Goal: Transaction & Acquisition: Purchase product/service

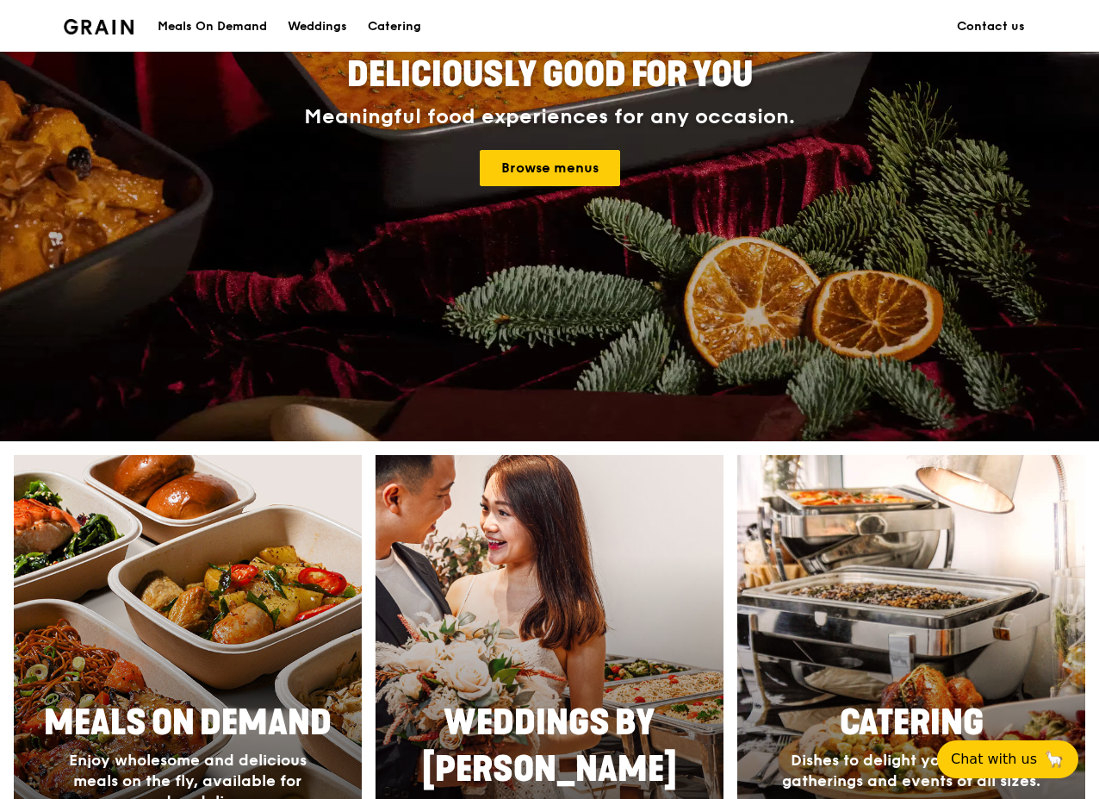
scroll to position [258, 0]
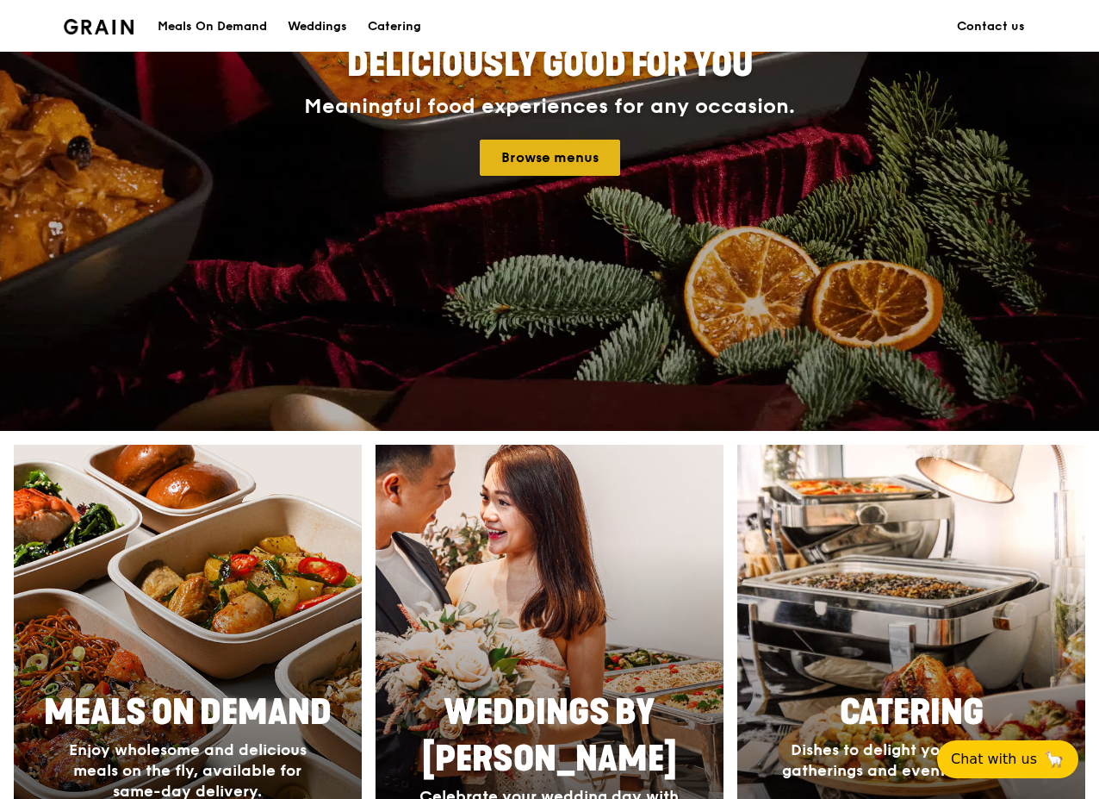
click at [563, 165] on link "Browse menus" at bounding box center [550, 158] width 140 height 36
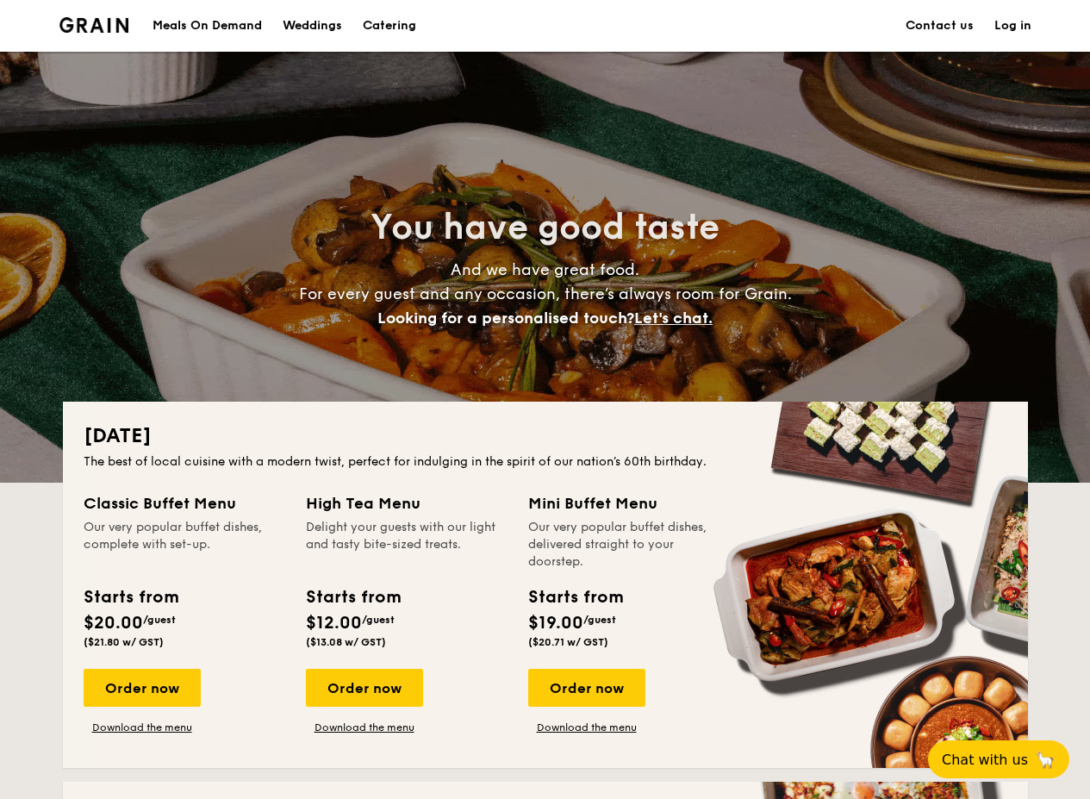
click at [571, 23] on section "Meals On Demand Weddings Catering Contact us Log in" at bounding box center [545, 26] width 972 height 52
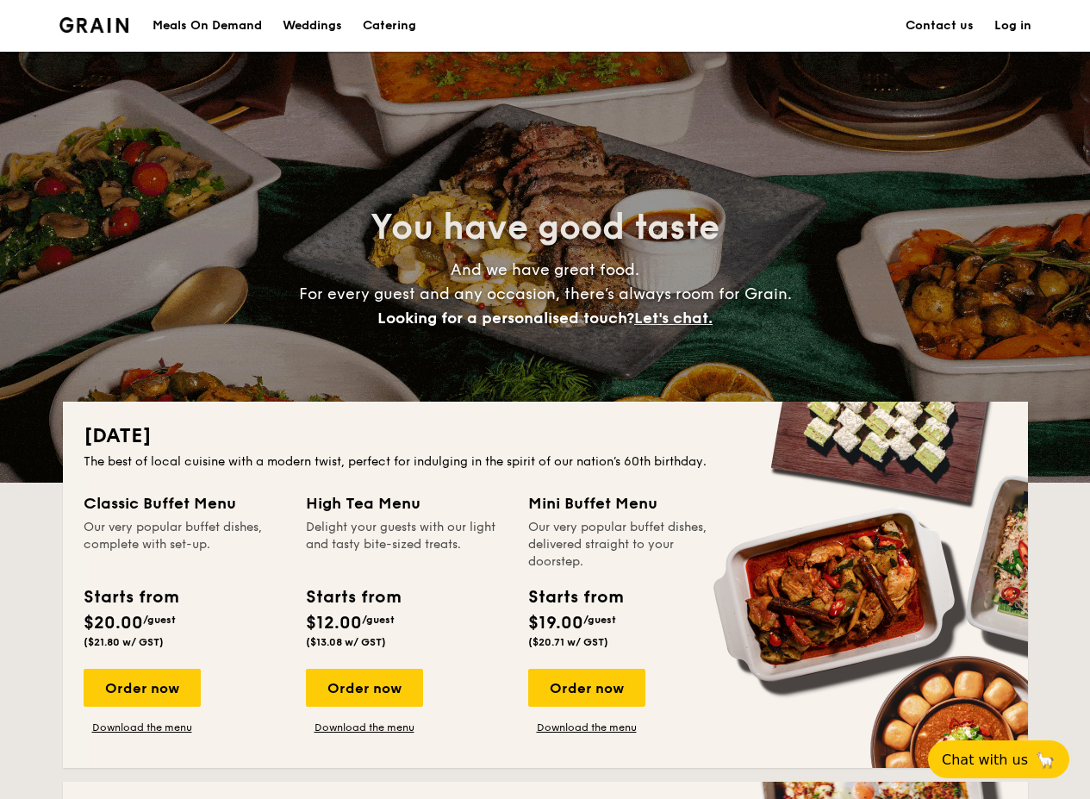
click at [635, 43] on section "Meals On Demand Weddings Catering Contact us Log in" at bounding box center [545, 26] width 972 height 52
click at [237, 25] on div "Meals On Demand" at bounding box center [206, 26] width 109 height 52
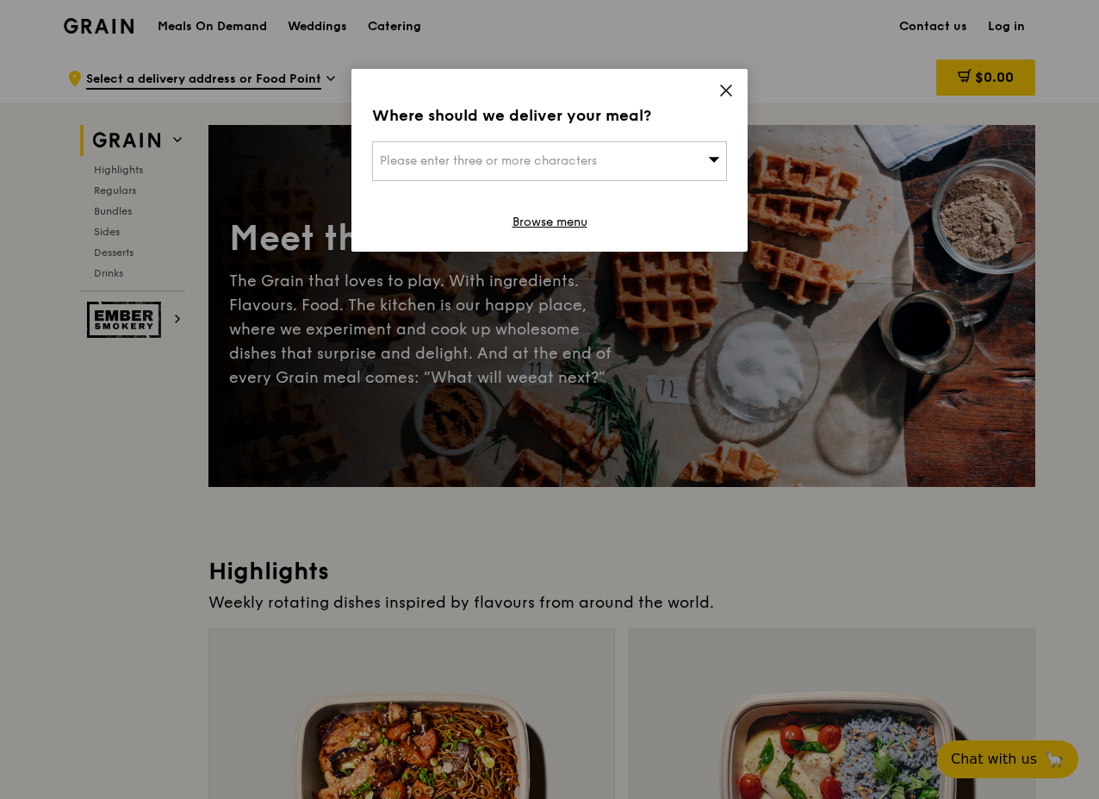
click at [650, 165] on div "Please enter three or more characters" at bounding box center [549, 161] width 355 height 40
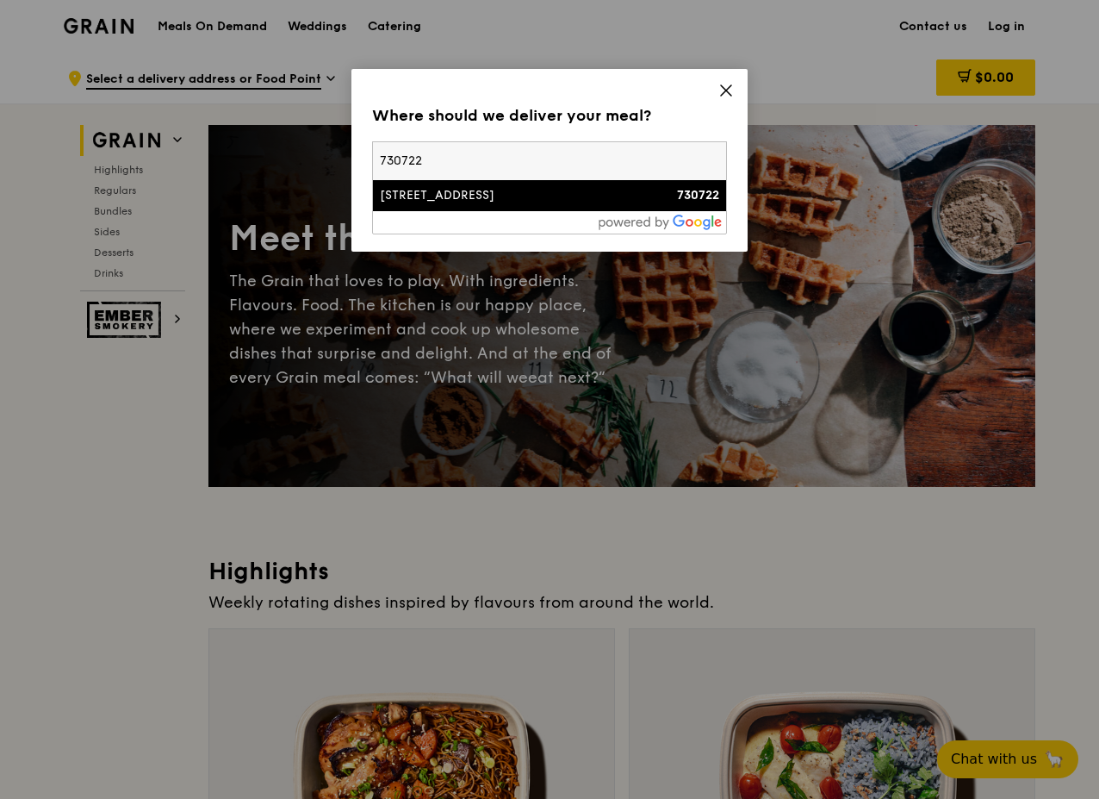
type input "730722"
click at [580, 191] on div "[STREET_ADDRESS]" at bounding box center [507, 195] width 255 height 17
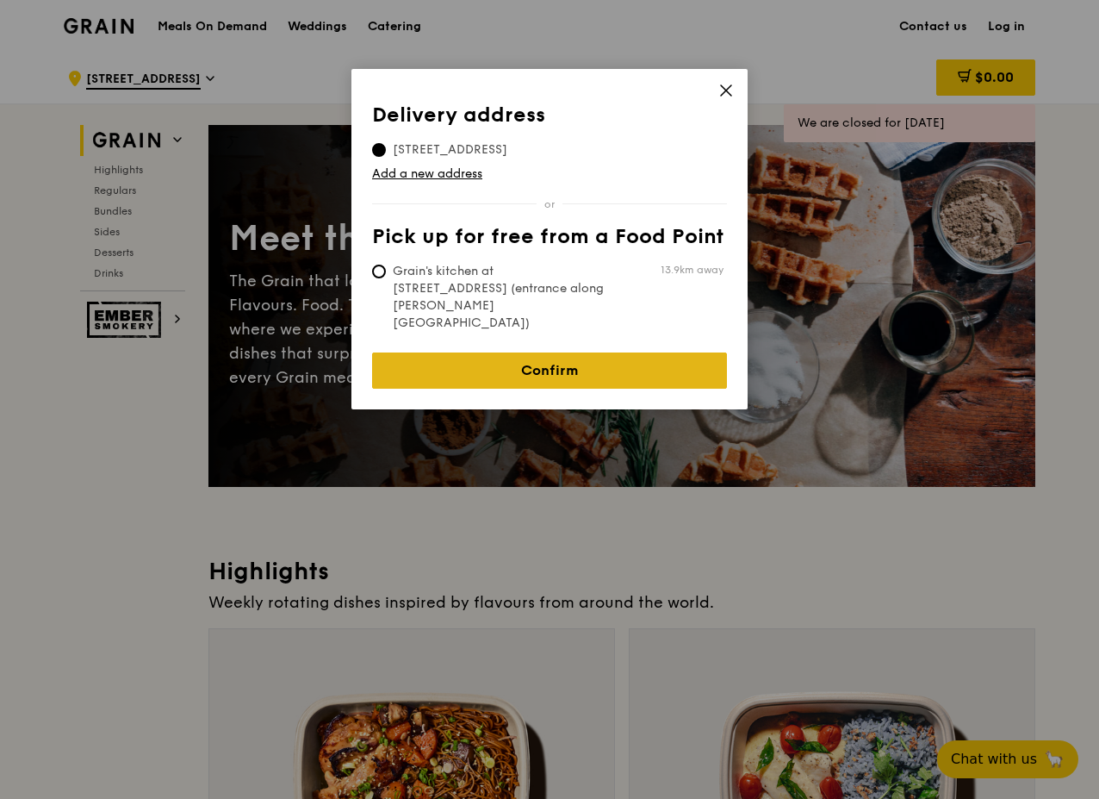
click at [551, 352] on link "Confirm" at bounding box center [549, 370] width 355 height 36
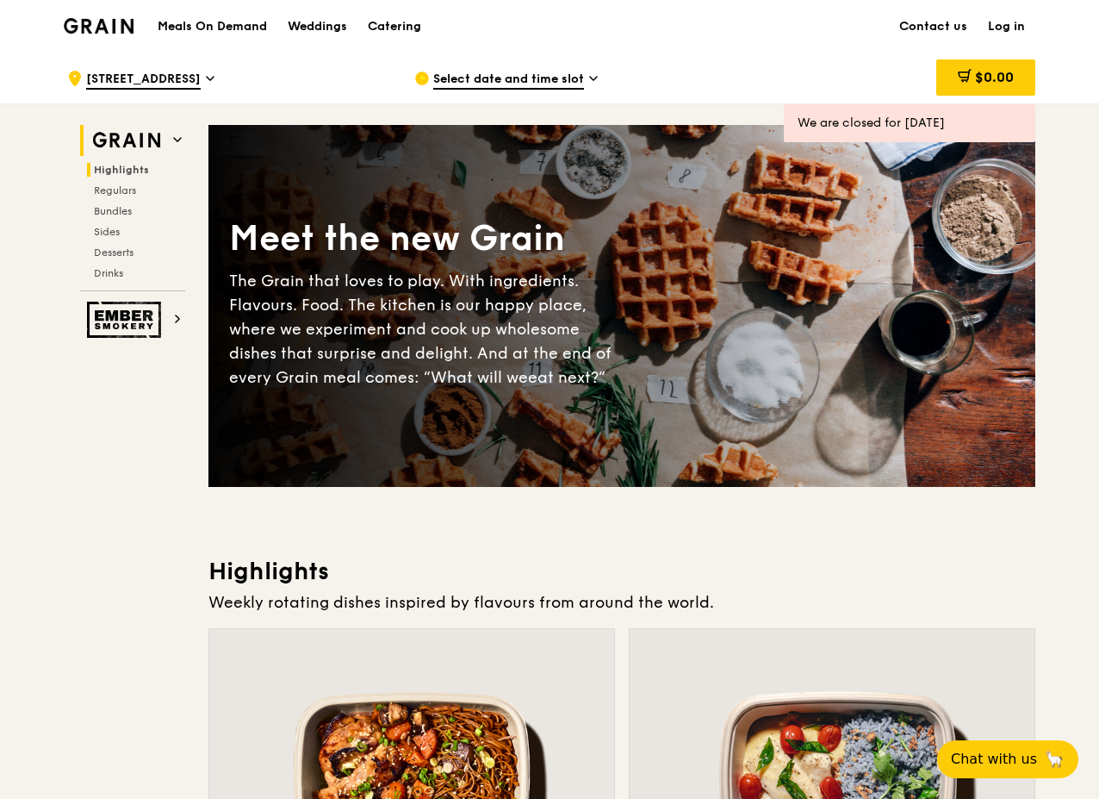
click at [115, 168] on span "Highlights" at bounding box center [121, 170] width 55 height 12
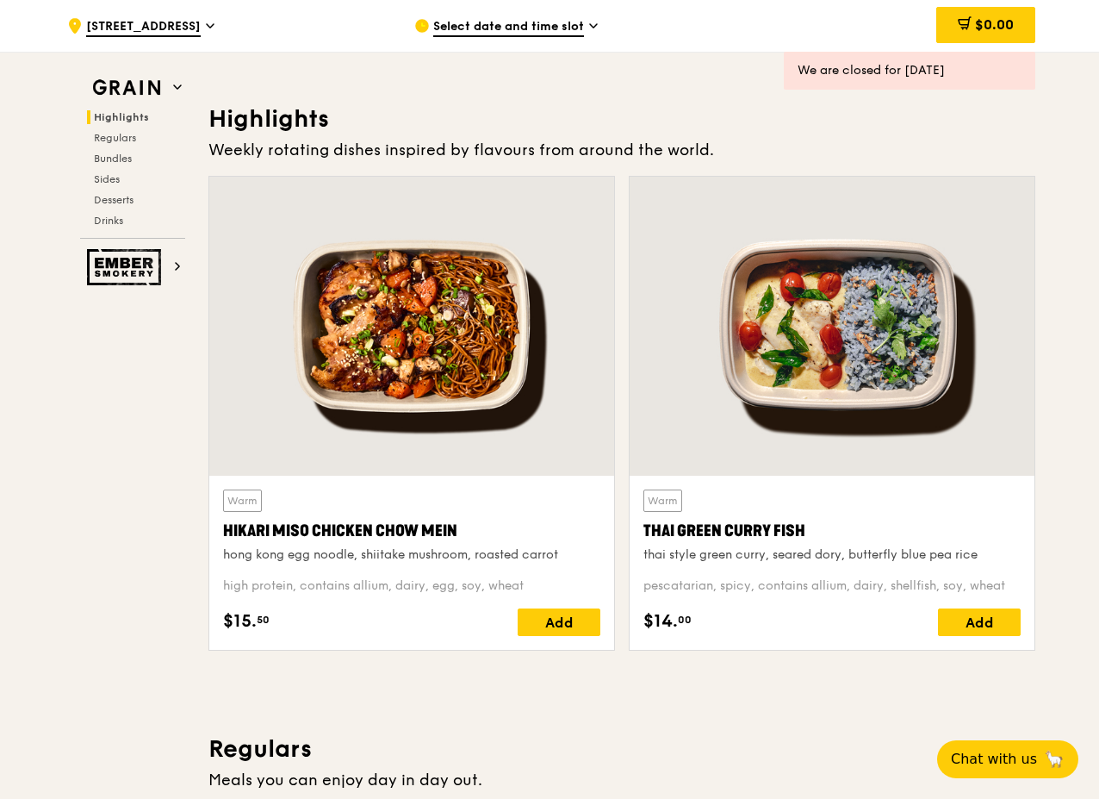
scroll to position [142, 0]
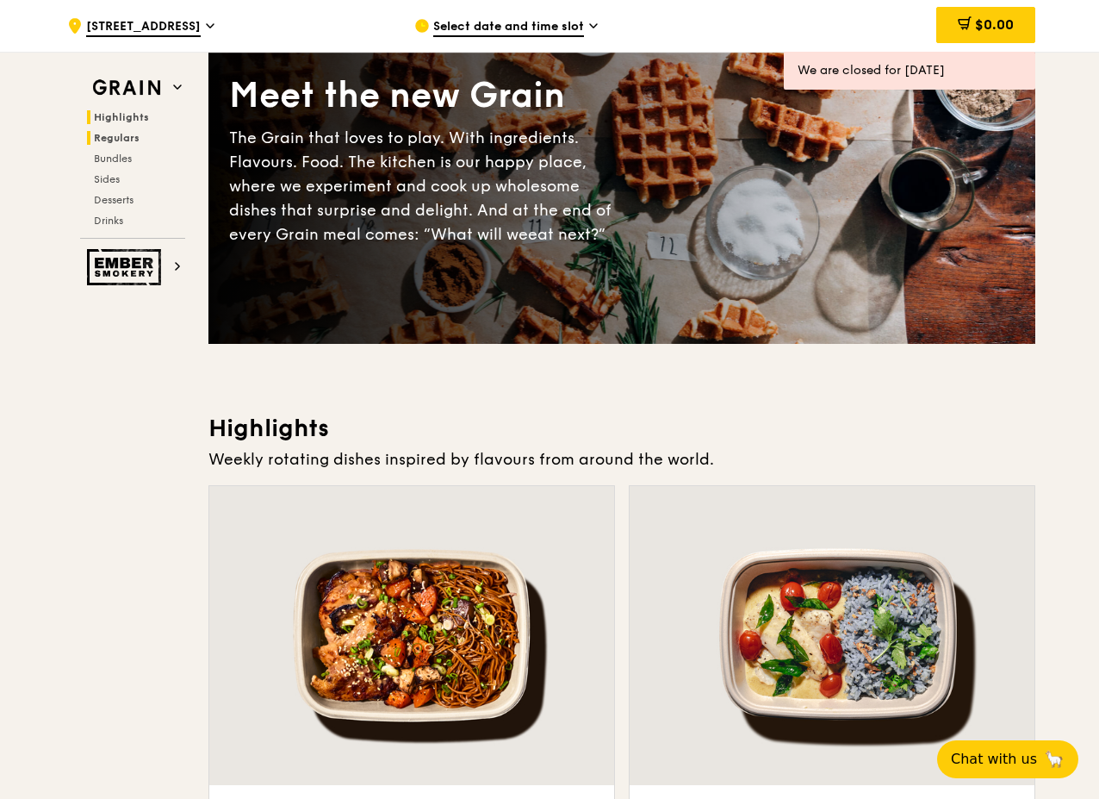
click at [113, 135] on span "Regulars" at bounding box center [117, 138] width 46 height 12
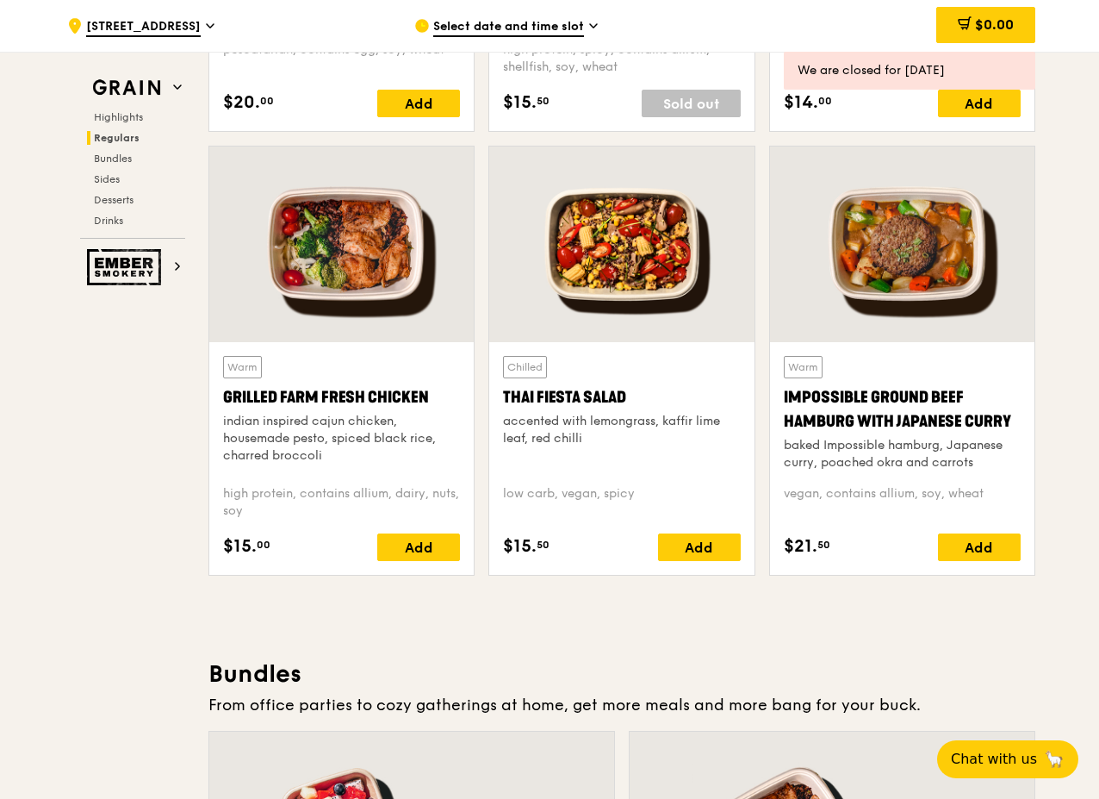
scroll to position [1874, 0]
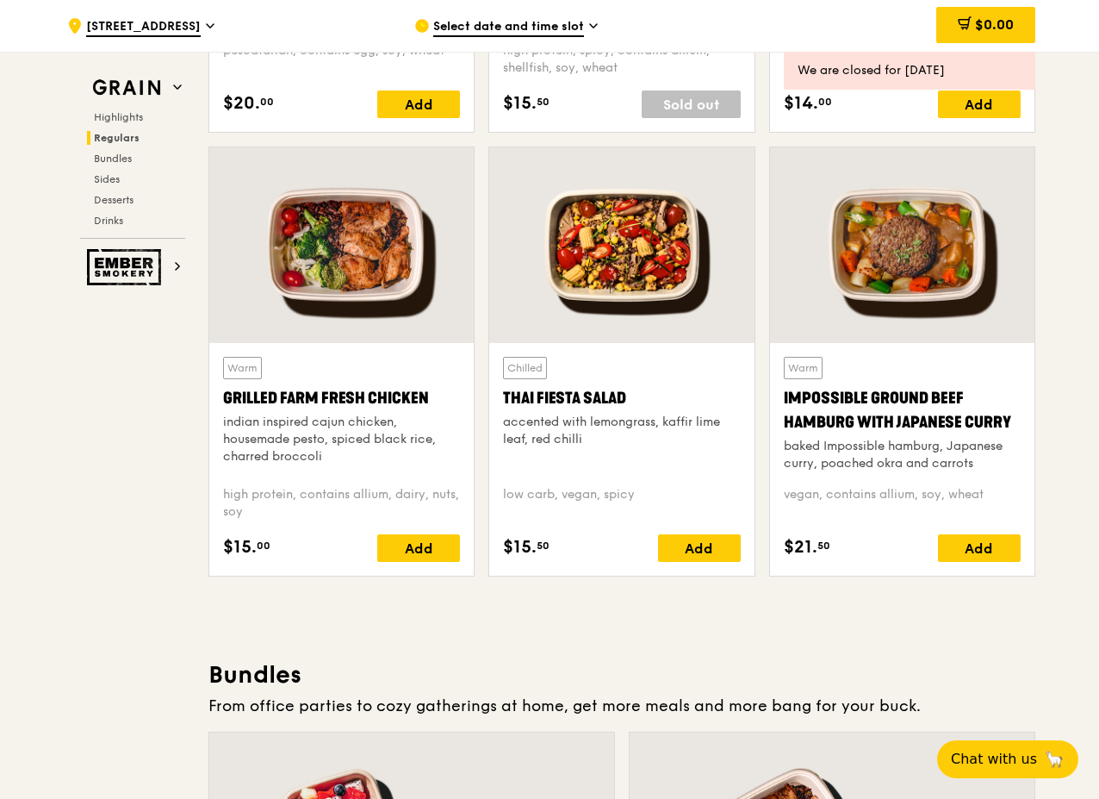
click at [545, 20] on span "Select date and time slot" at bounding box center [508, 27] width 151 height 19
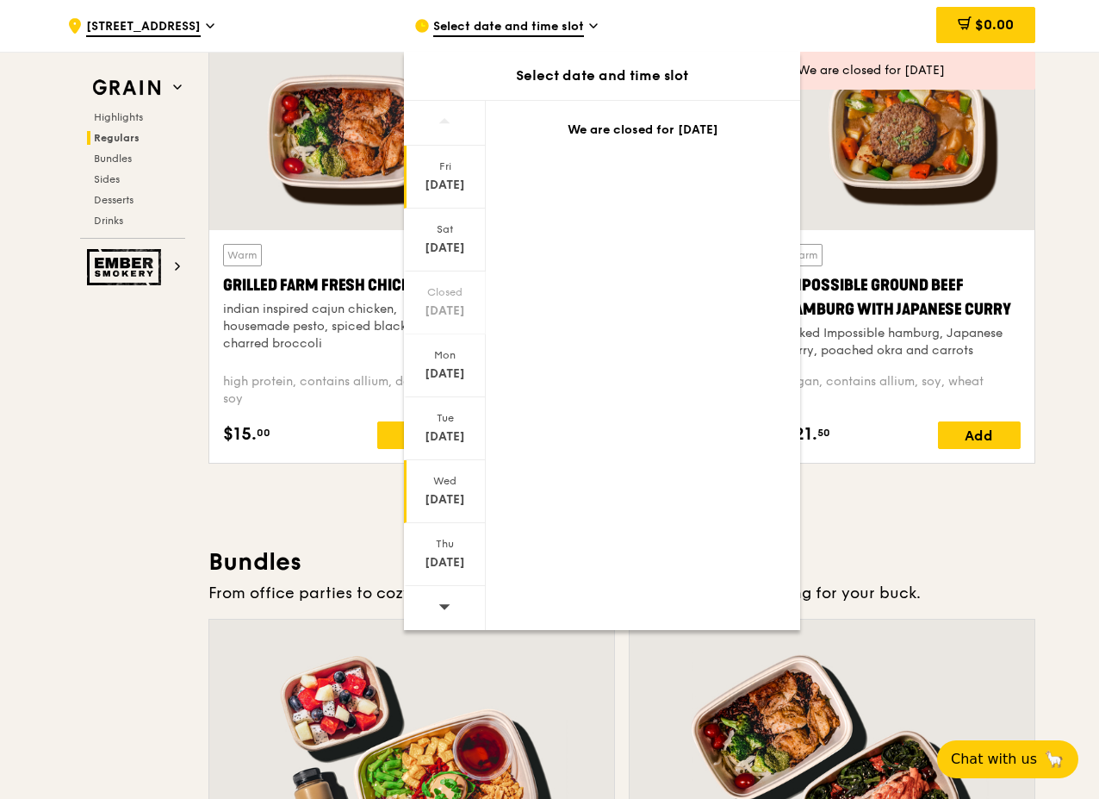
scroll to position [2305, 0]
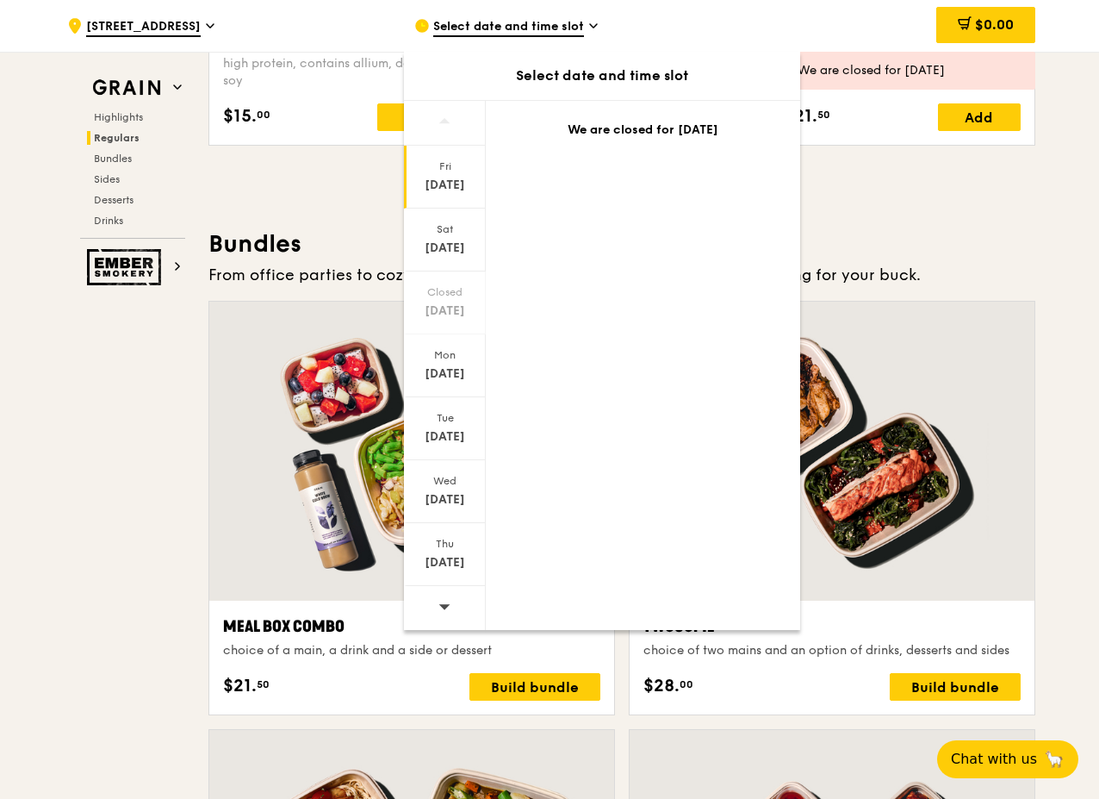
click at [460, 603] on div at bounding box center [445, 608] width 82 height 44
click at [451, 570] on div "[DATE]" at bounding box center [445, 562] width 77 height 17
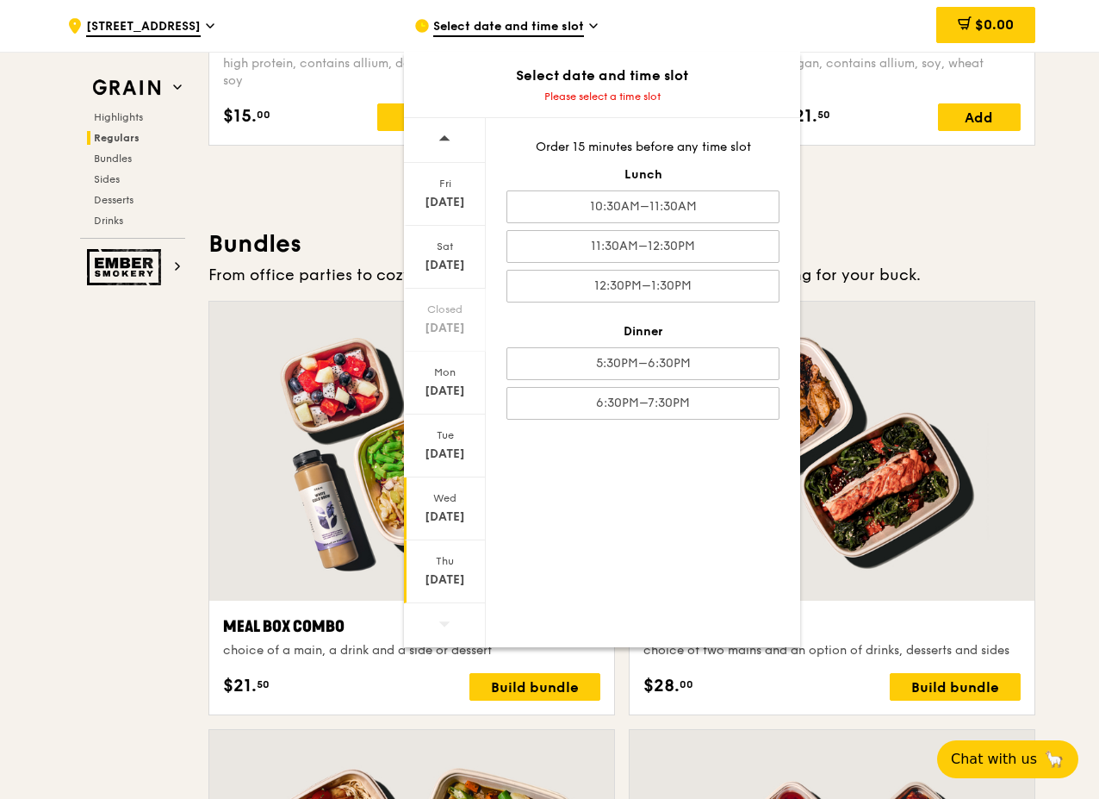
click at [449, 511] on div "[DATE]" at bounding box center [445, 516] width 77 height 17
click at [439, 207] on div "[DATE]" at bounding box center [445, 202] width 77 height 17
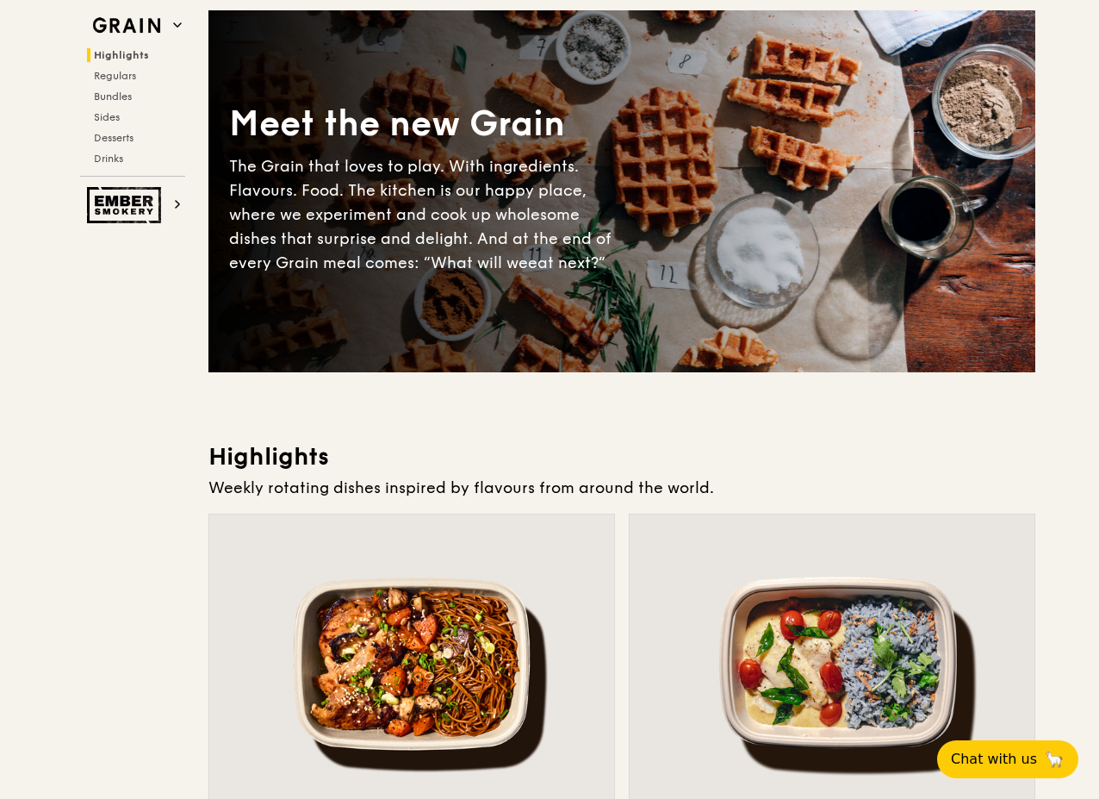
scroll to position [0, 0]
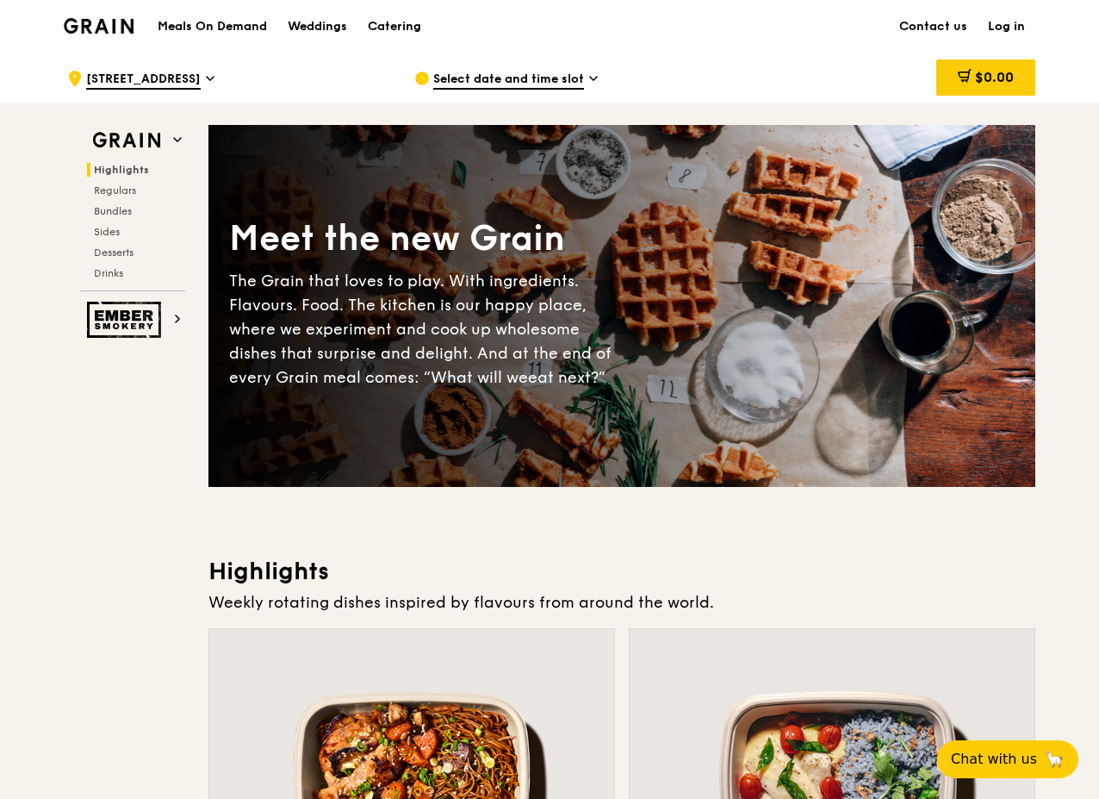
click at [476, 84] on span "Select date and time slot" at bounding box center [508, 80] width 151 height 19
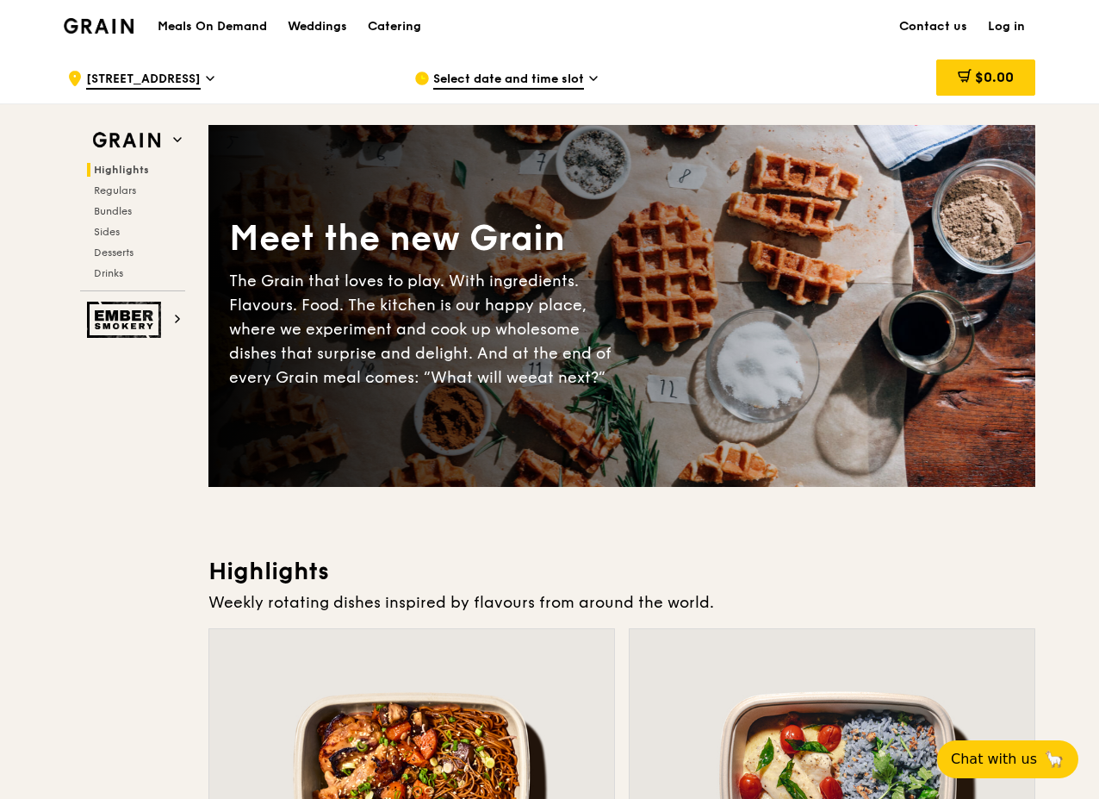
click at [536, 91] on div "Select date and time slot" at bounding box center [574, 79] width 320 height 52
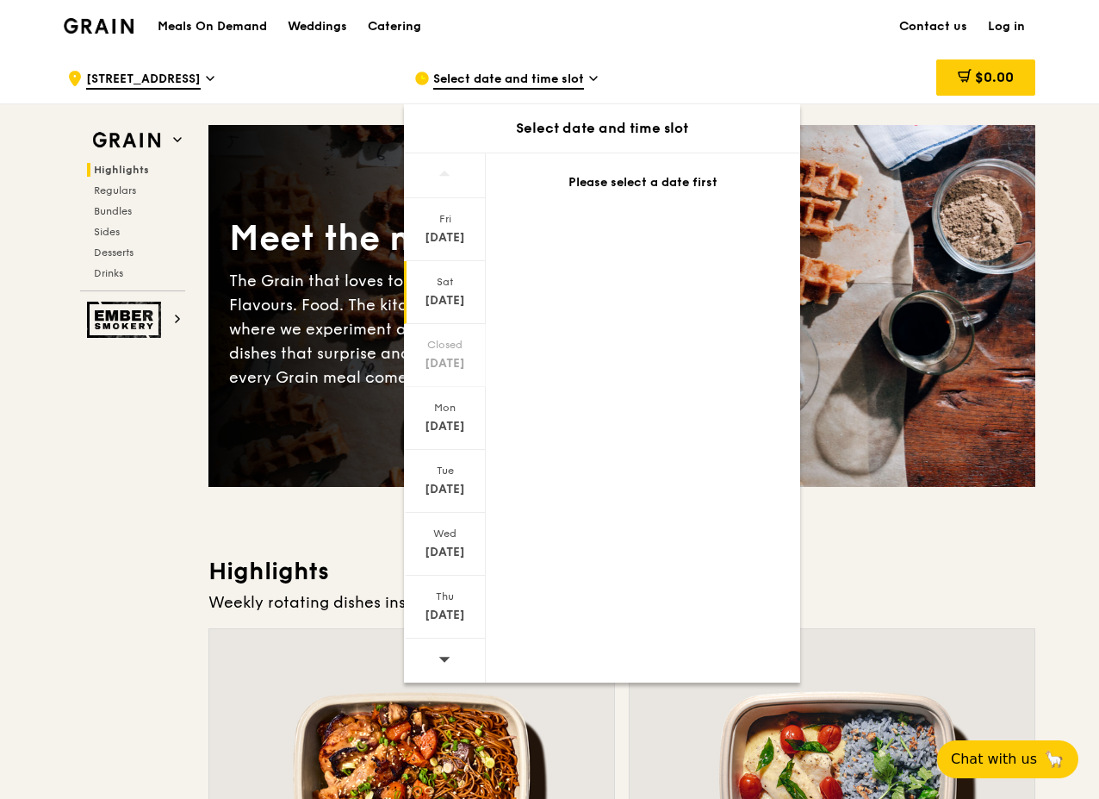
click at [416, 269] on div "[DATE]" at bounding box center [445, 292] width 82 height 63
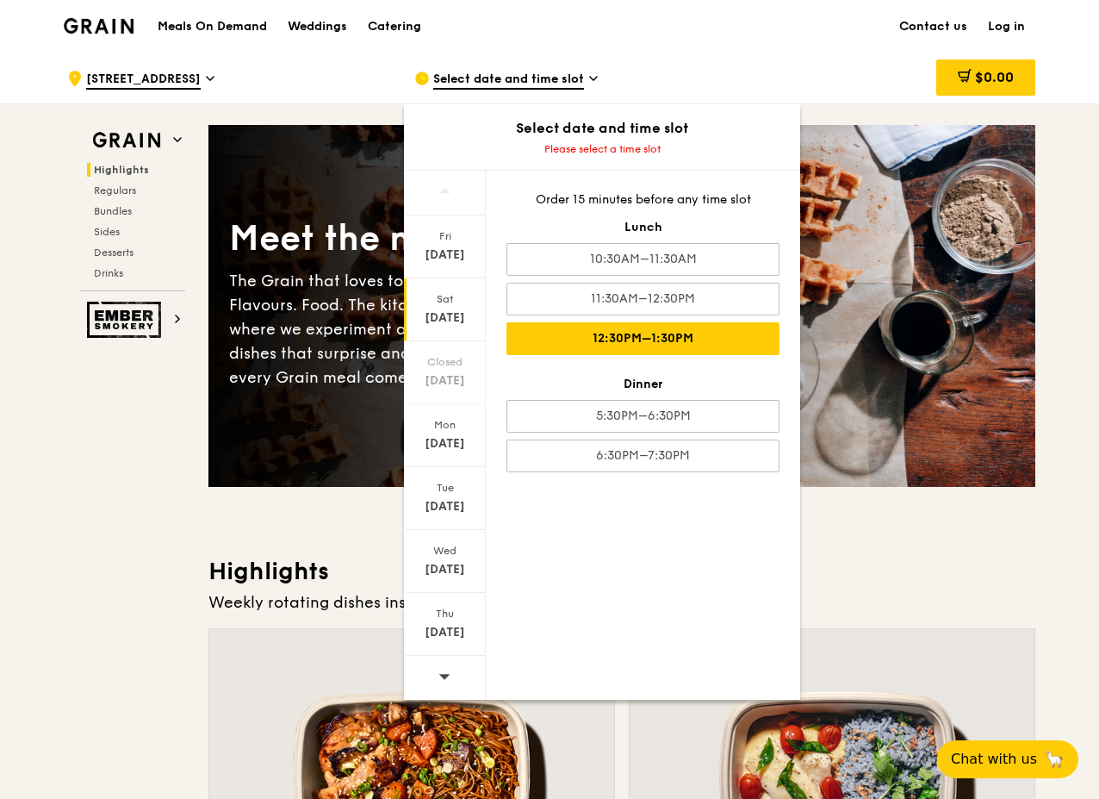
click at [607, 334] on div "12:30PM–1:30PM" at bounding box center [643, 338] width 273 height 33
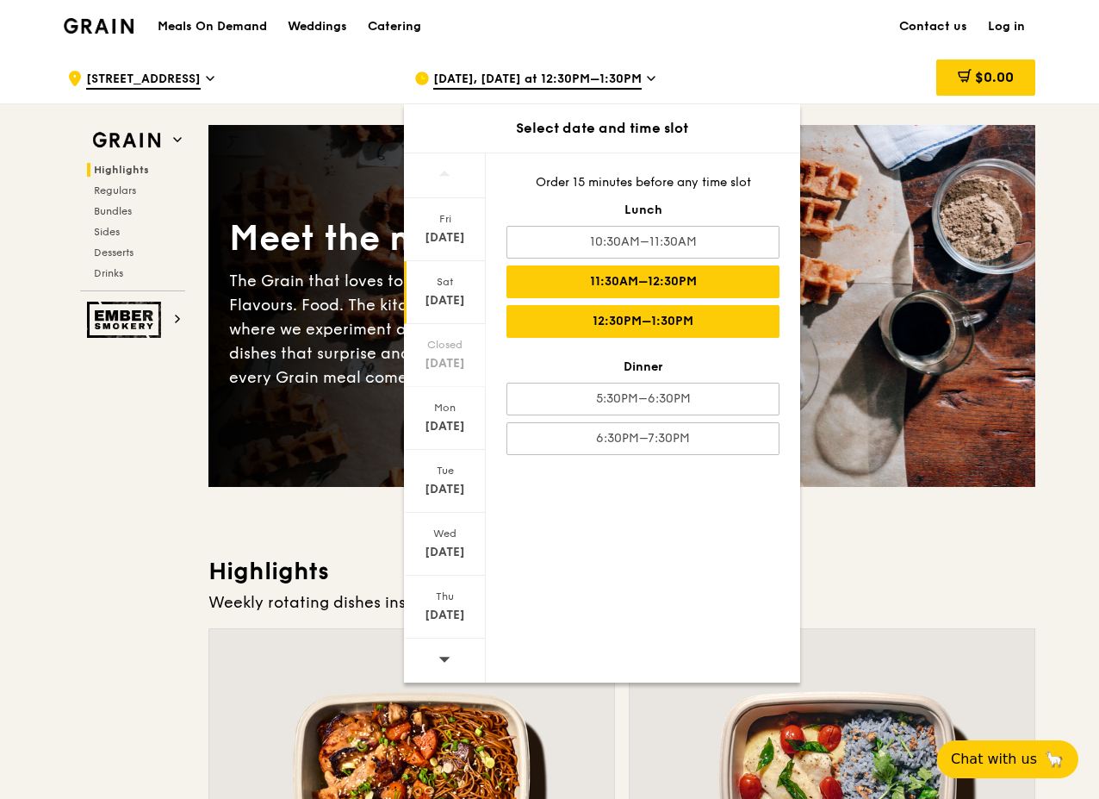
click at [599, 292] on div "11:30AM–12:30PM" at bounding box center [643, 281] width 273 height 33
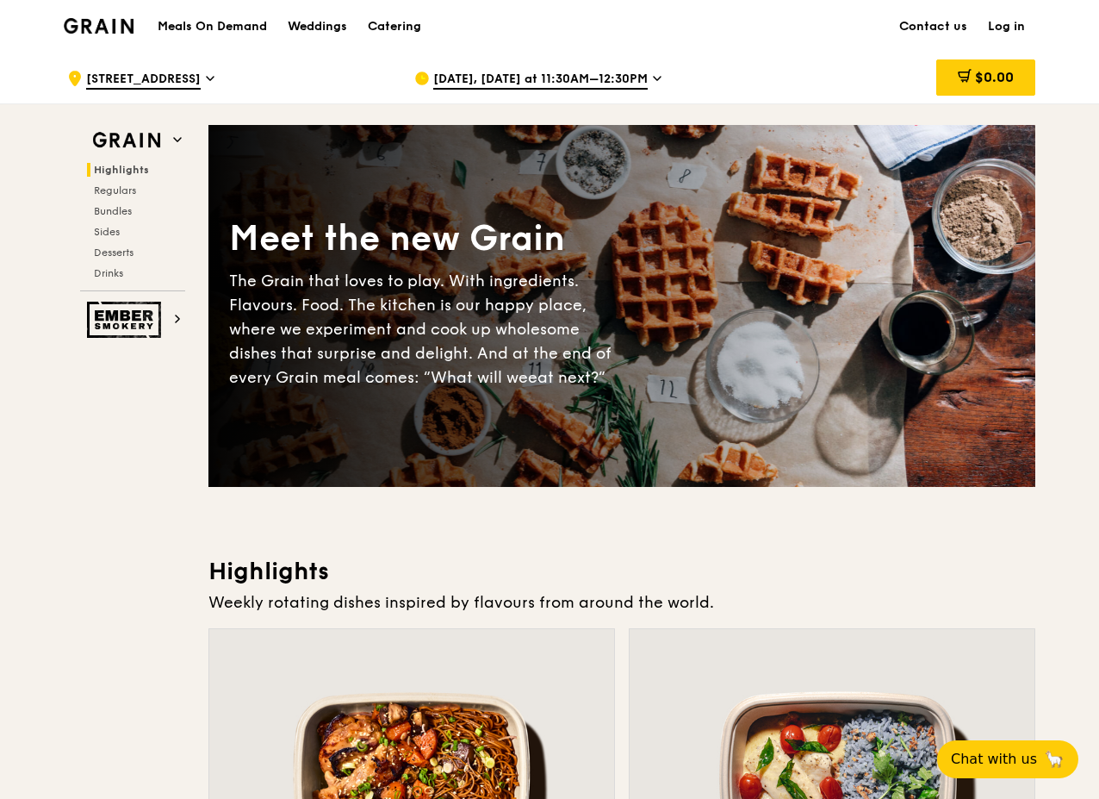
click at [1007, 33] on link "Log in" at bounding box center [1007, 27] width 58 height 52
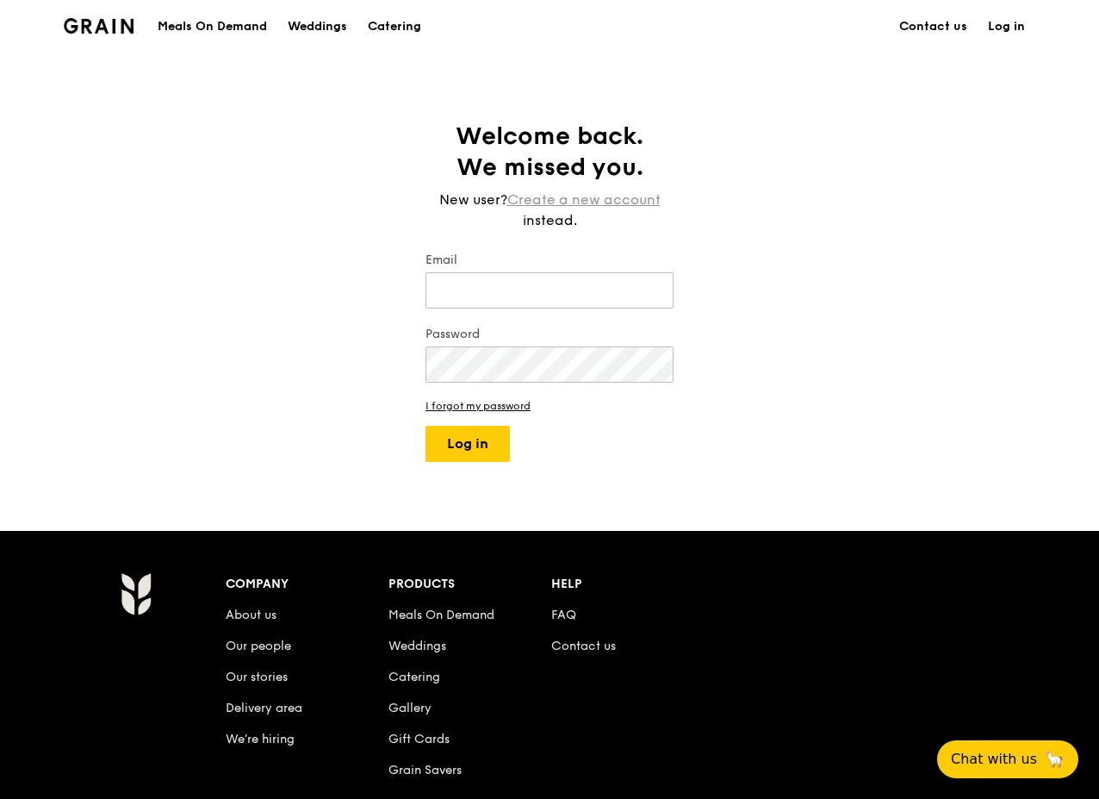
click at [555, 196] on link "Create a new account" at bounding box center [583, 200] width 153 height 21
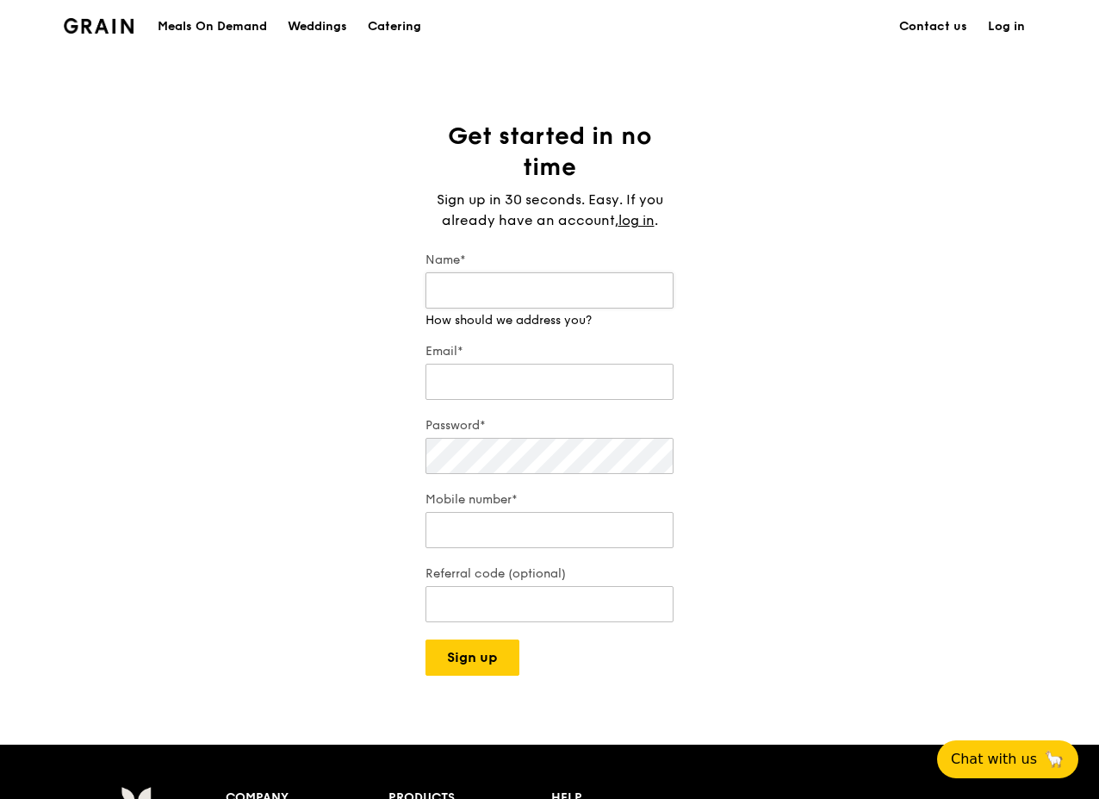
click at [525, 289] on input "Name*" at bounding box center [550, 290] width 248 height 36
type input "Suhailah"
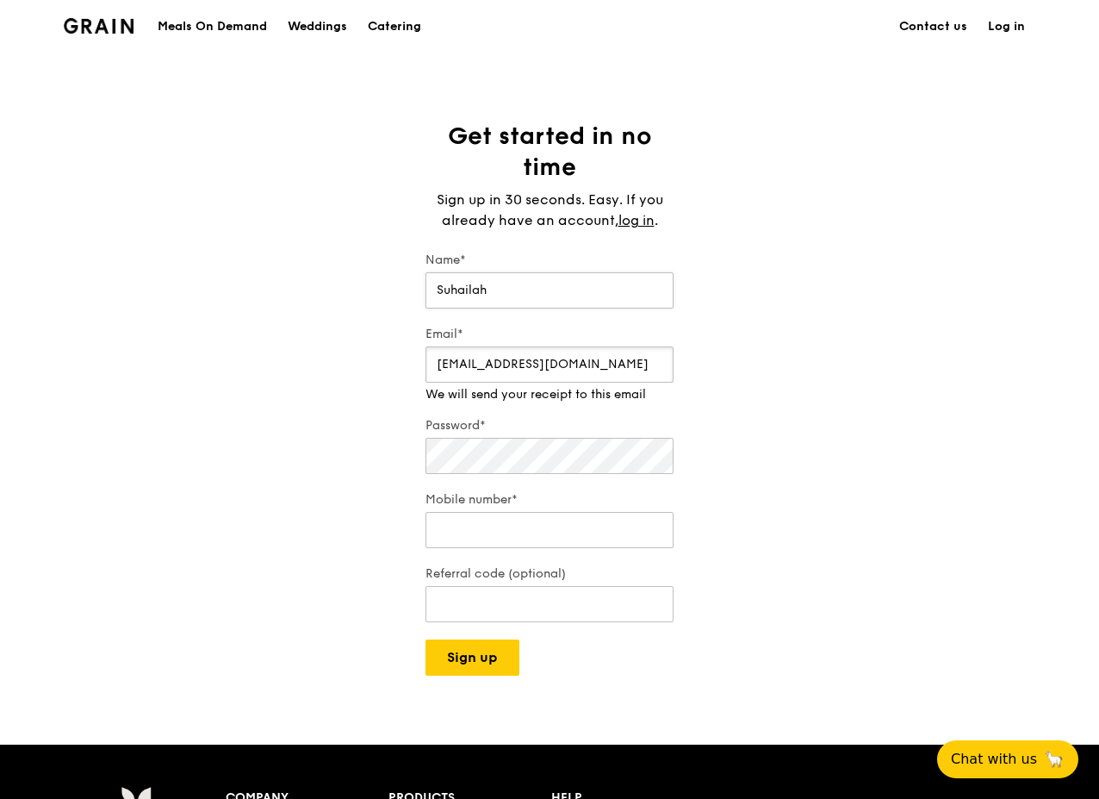
type input "[EMAIL_ADDRESS][DOMAIN_NAME]"
type input "93367149"
click at [364, 455] on div "Get started in no time Sign up in 30 seconds. Easy. If you already have an acco…" at bounding box center [549, 398] width 1099 height 555
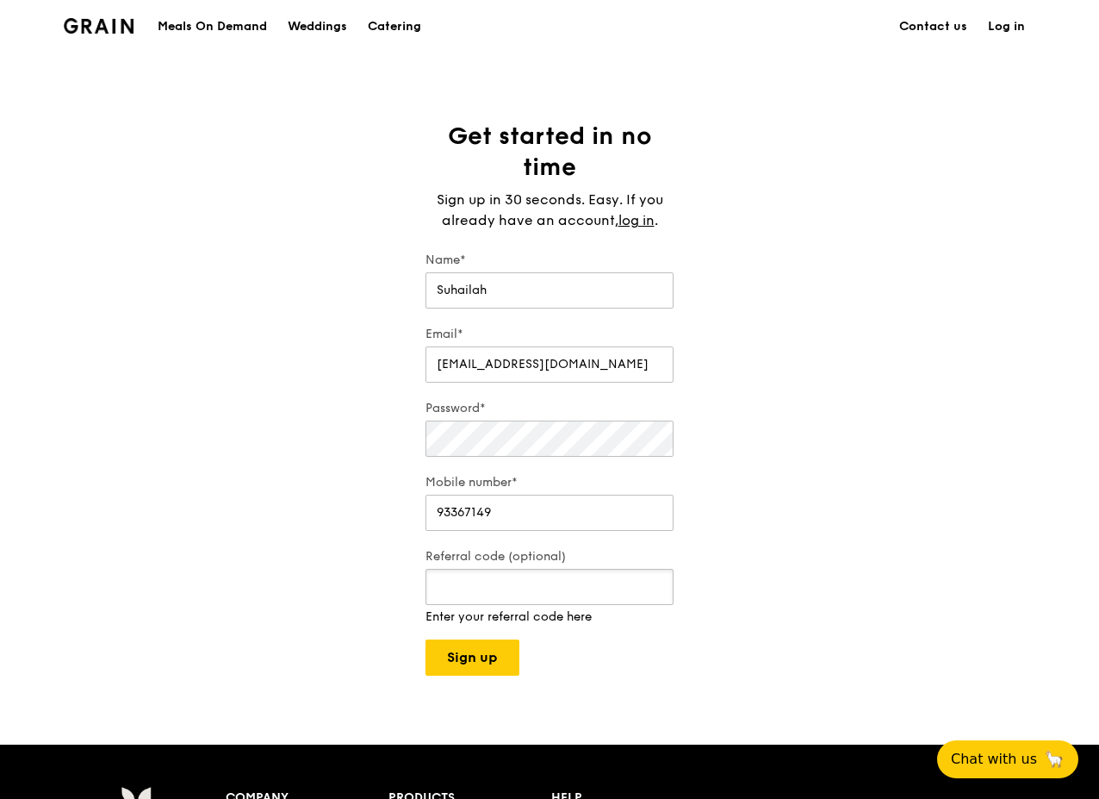
click at [506, 603] on input "Referral code (optional)" at bounding box center [550, 587] width 248 height 36
click at [472, 668] on div "Grain logo Meals On Demand Weddings Catering Contact us Log in Get started in n…" at bounding box center [549, 611] width 1099 height 1223
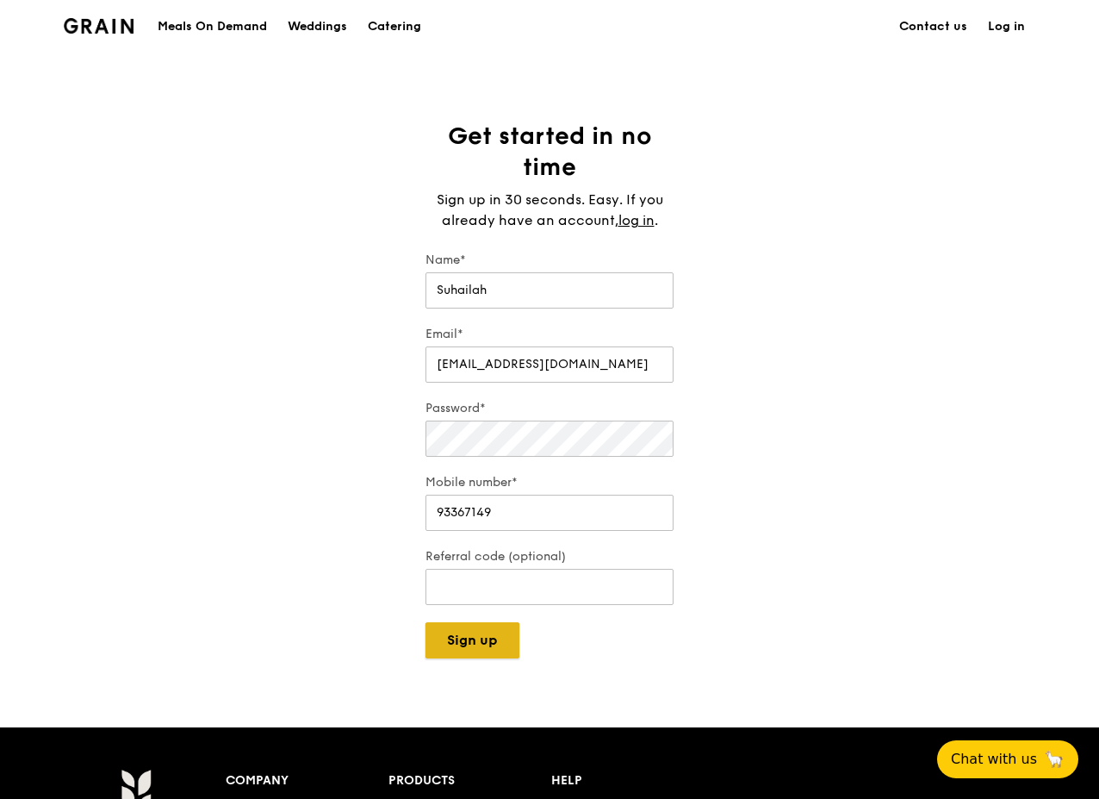
click at [472, 650] on button "Sign up" at bounding box center [473, 640] width 94 height 36
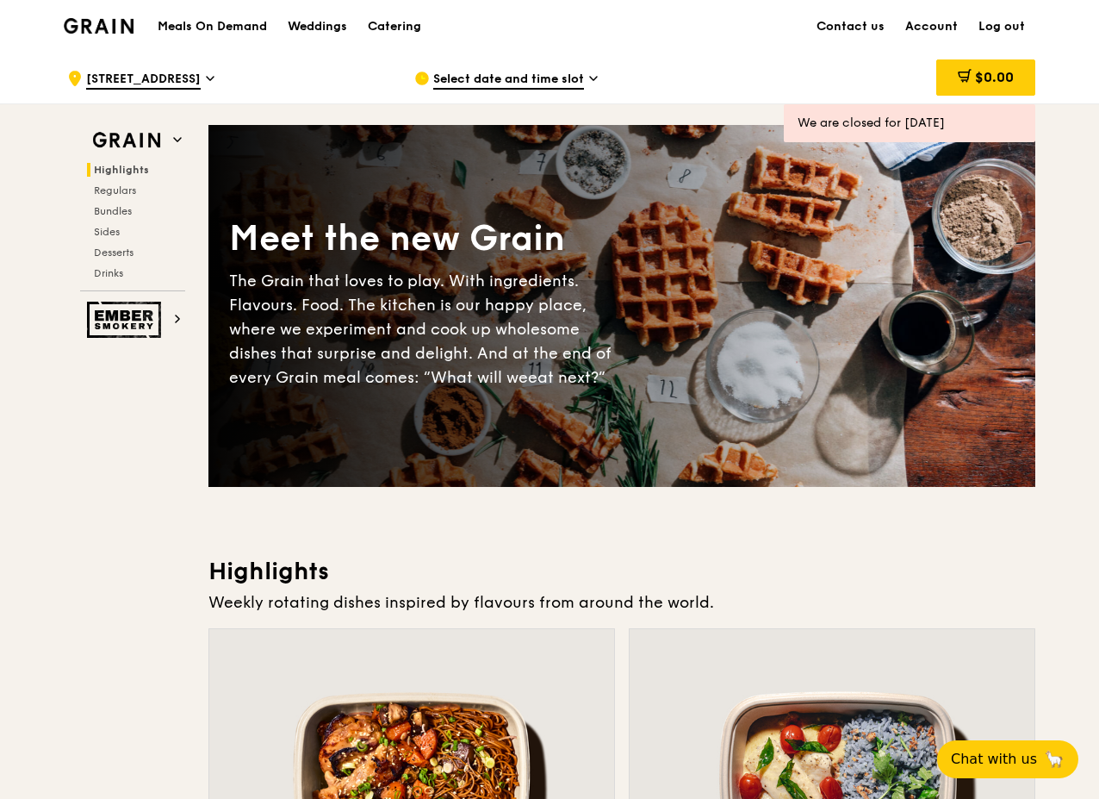
click at [470, 78] on span "Select date and time slot" at bounding box center [508, 80] width 151 height 19
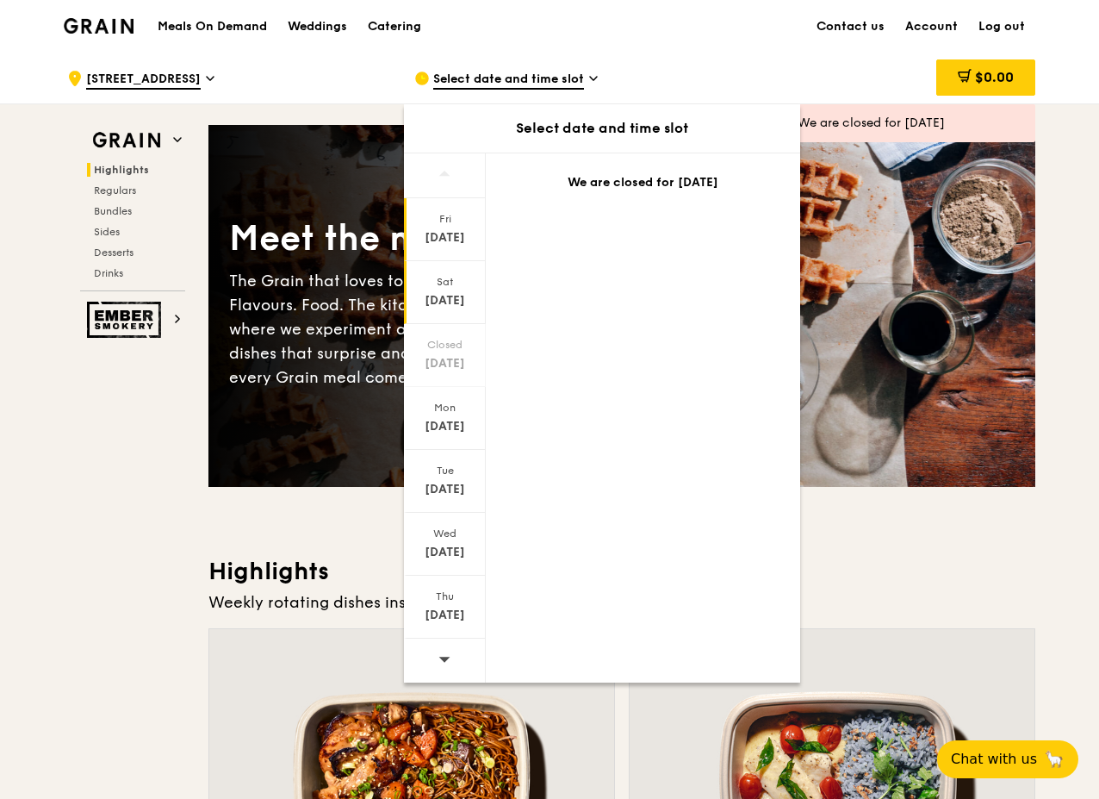
click at [441, 308] on div "[DATE]" at bounding box center [445, 300] width 77 height 17
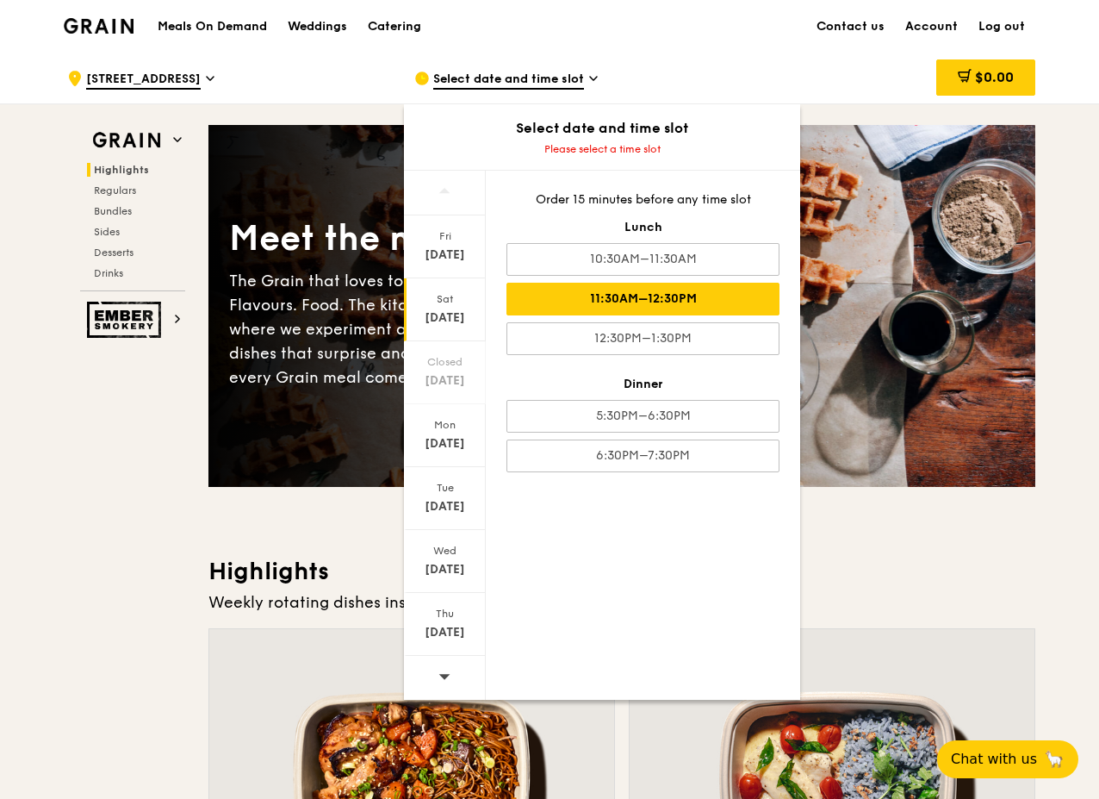
click at [693, 303] on div "11:30AM–12:30PM" at bounding box center [643, 299] width 273 height 33
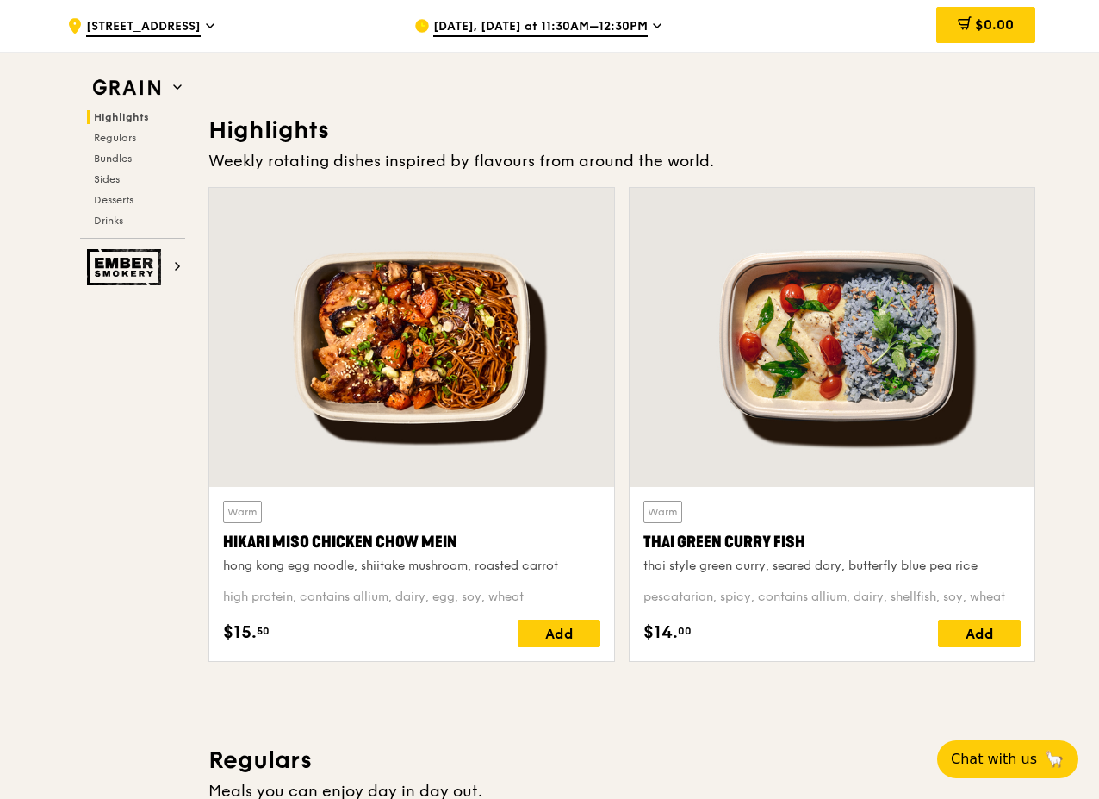
scroll to position [431, 0]
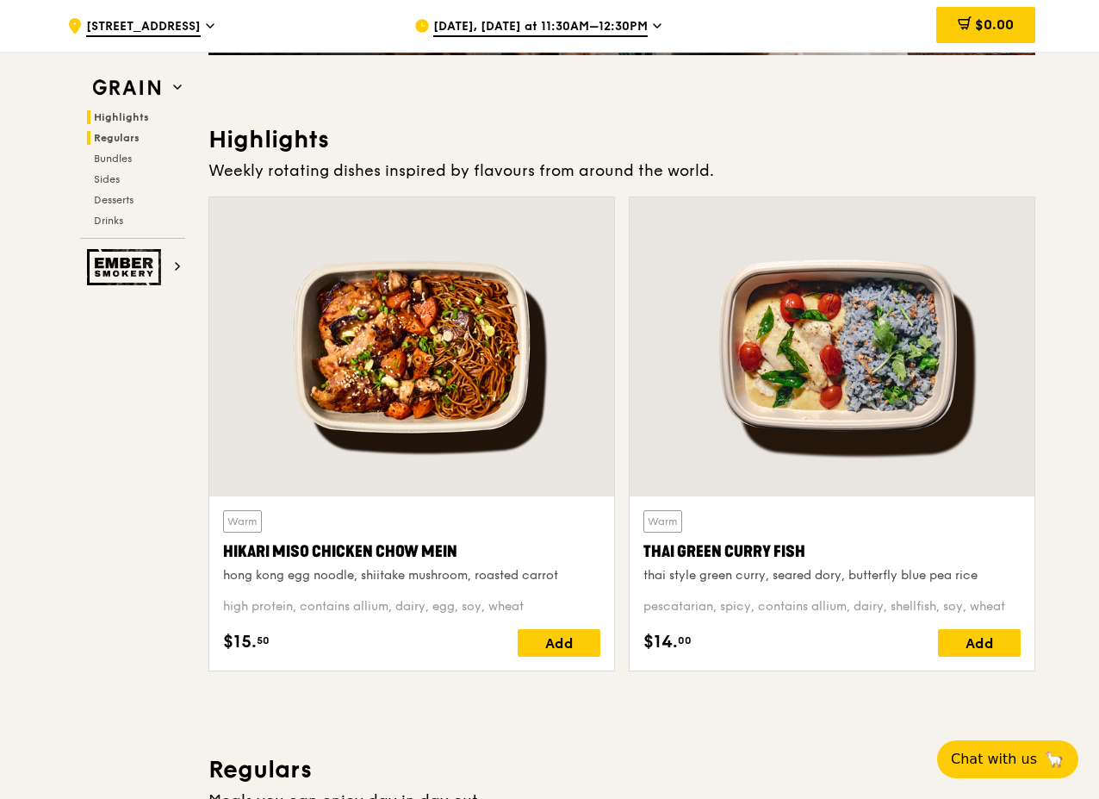
click at [133, 137] on span "Regulars" at bounding box center [117, 138] width 46 height 12
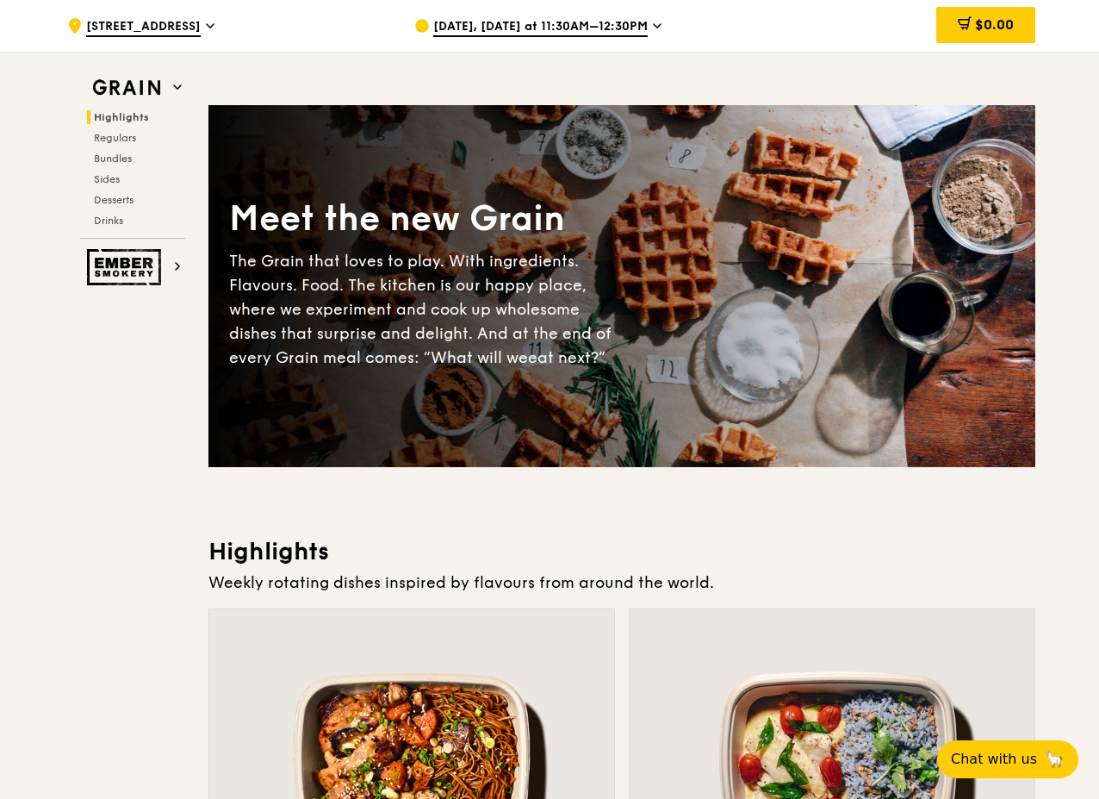
scroll to position [0, 0]
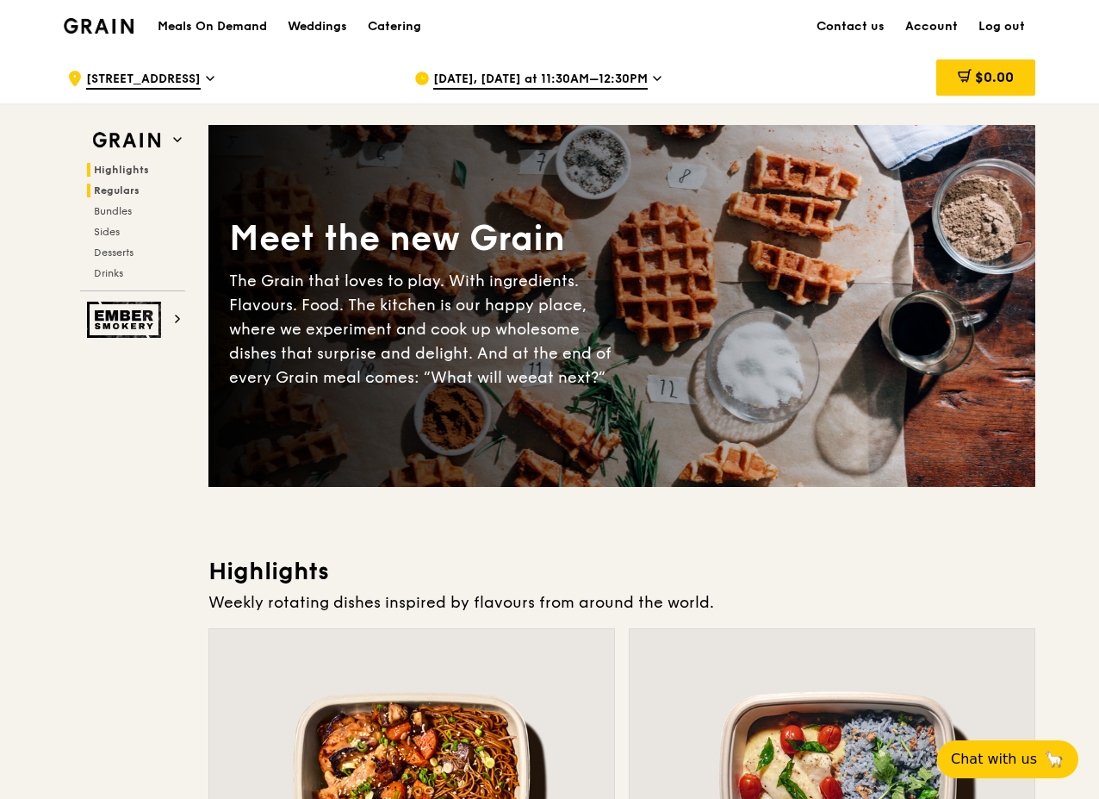
click at [132, 189] on span "Regulars" at bounding box center [117, 190] width 46 height 12
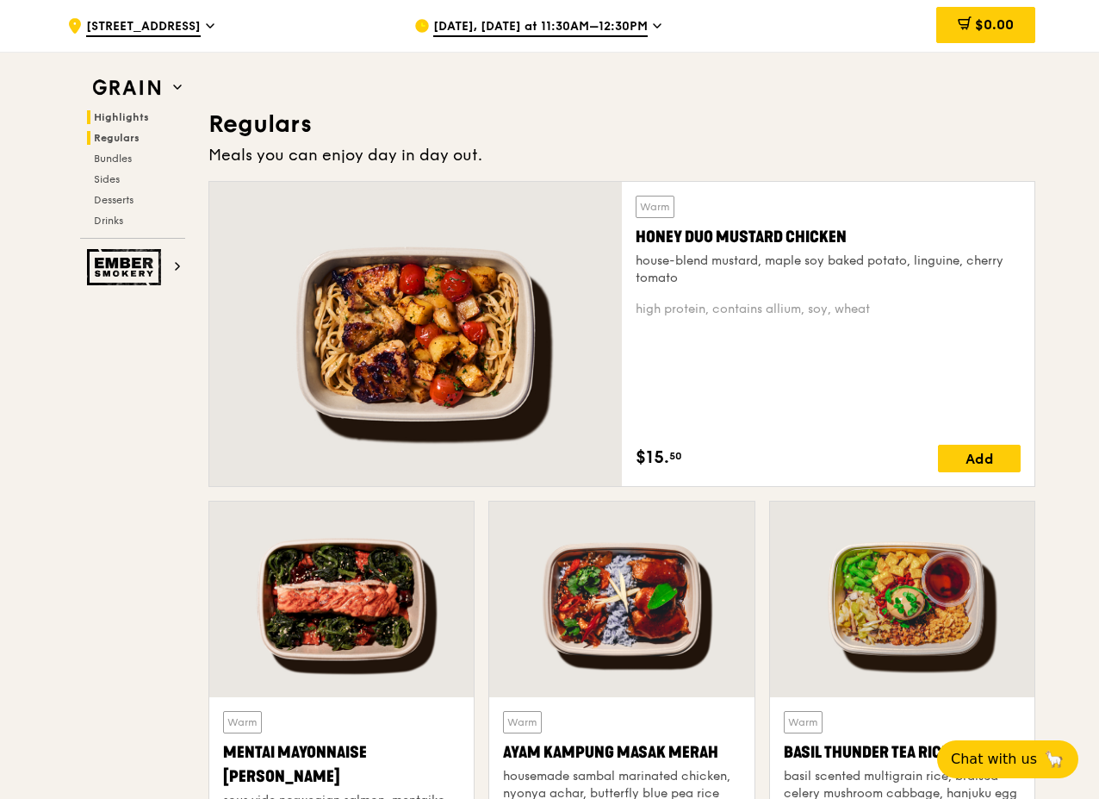
scroll to position [1117, 0]
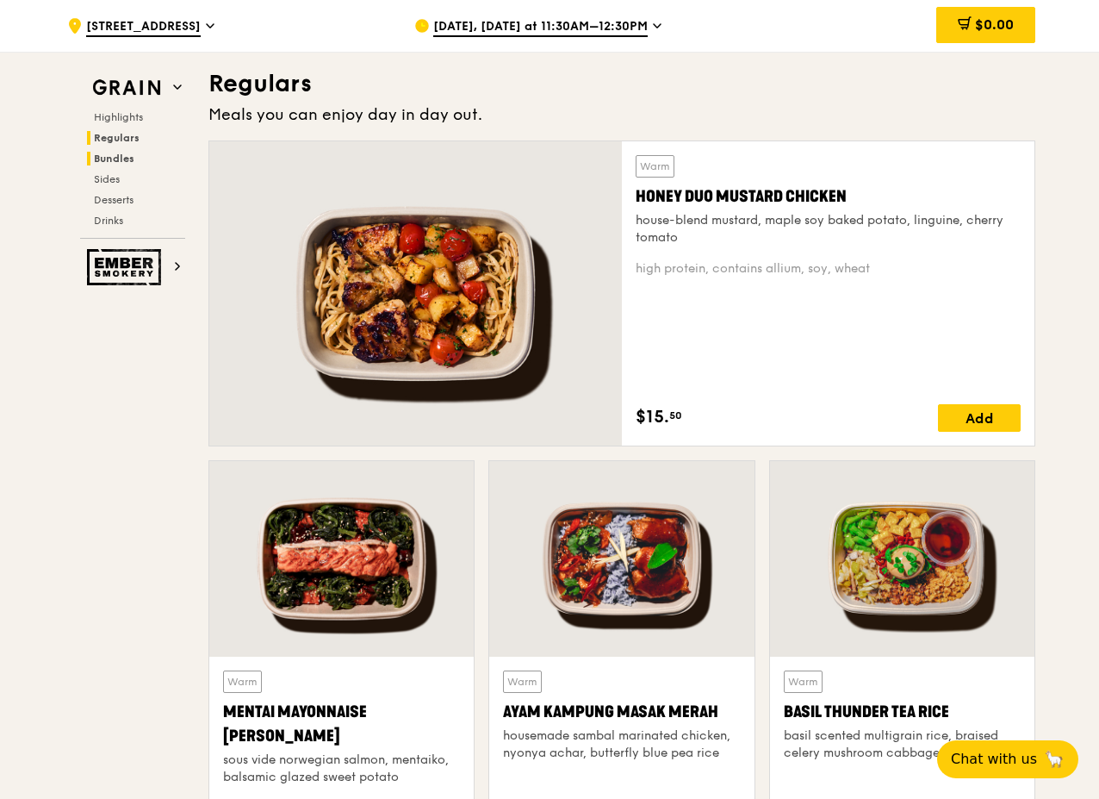
click at [109, 162] on span "Bundles" at bounding box center [114, 158] width 40 height 12
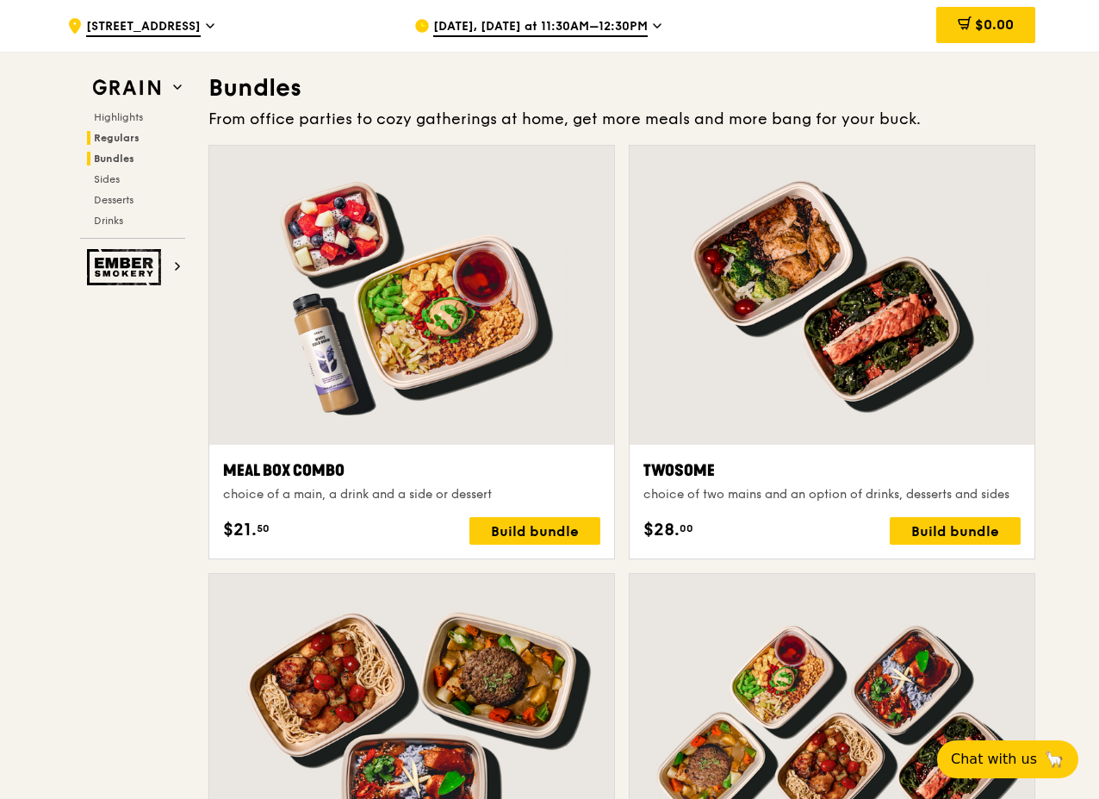
scroll to position [2464, 0]
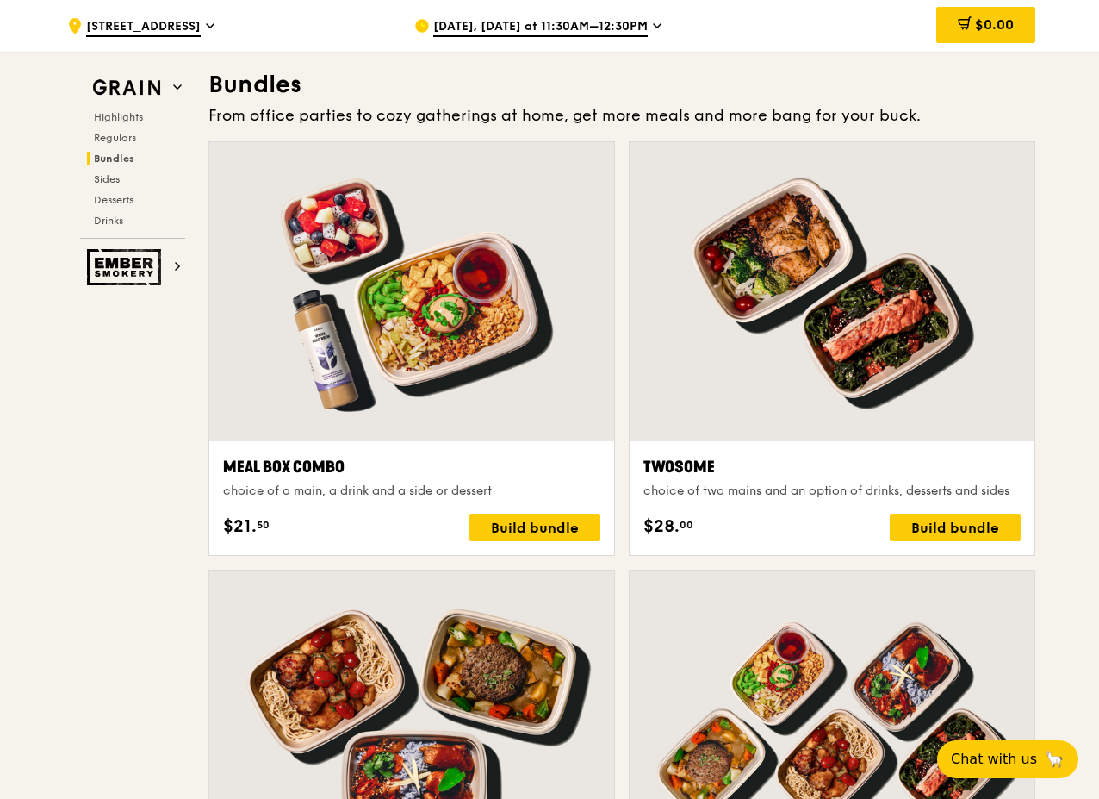
click at [109, 168] on div "Highlights Regulars Bundles Sides Desserts Drinks" at bounding box center [132, 168] width 105 height 117
click at [109, 173] on span "Sides" at bounding box center [108, 179] width 28 height 12
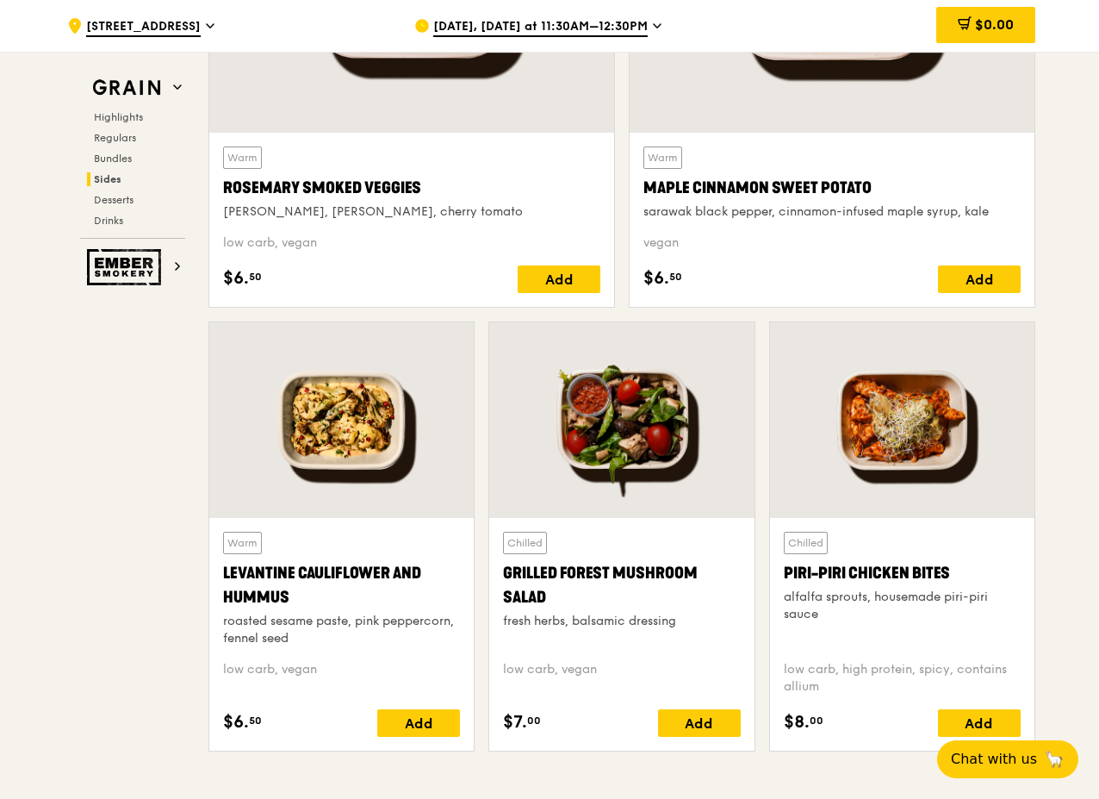
scroll to position [4424, 0]
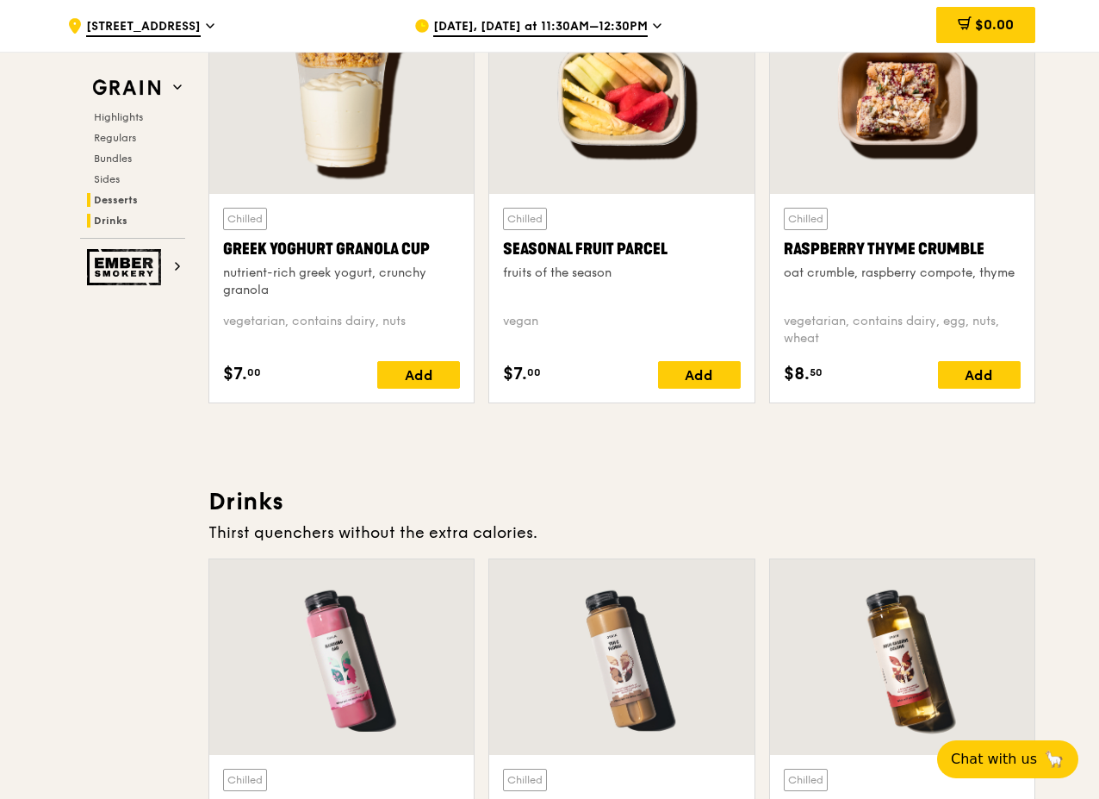
click at [108, 225] on span "Drinks" at bounding box center [111, 221] width 34 height 12
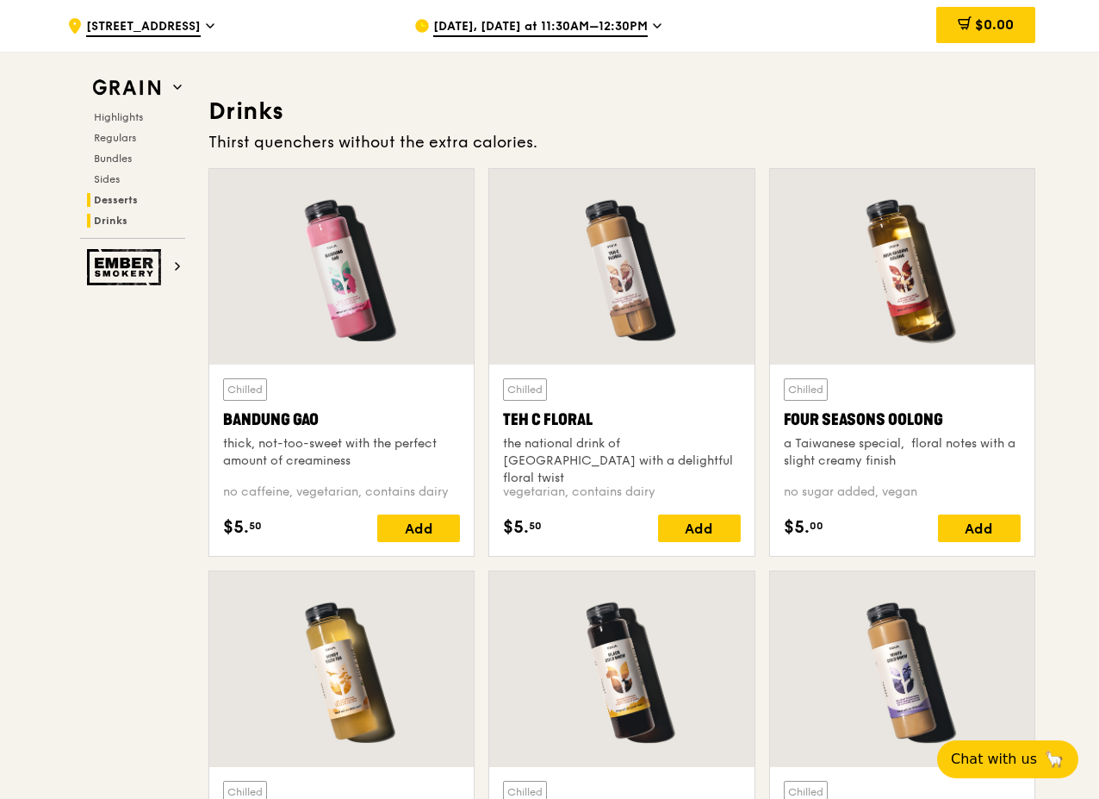
scroll to position [5944, 0]
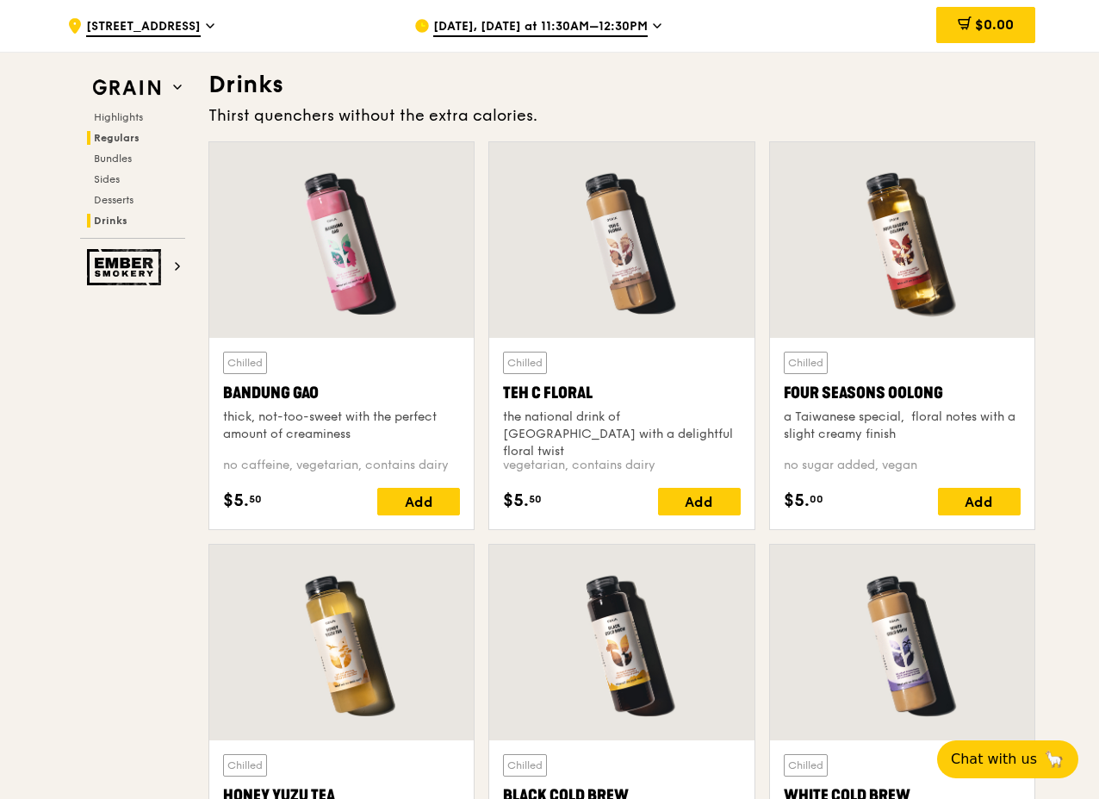
click at [116, 133] on span "Regulars" at bounding box center [117, 138] width 46 height 12
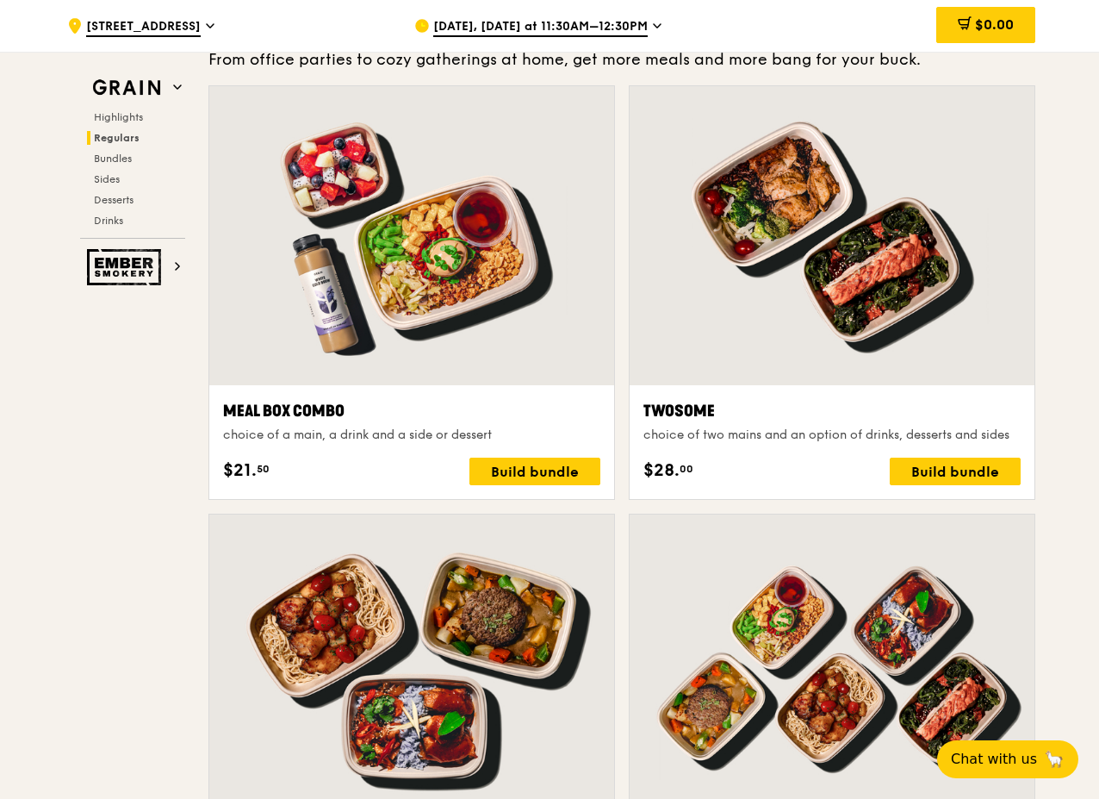
scroll to position [2667, 0]
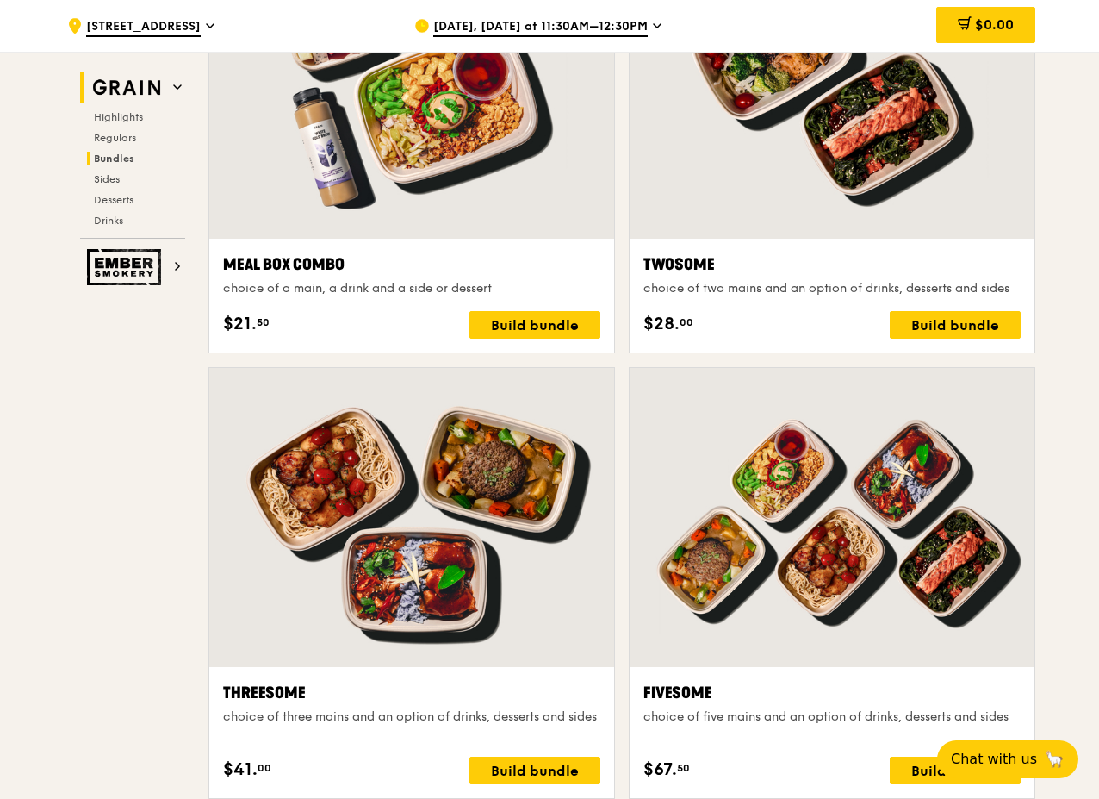
click at [125, 89] on img at bounding box center [126, 87] width 79 height 31
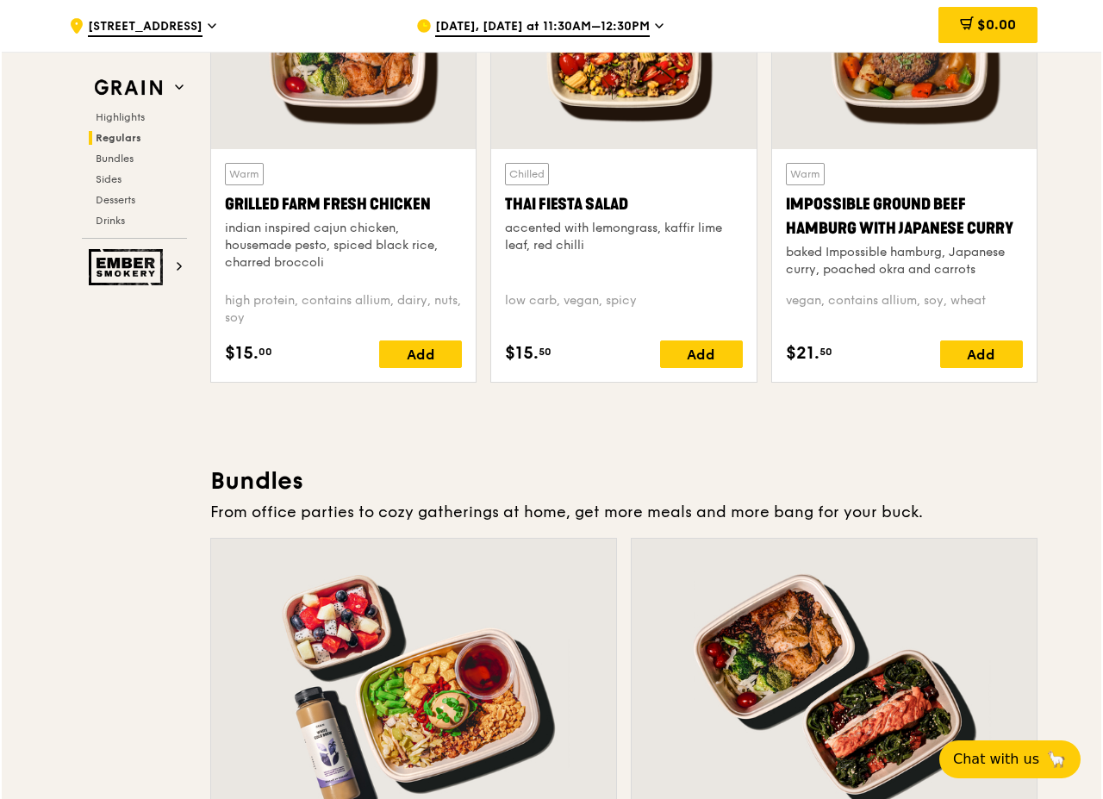
scroll to position [2412, 0]
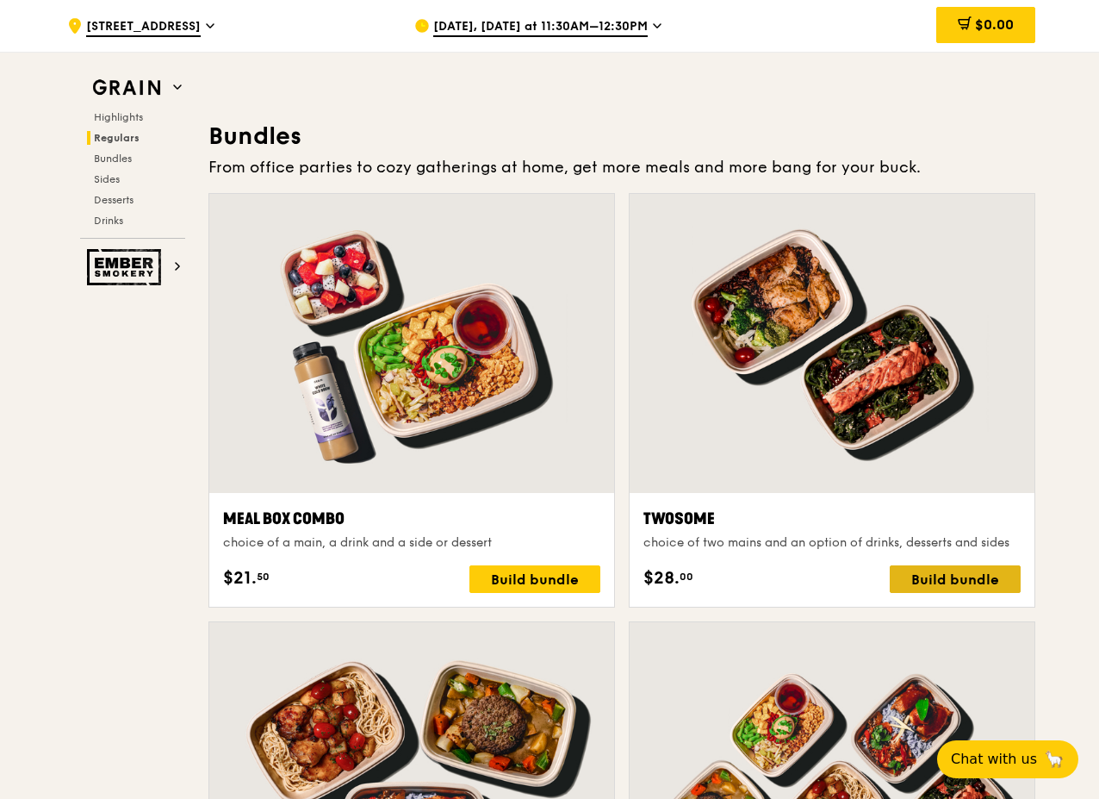
click at [913, 577] on div "Build bundle" at bounding box center [955, 579] width 131 height 28
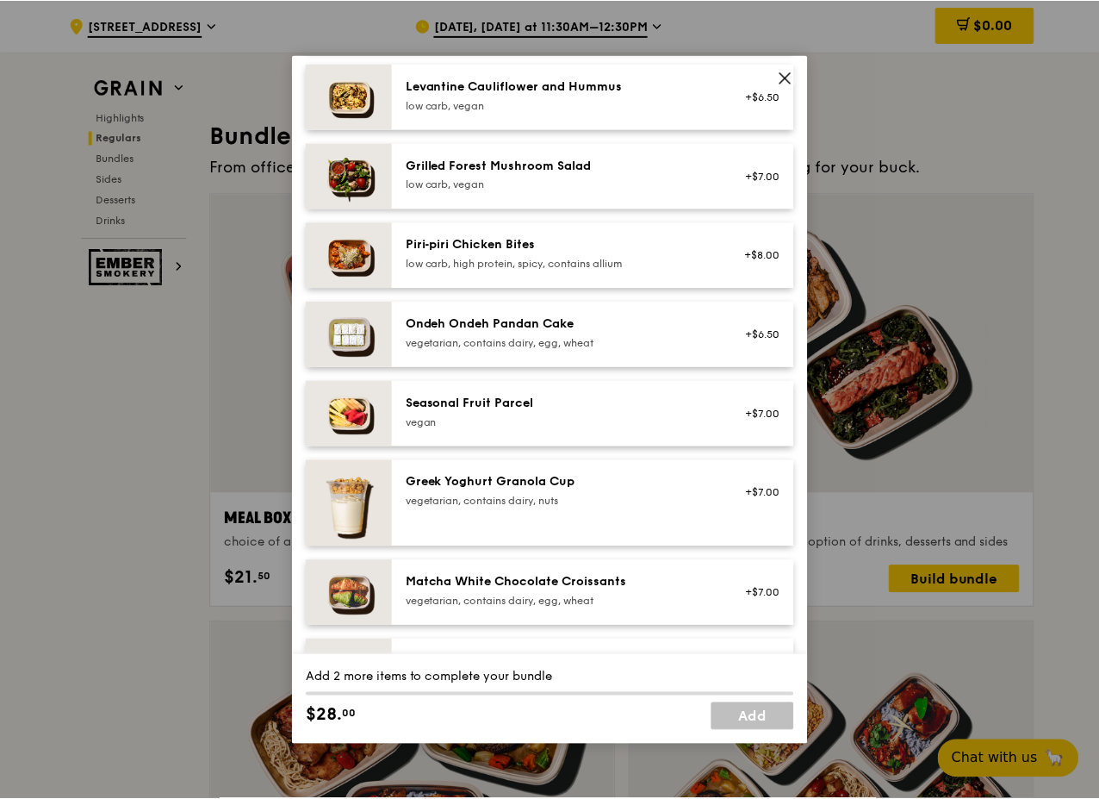
scroll to position [680, 0]
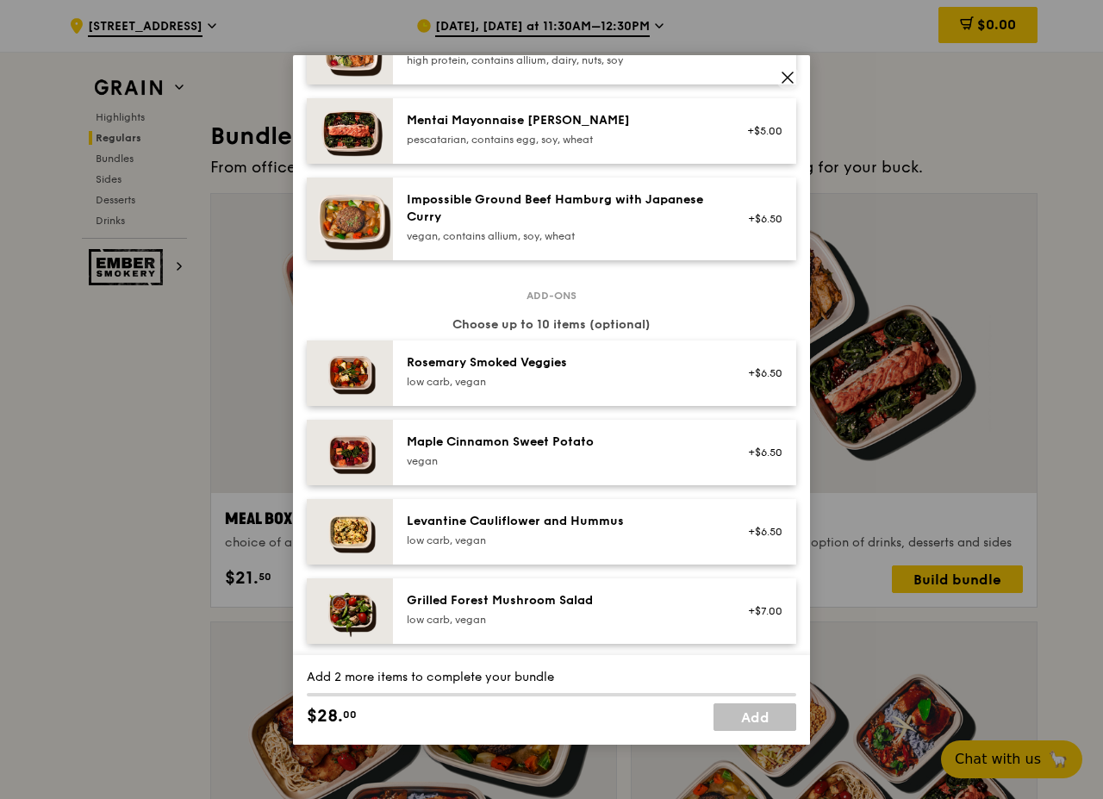
click at [790, 78] on icon at bounding box center [788, 78] width 16 height 16
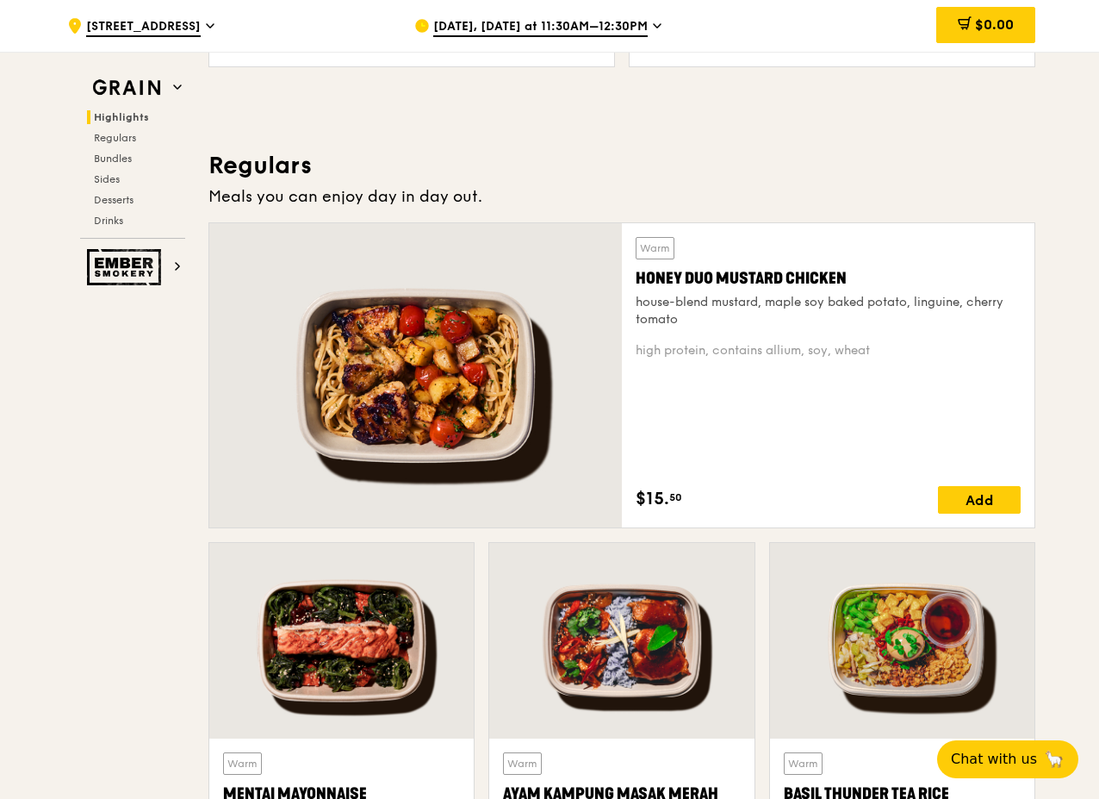
scroll to position [862, 0]
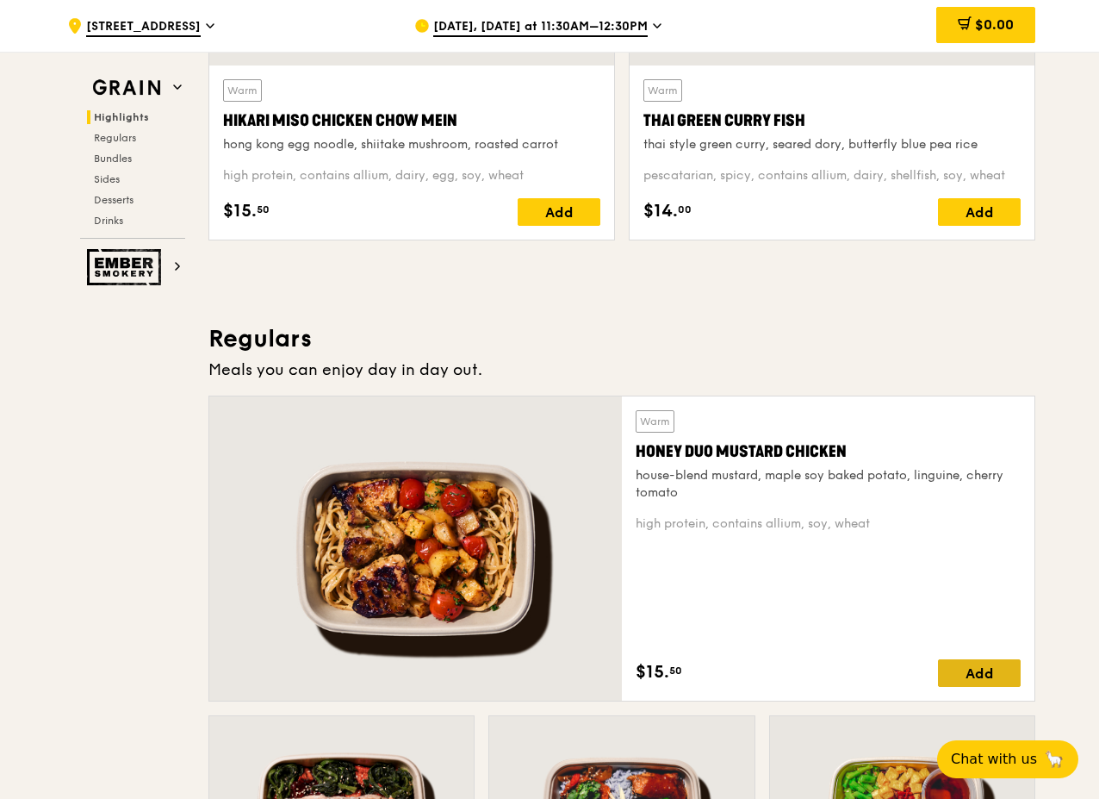
click at [964, 674] on div "Add" at bounding box center [979, 673] width 83 height 28
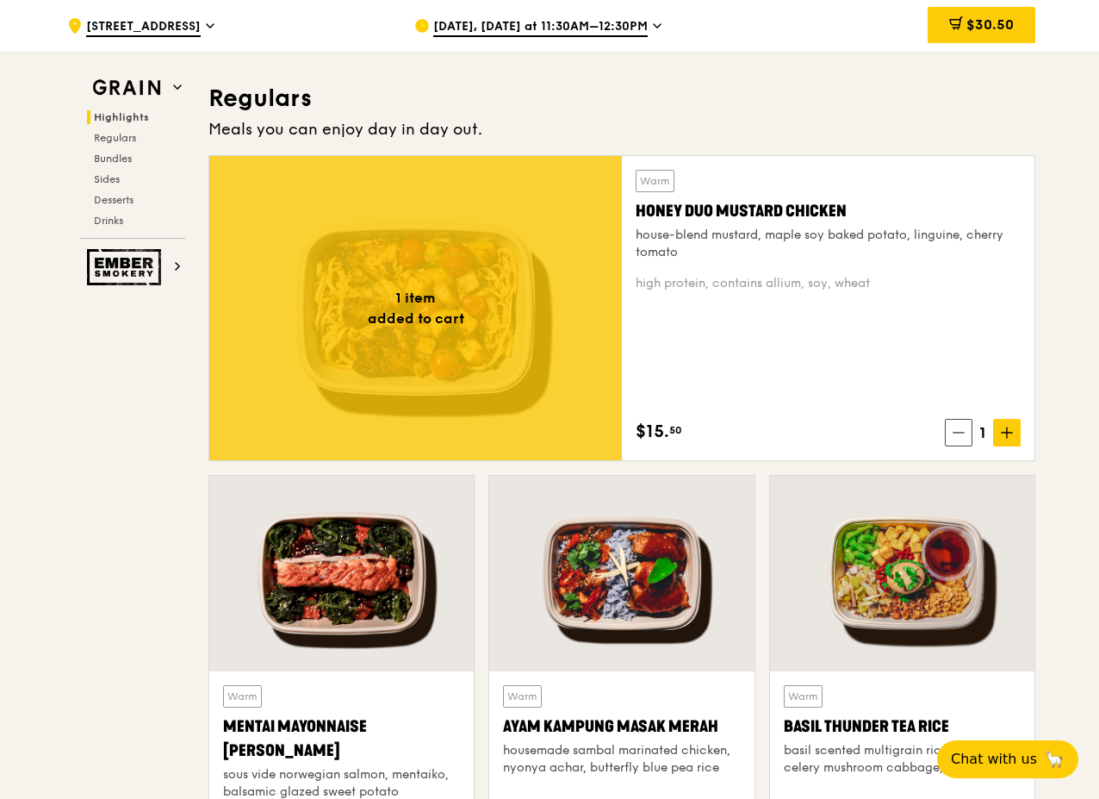
scroll to position [1120, 0]
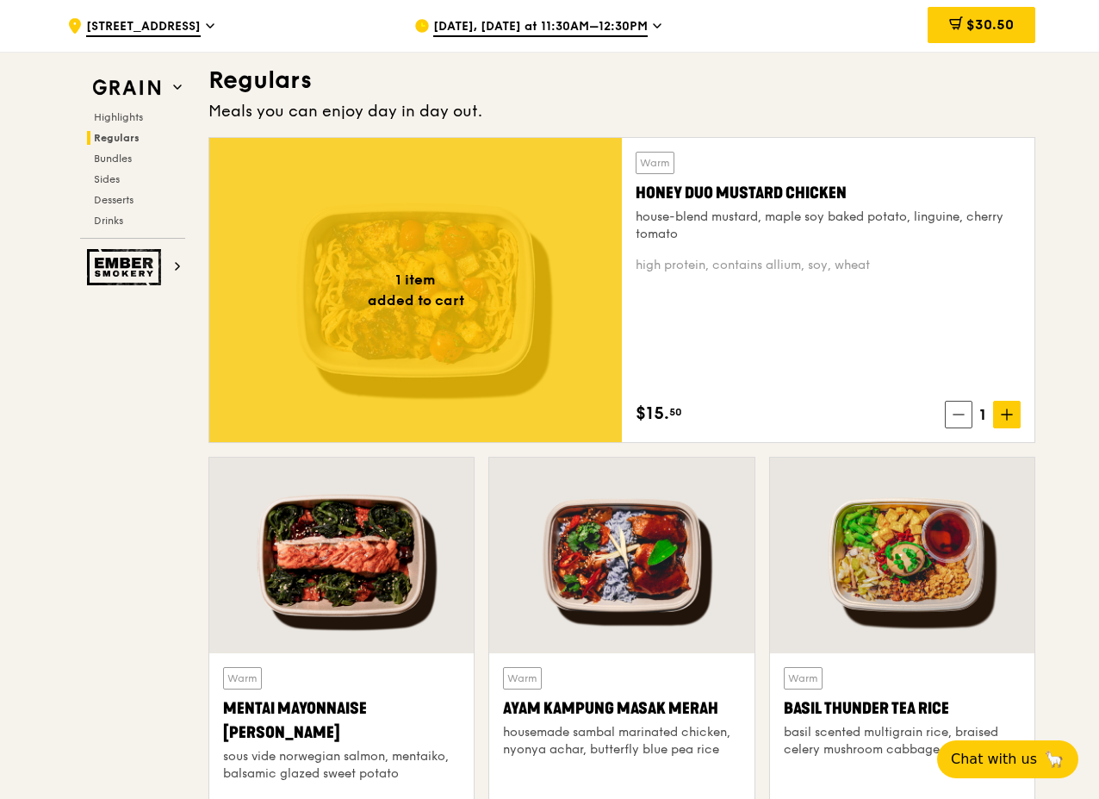
click at [951, 417] on span at bounding box center [959, 415] width 28 height 28
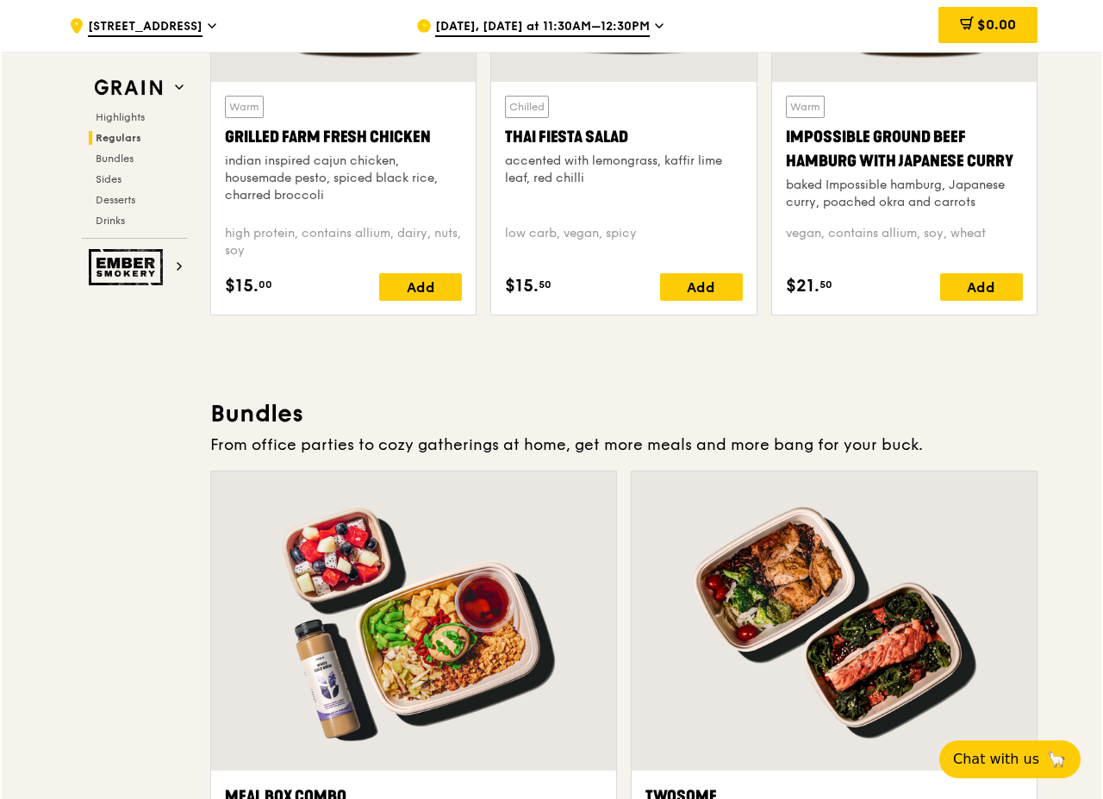
scroll to position [2326, 0]
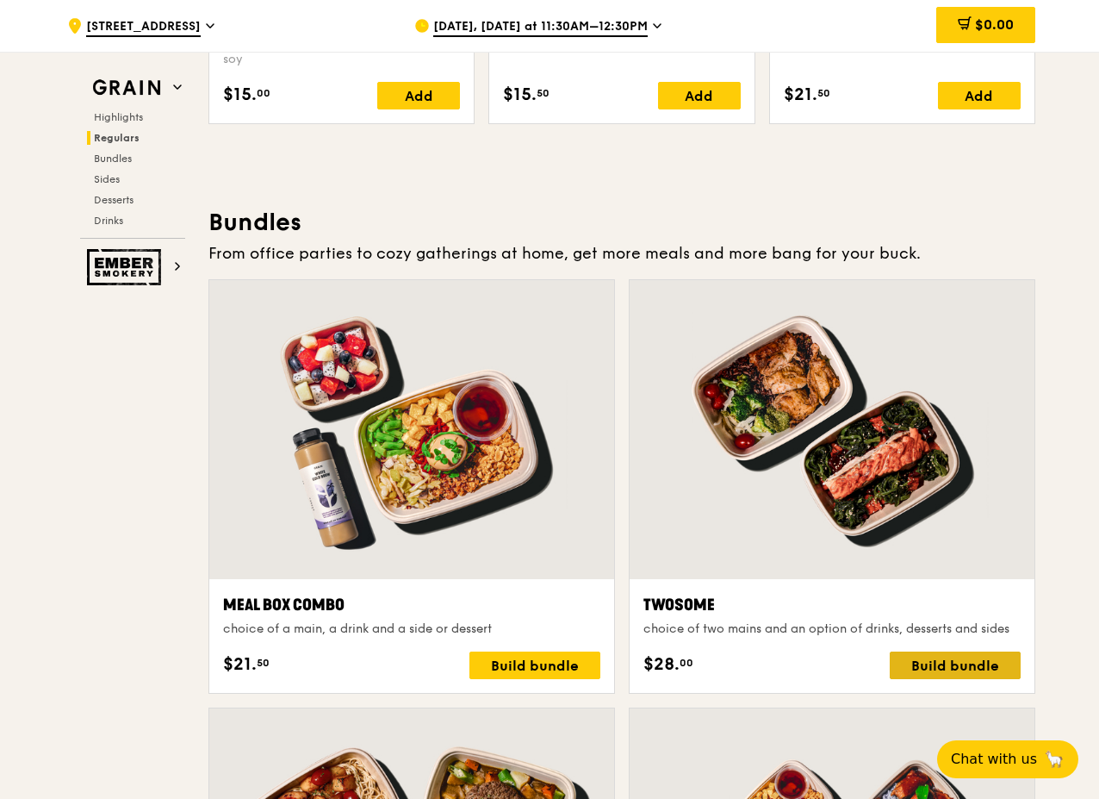
click at [951, 662] on div "Build bundle" at bounding box center [955, 665] width 131 height 28
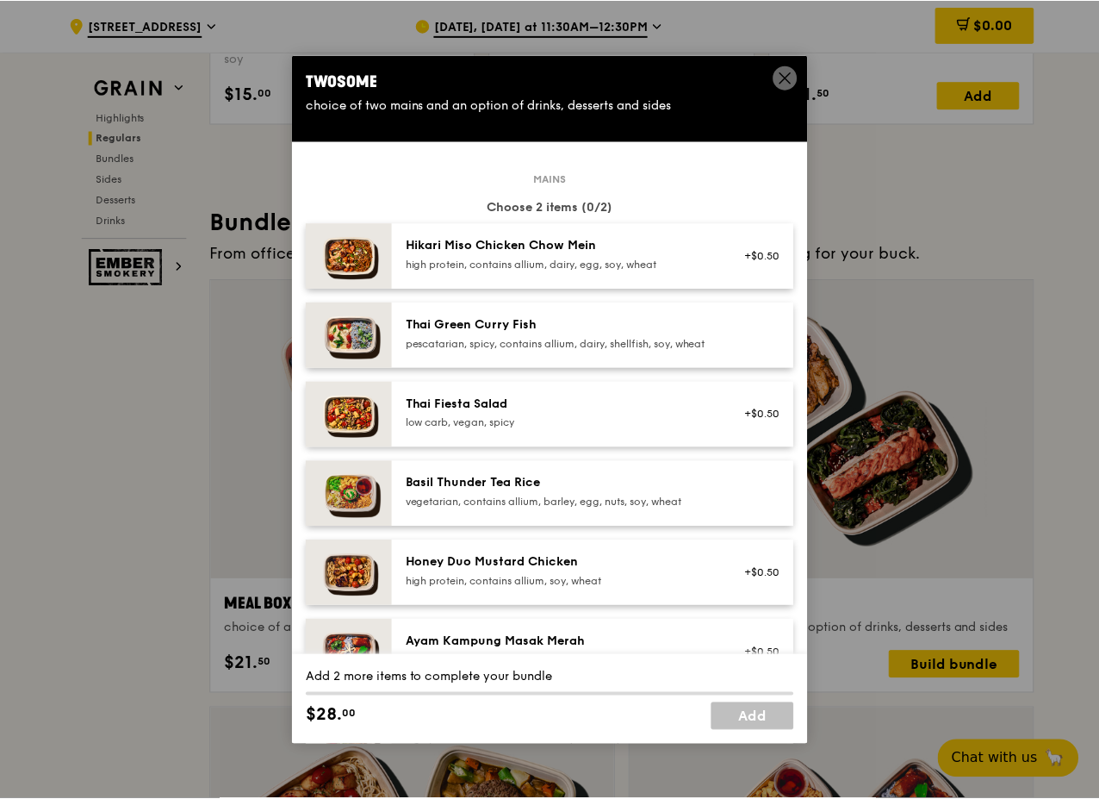
scroll to position [86, 0]
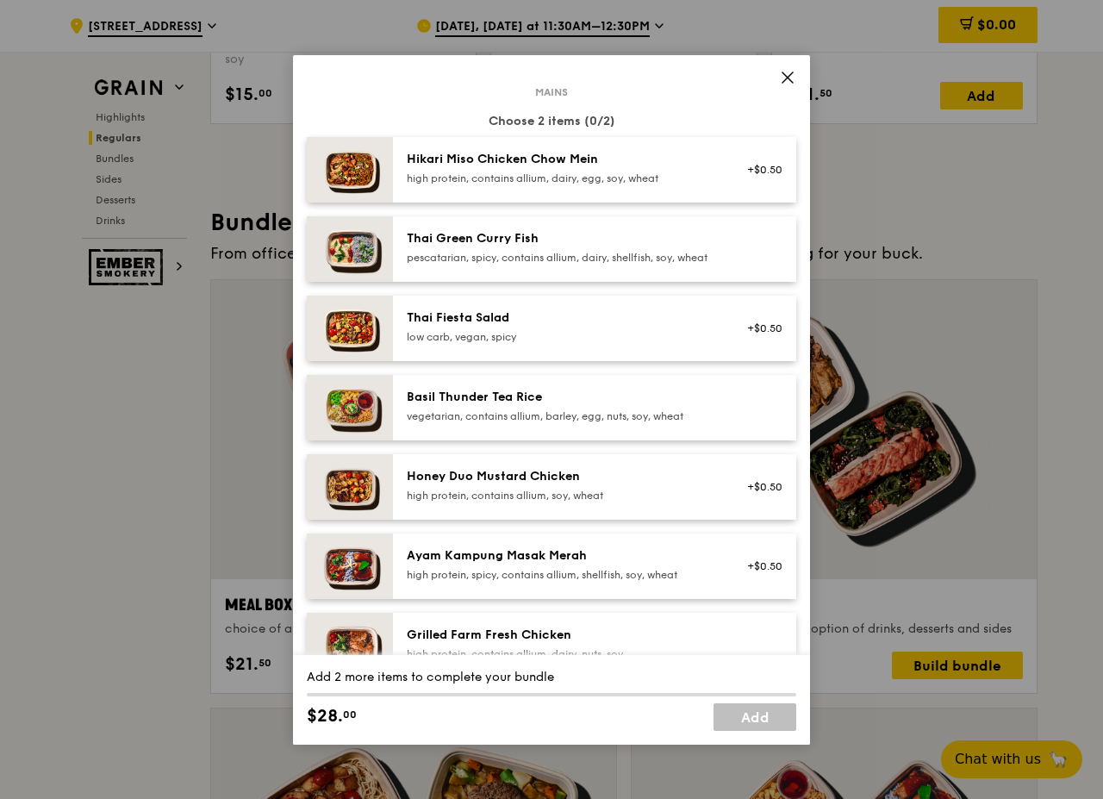
click at [688, 502] on div "high protein, contains allium, soy, wheat" at bounding box center [561, 496] width 309 height 14
click at [792, 78] on icon at bounding box center [788, 78] width 16 height 16
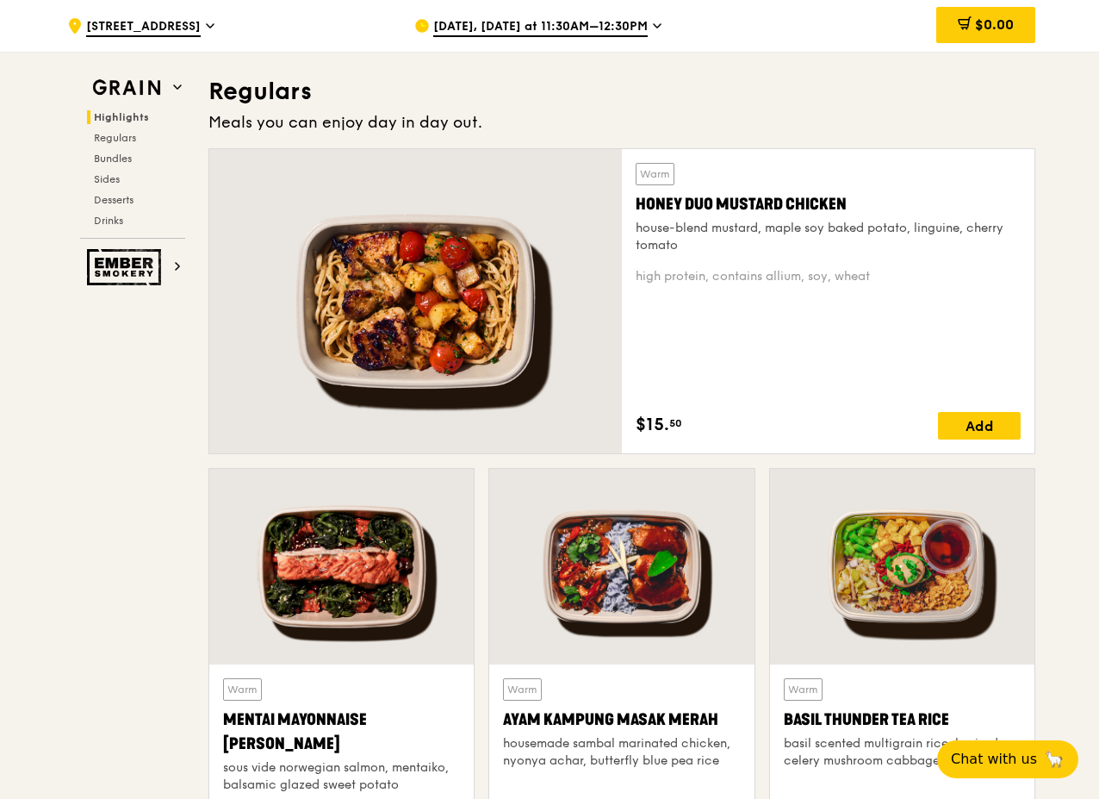
scroll to position [1206, 0]
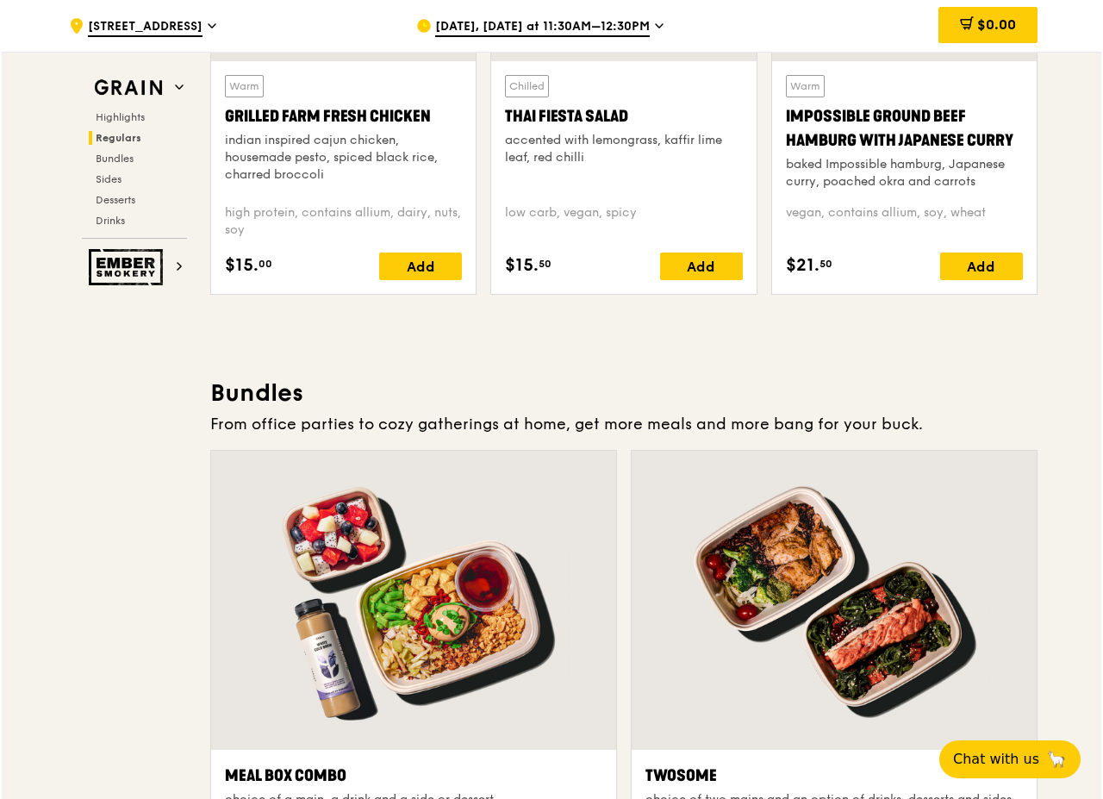
scroll to position [2412, 0]
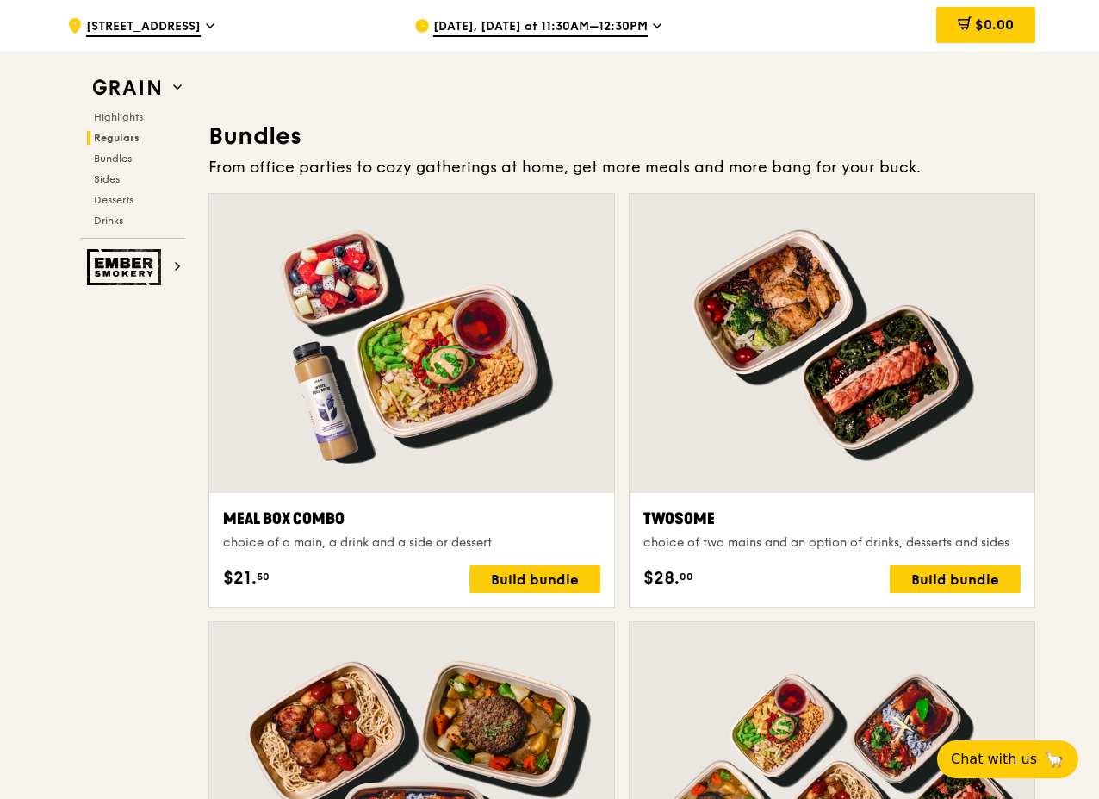
click at [799, 521] on div "Twosome" at bounding box center [832, 519] width 377 height 24
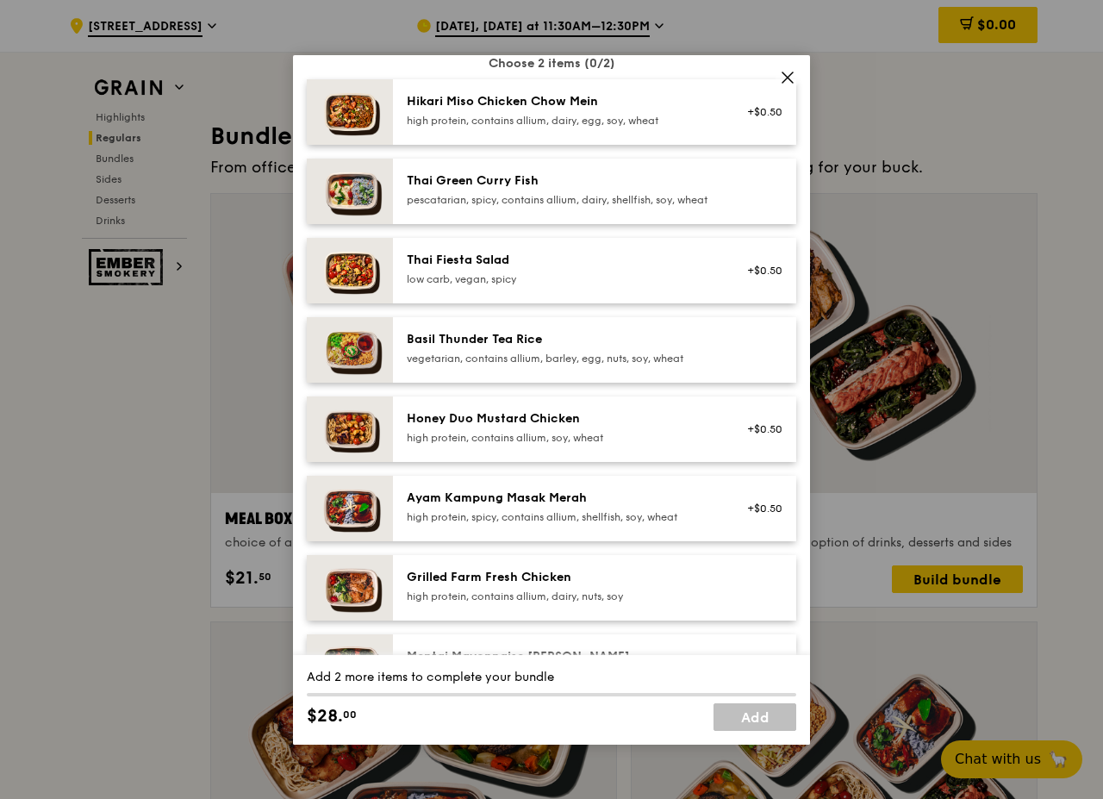
scroll to position [172, 0]
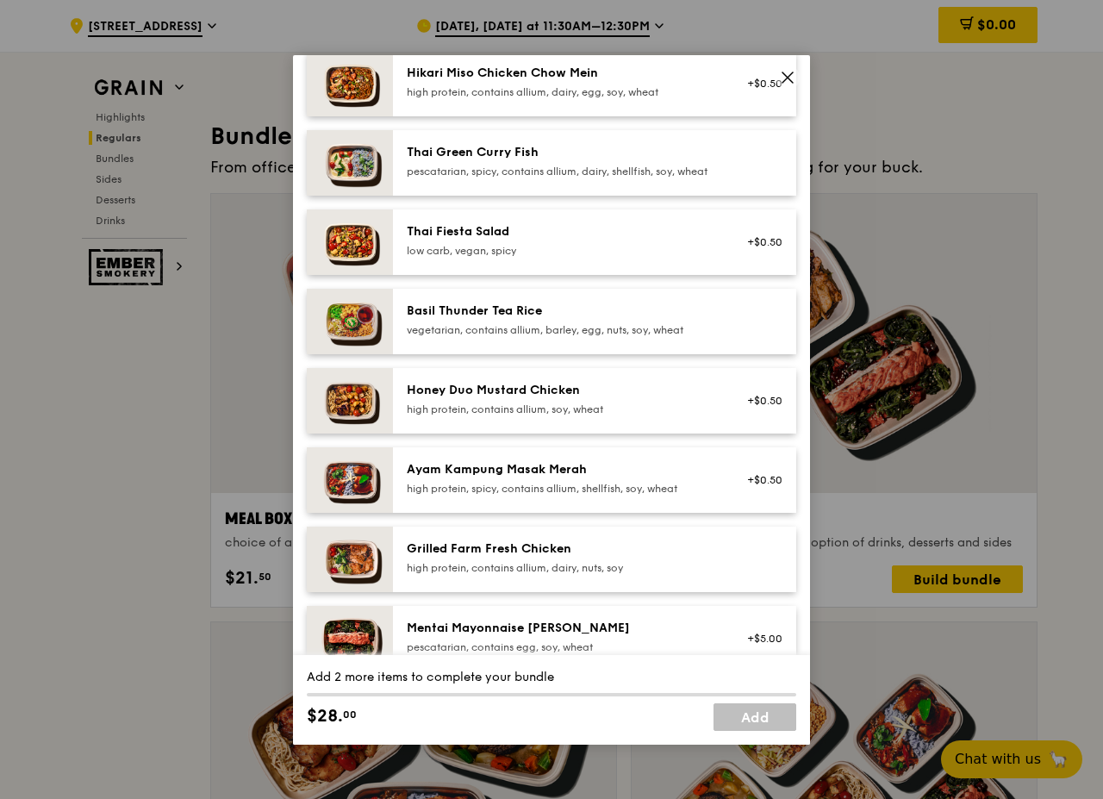
click at [639, 415] on div "high protein, contains allium, soy, wheat" at bounding box center [561, 409] width 309 height 14
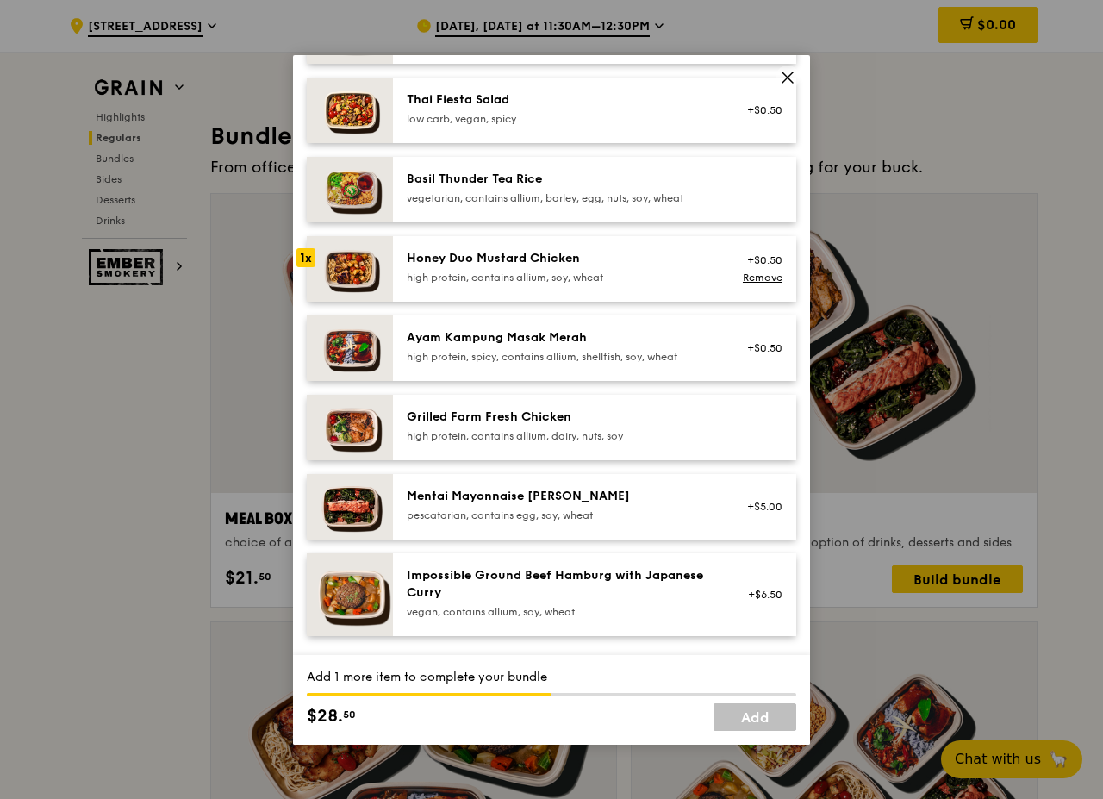
scroll to position [345, 0]
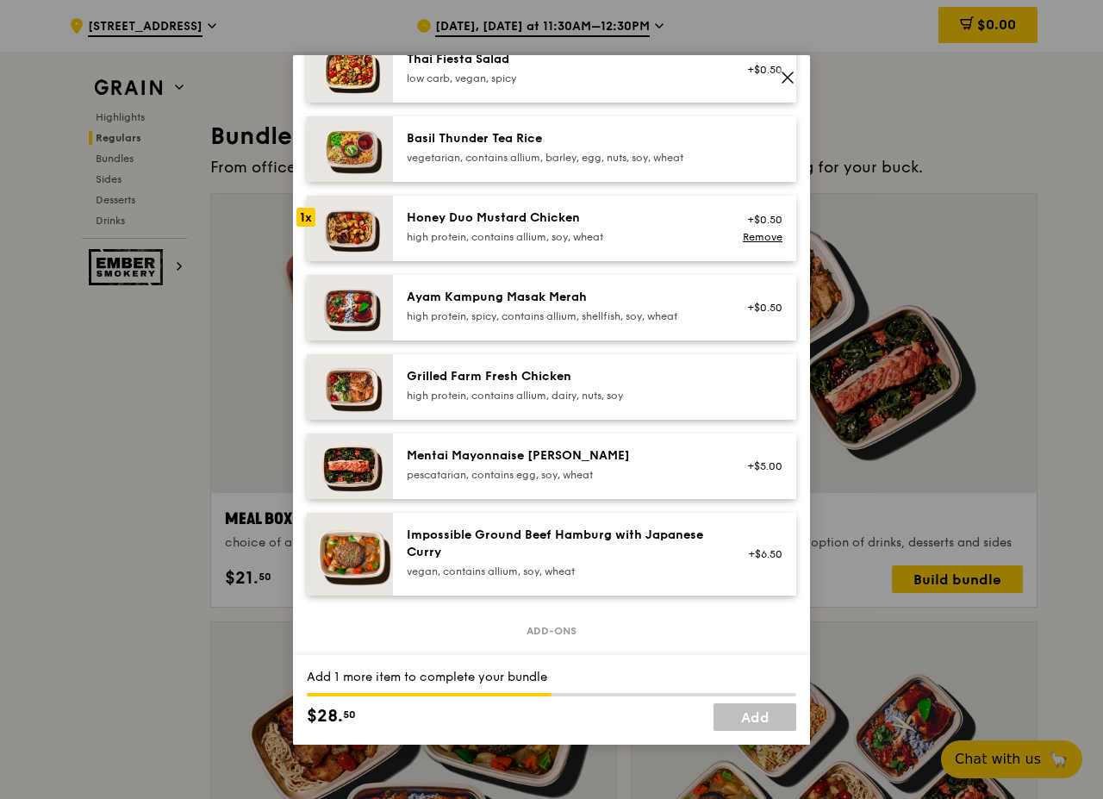
click at [529, 482] on div "pescatarian, contains egg, soy, wheat" at bounding box center [561, 475] width 309 height 14
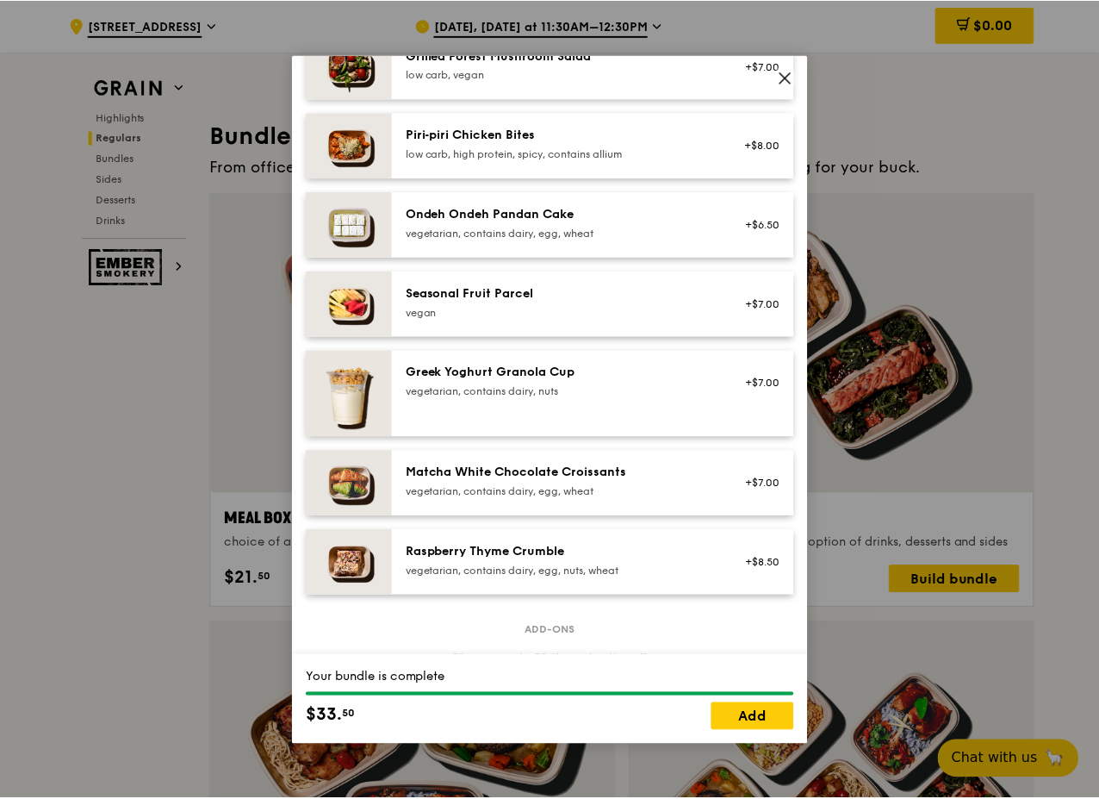
scroll to position [1197, 0]
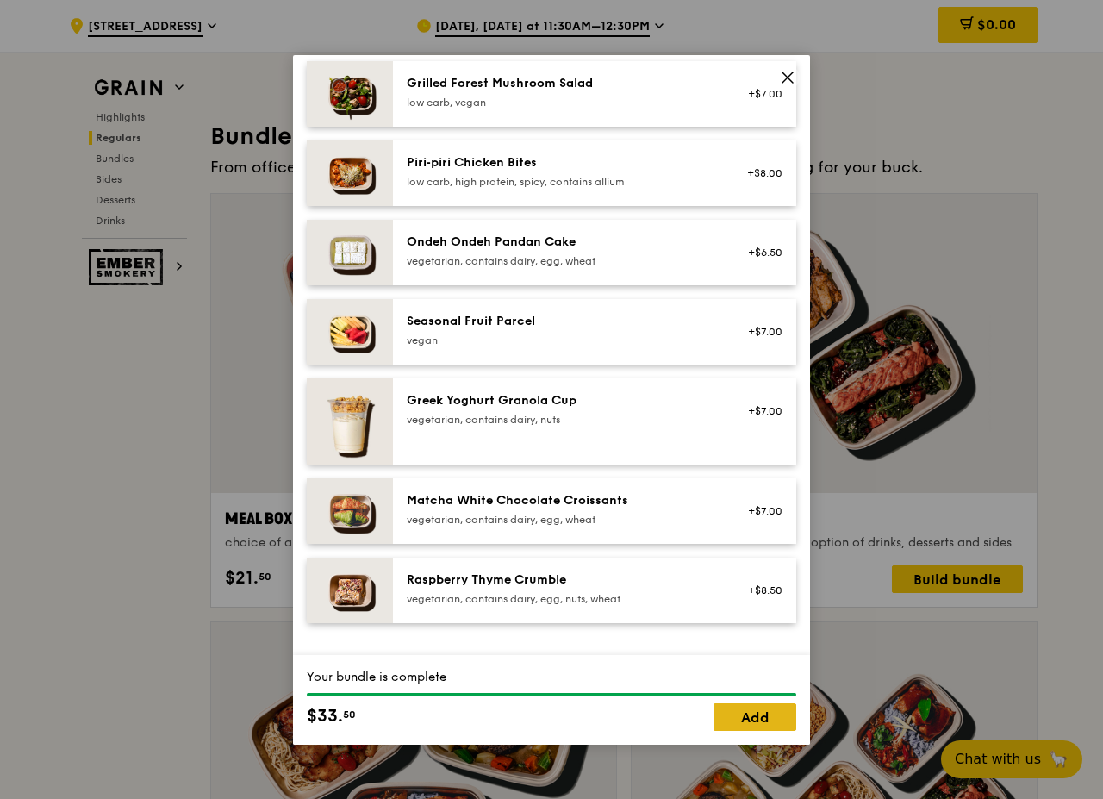
click at [745, 708] on link "Add" at bounding box center [754, 717] width 83 height 28
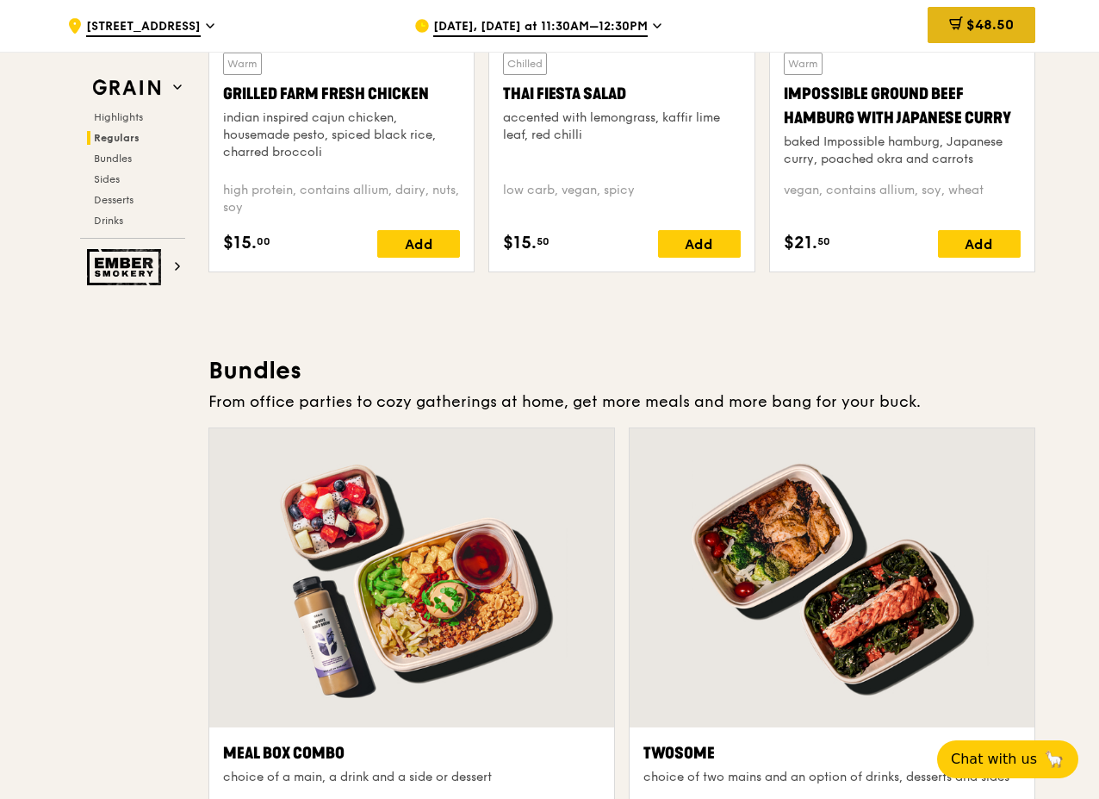
scroll to position [2154, 0]
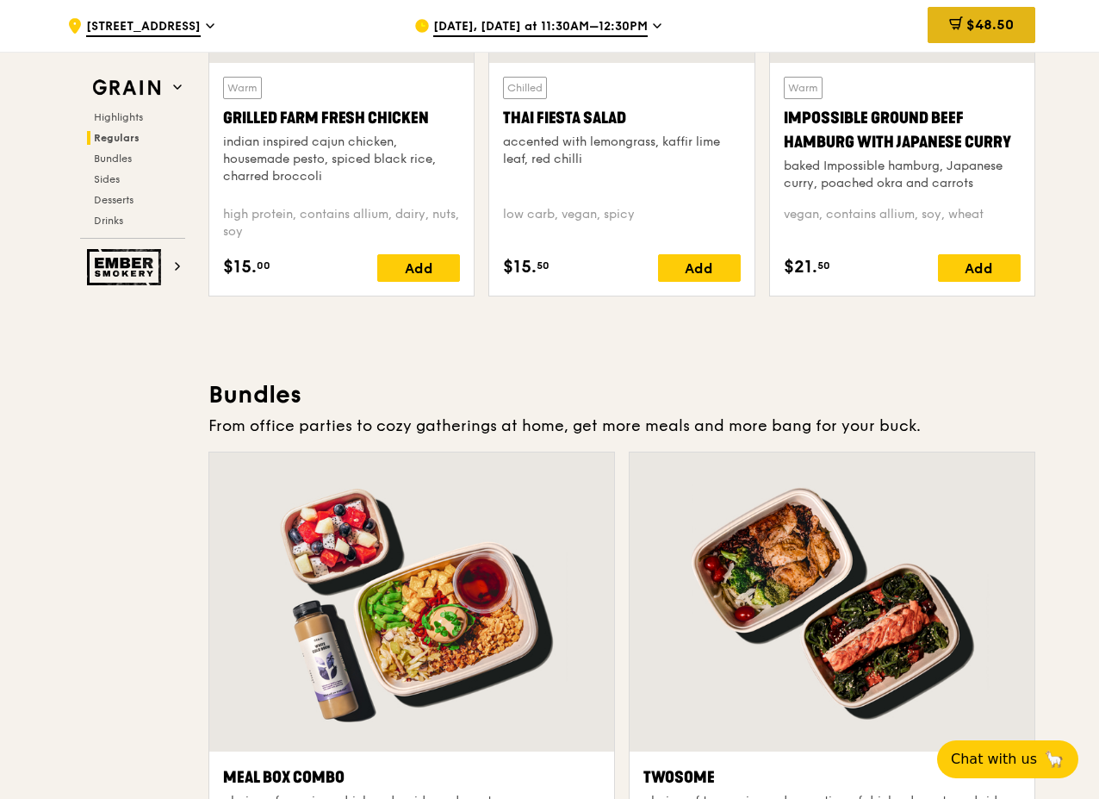
click at [942, 19] on div "$48.50" at bounding box center [982, 25] width 108 height 36
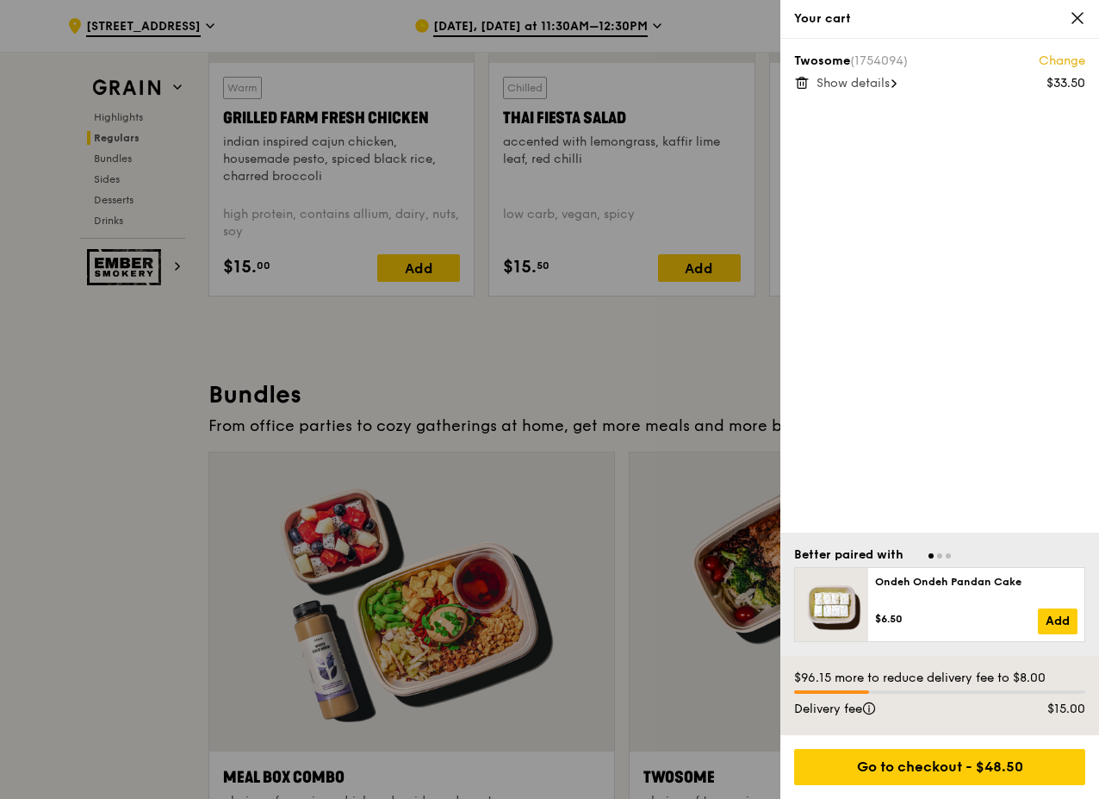
drag, startPoint x: 1054, startPoint y: 675, endPoint x: 779, endPoint y: 673, distance: 274.8
click at [779, 673] on div "Your cart Twosome (1754094) Change $33.50 Show details Better paired with Ondeh…" at bounding box center [549, 399] width 1099 height 799
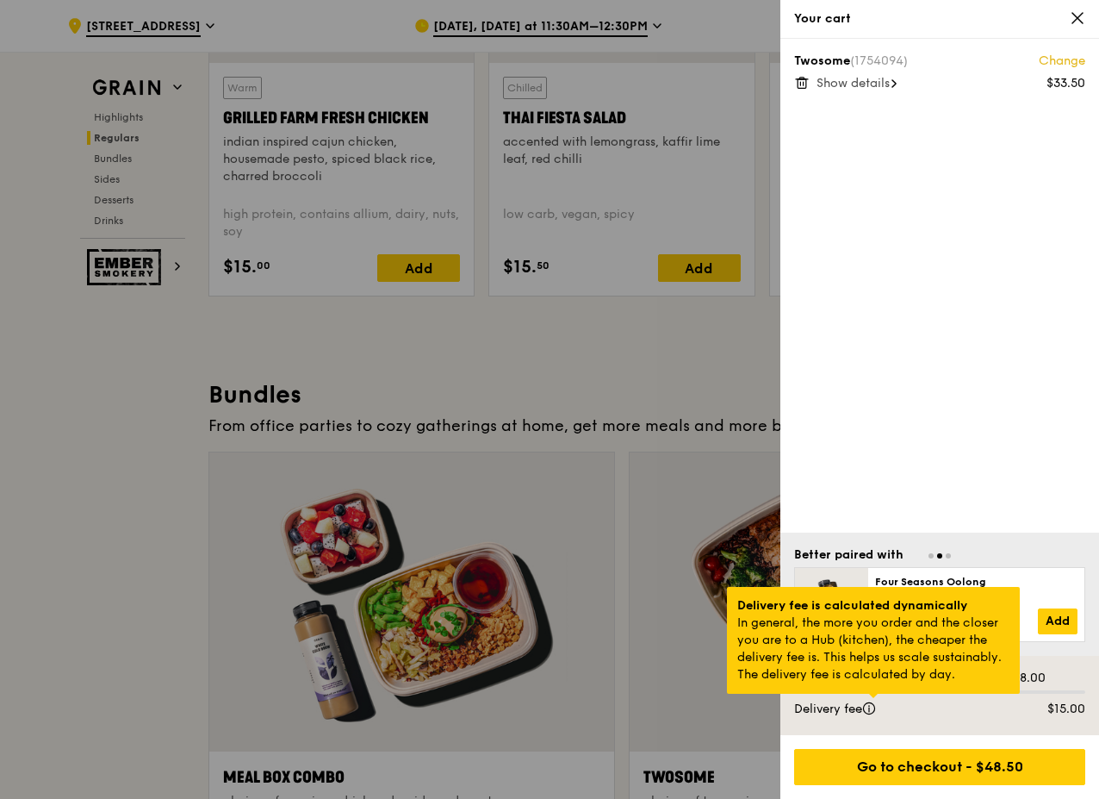
click at [873, 698] on div at bounding box center [873, 696] width 9 height 4
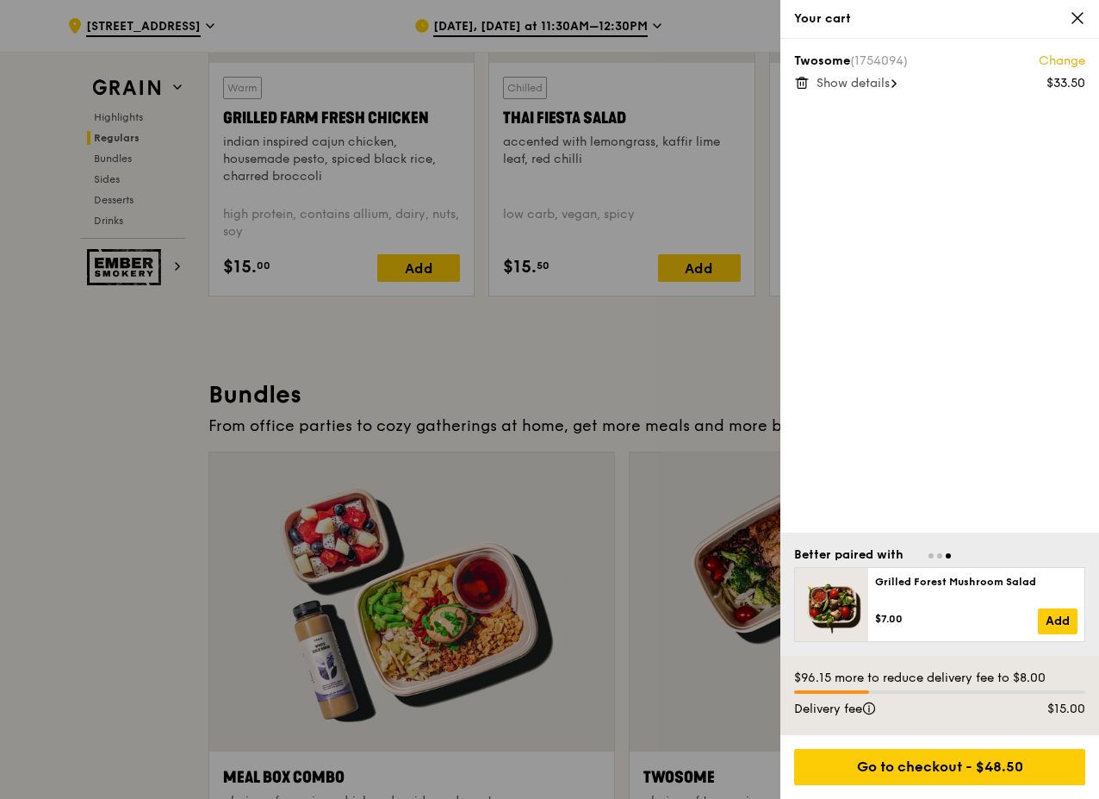
click at [909, 456] on div "Twosome (1754094) Change $33.50 Show details" at bounding box center [940, 286] width 319 height 494
click at [939, 557] on span "Go to slide 2" at bounding box center [939, 555] width 5 height 5
click at [932, 558] on div at bounding box center [939, 554] width 291 height 16
click at [931, 556] on span "Go to slide 1" at bounding box center [931, 555] width 5 height 5
click at [88, 581] on div at bounding box center [549, 399] width 1099 height 799
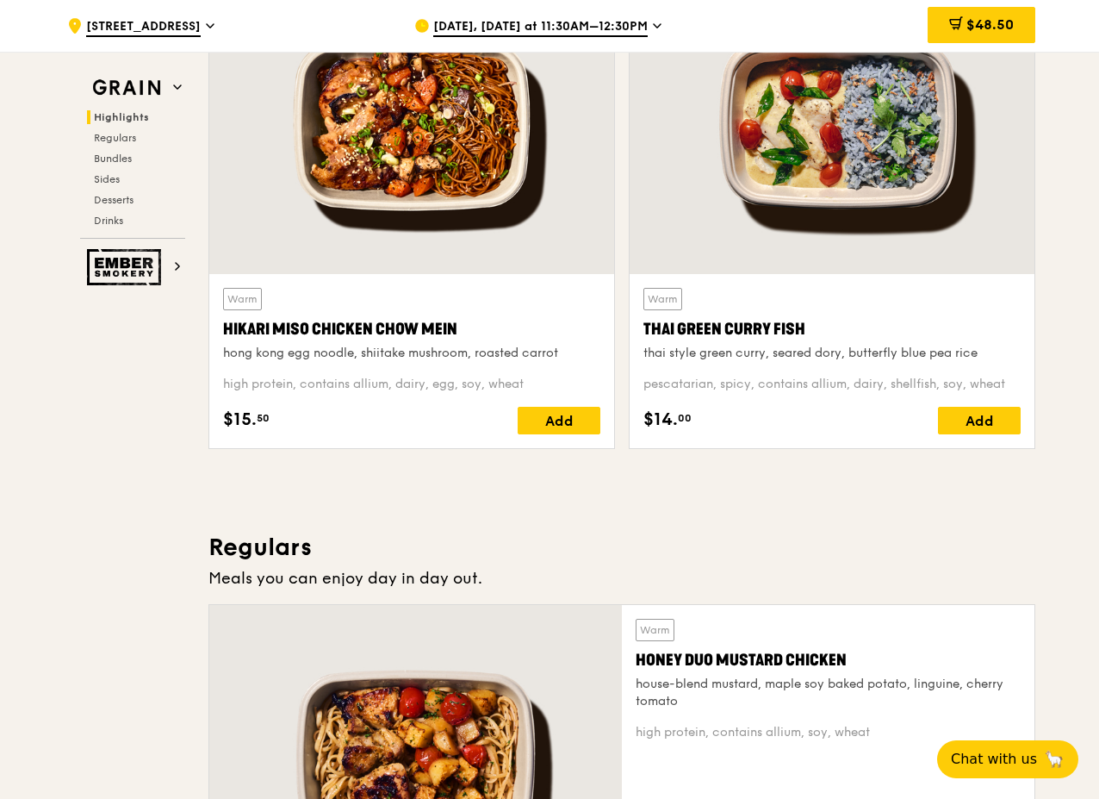
scroll to position [172, 0]
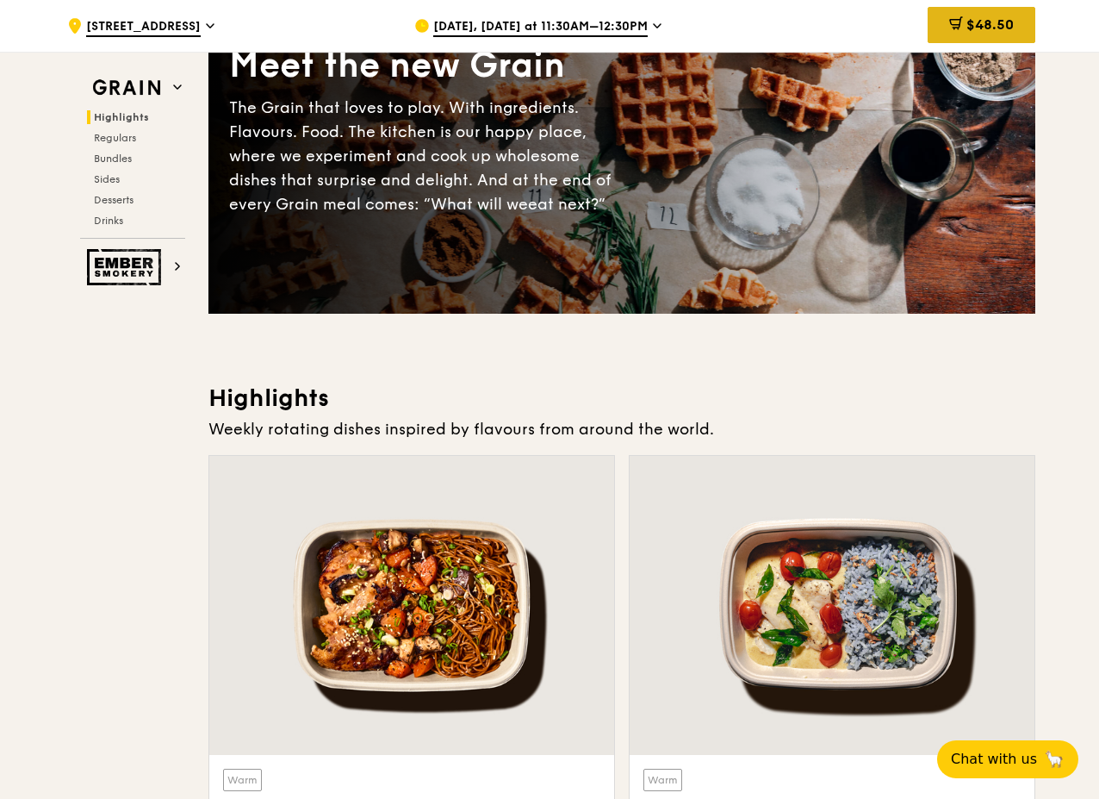
click at [970, 35] on div "$48.50" at bounding box center [982, 25] width 108 height 36
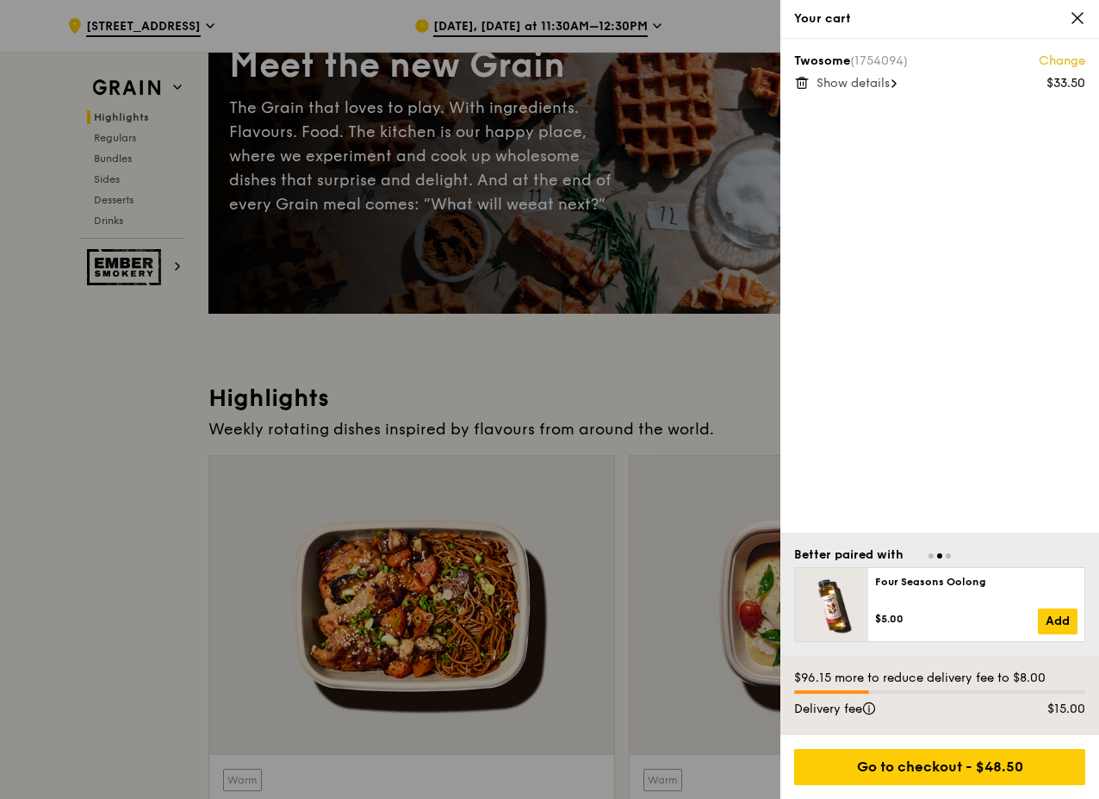
click at [72, 515] on div at bounding box center [549, 399] width 1099 height 799
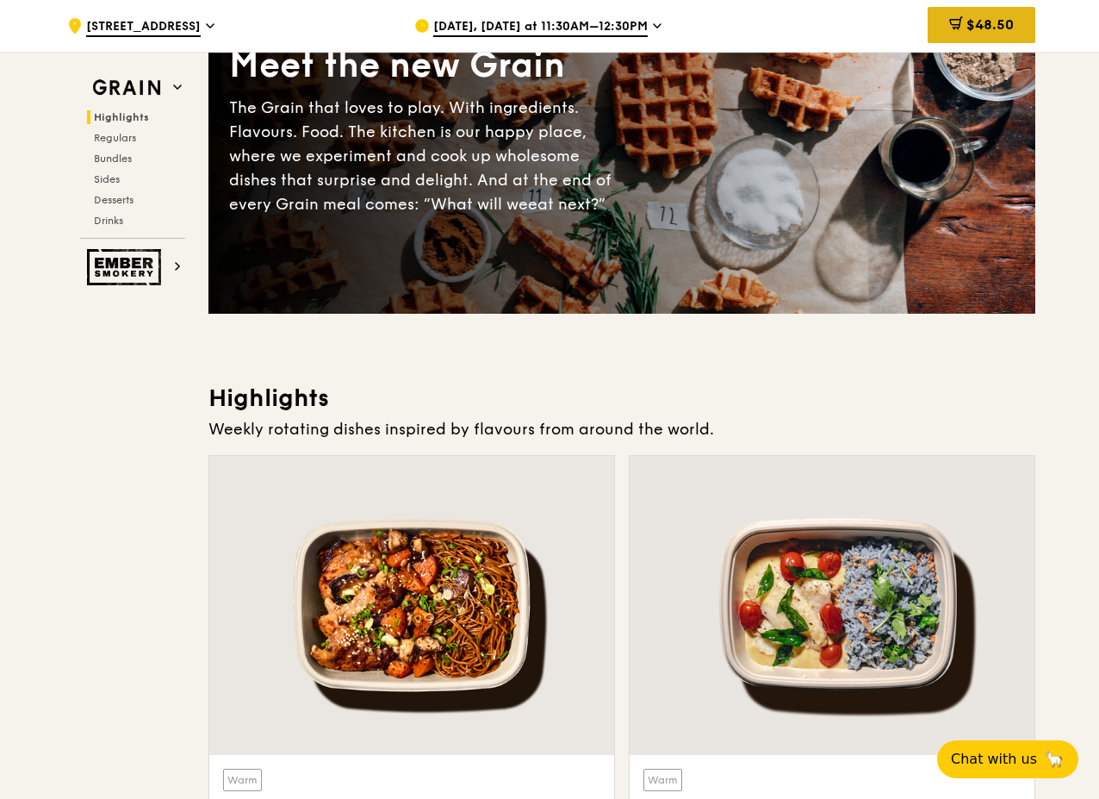
click at [967, 20] on span "$48.50" at bounding box center [990, 24] width 47 height 16
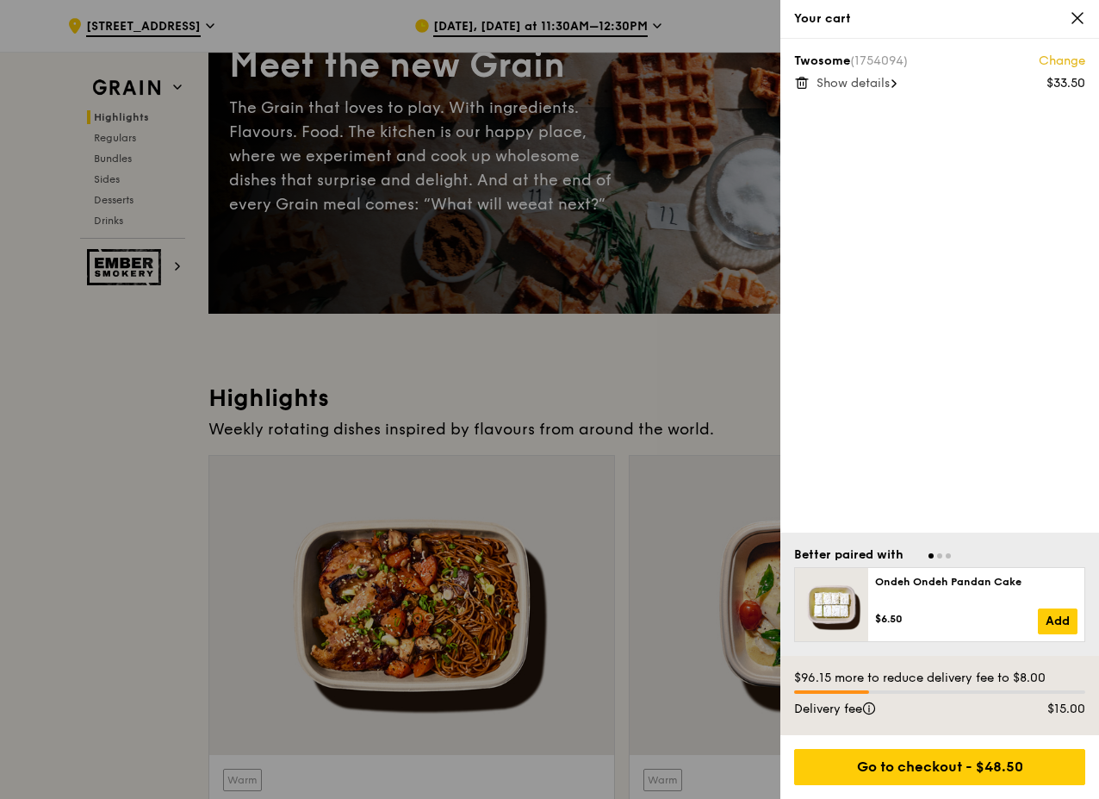
click at [883, 85] on span "Show details" at bounding box center [853, 83] width 73 height 15
click at [883, 85] on span "Hide details" at bounding box center [851, 83] width 69 height 15
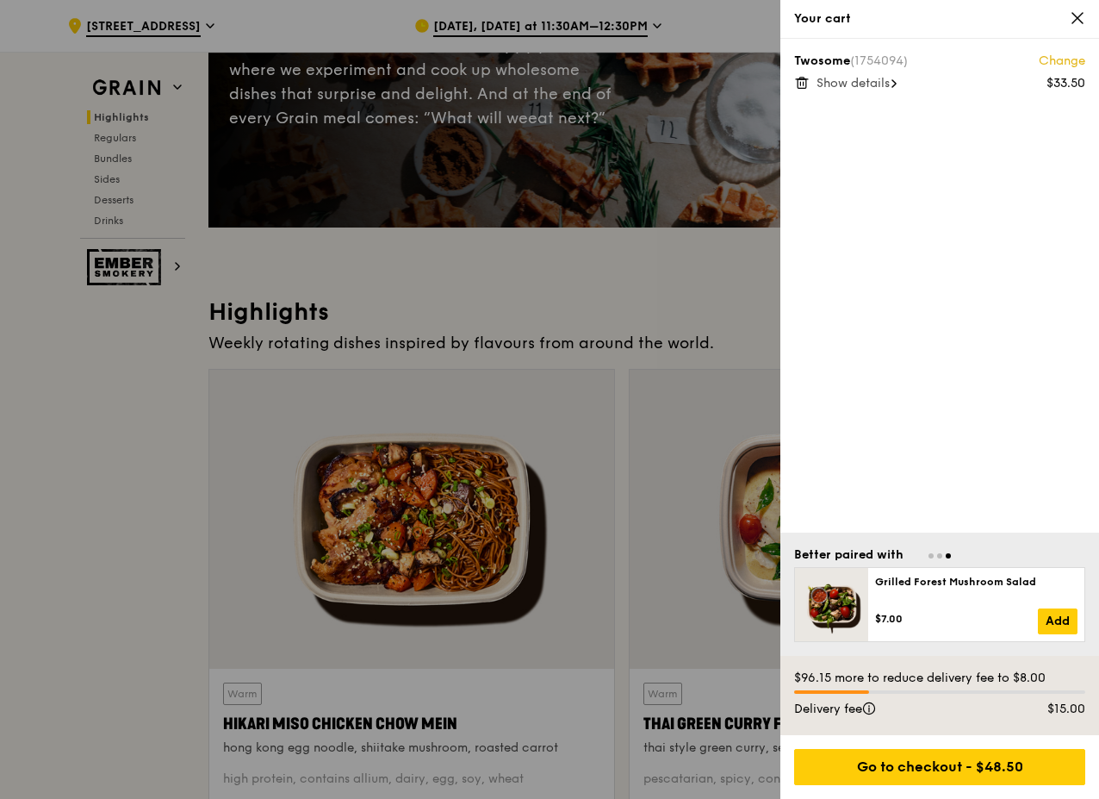
click at [90, 520] on div at bounding box center [549, 399] width 1099 height 799
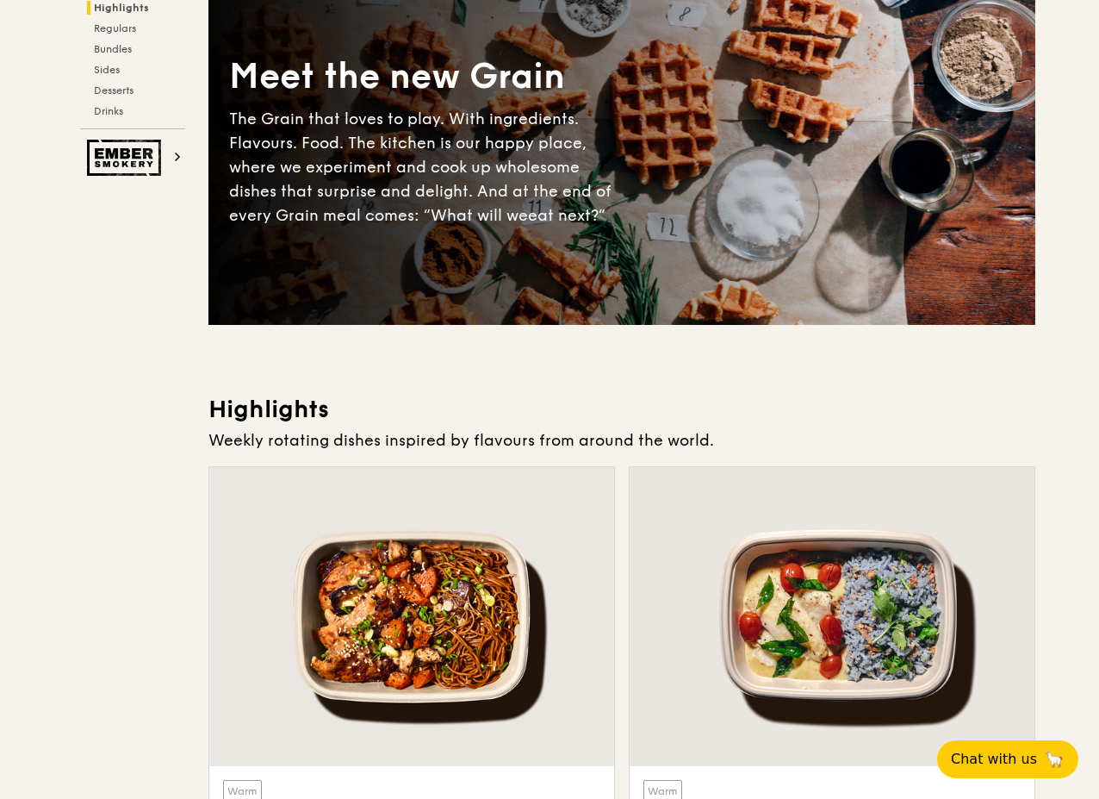
scroll to position [0, 0]
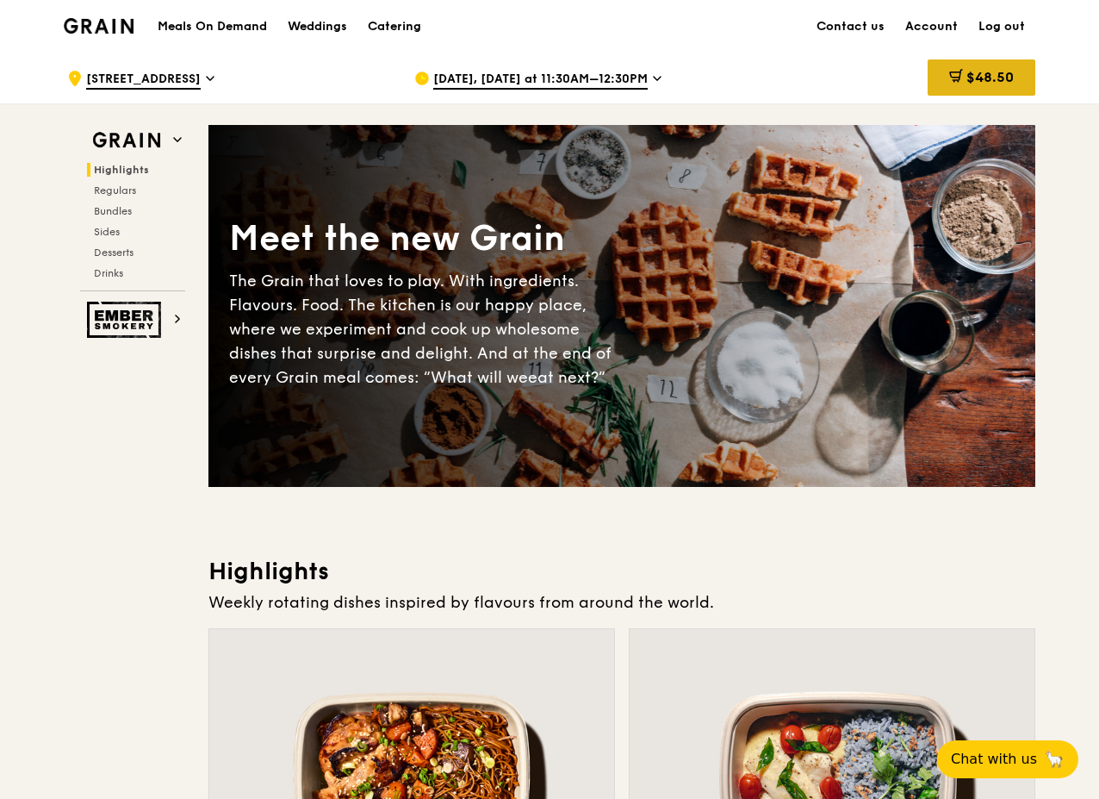
click at [993, 83] on span "$48.50" at bounding box center [990, 77] width 47 height 16
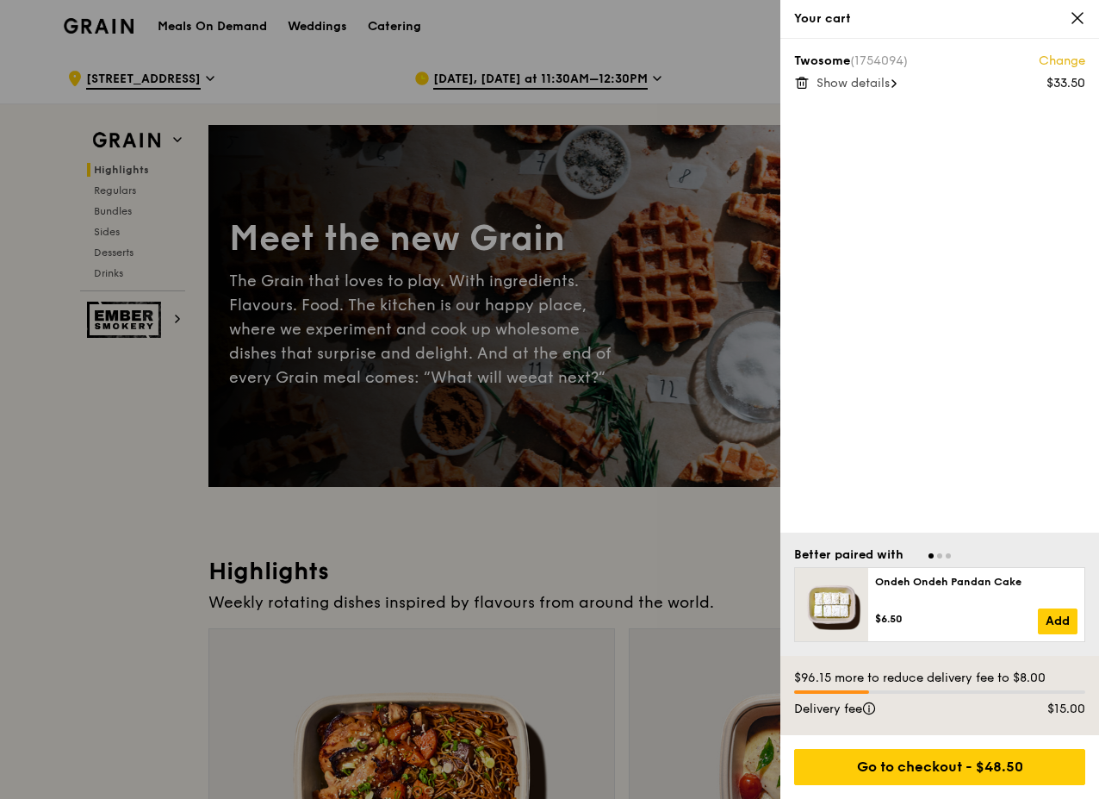
click at [896, 81] on icon at bounding box center [894, 83] width 5 height 9
click at [936, 556] on div at bounding box center [939, 554] width 291 height 16
click at [943, 556] on div at bounding box center [939, 554] width 291 height 16
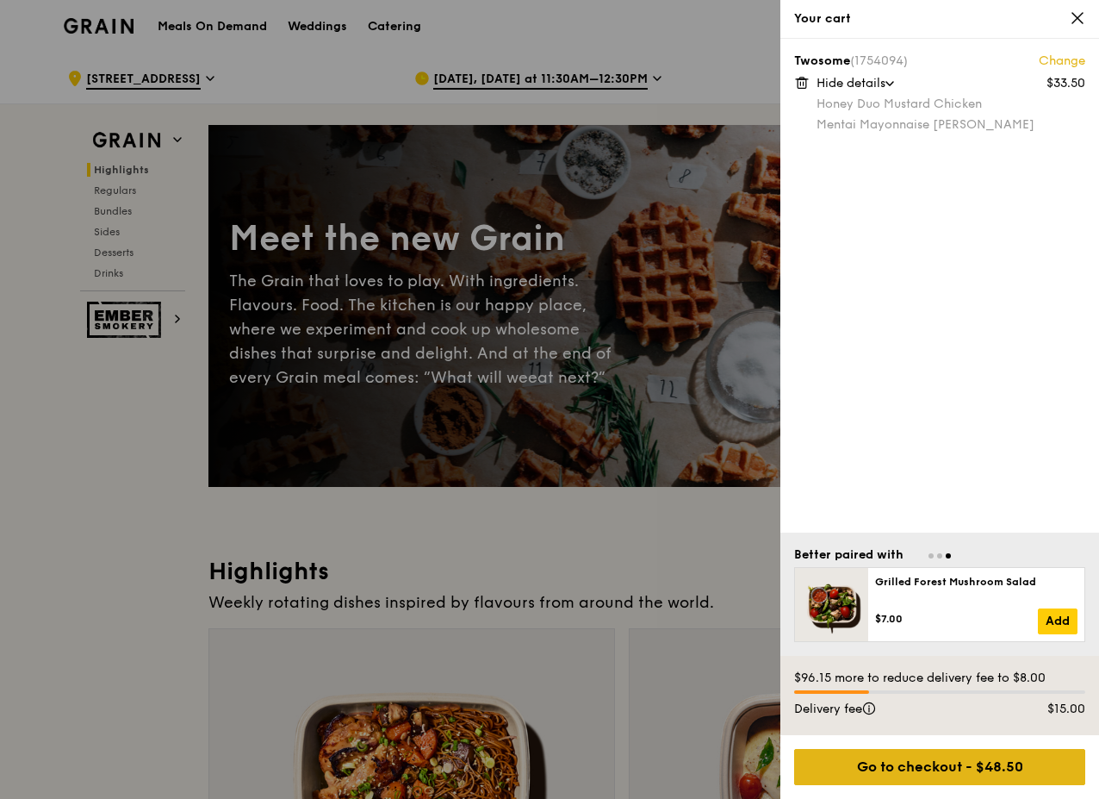
click at [872, 769] on div "Go to checkout - $48.50" at bounding box center [939, 767] width 291 height 36
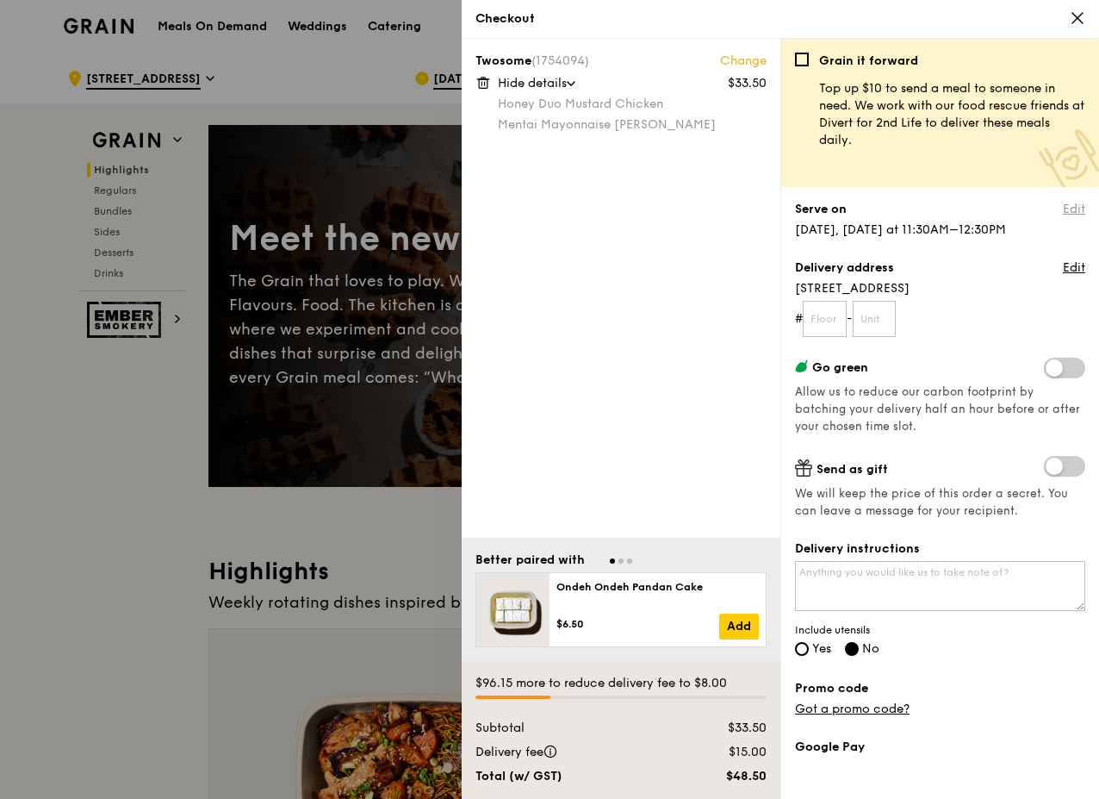
click at [1063, 209] on link "Edit" at bounding box center [1074, 209] width 22 height 17
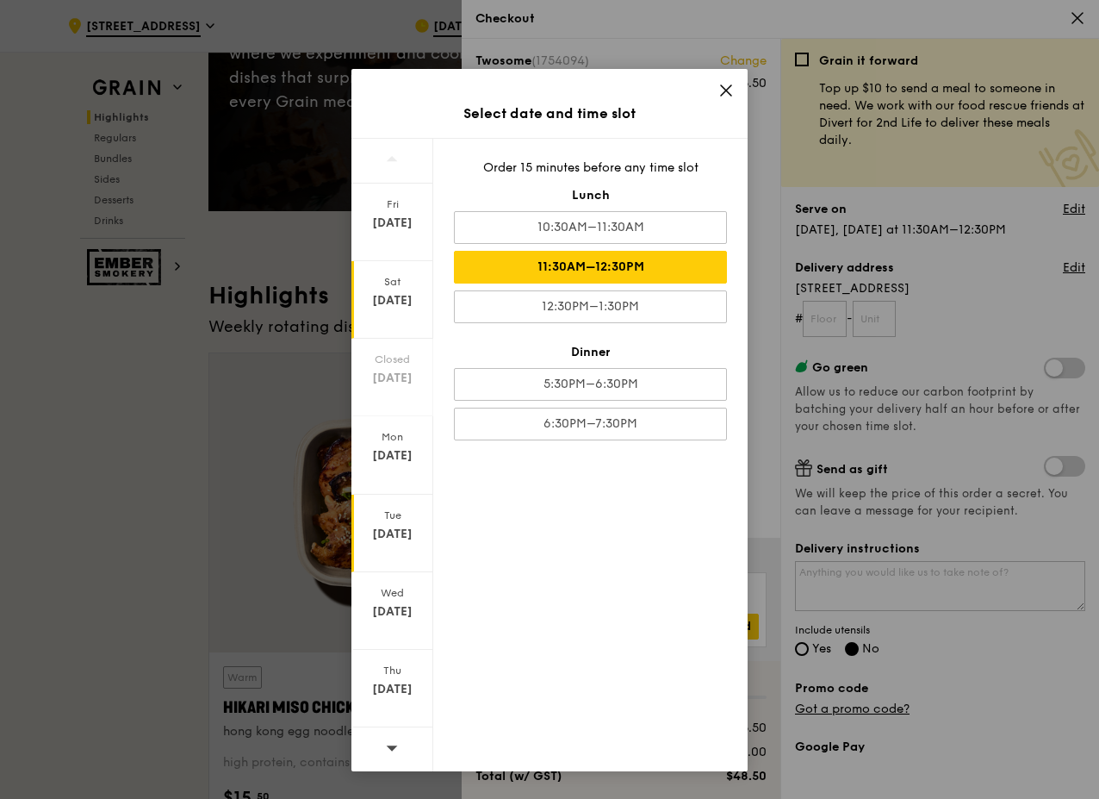
scroll to position [431, 0]
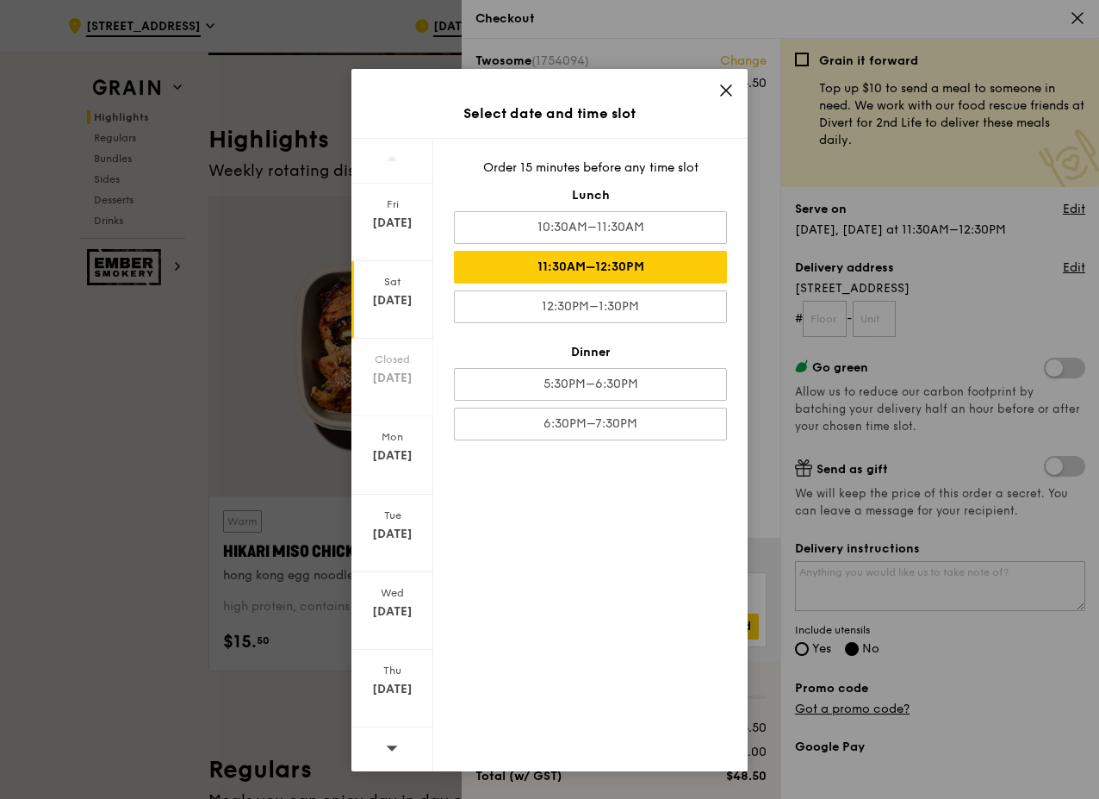
click at [399, 750] on div at bounding box center [393, 749] width 82 height 44
click at [724, 90] on icon at bounding box center [727, 91] width 16 height 16
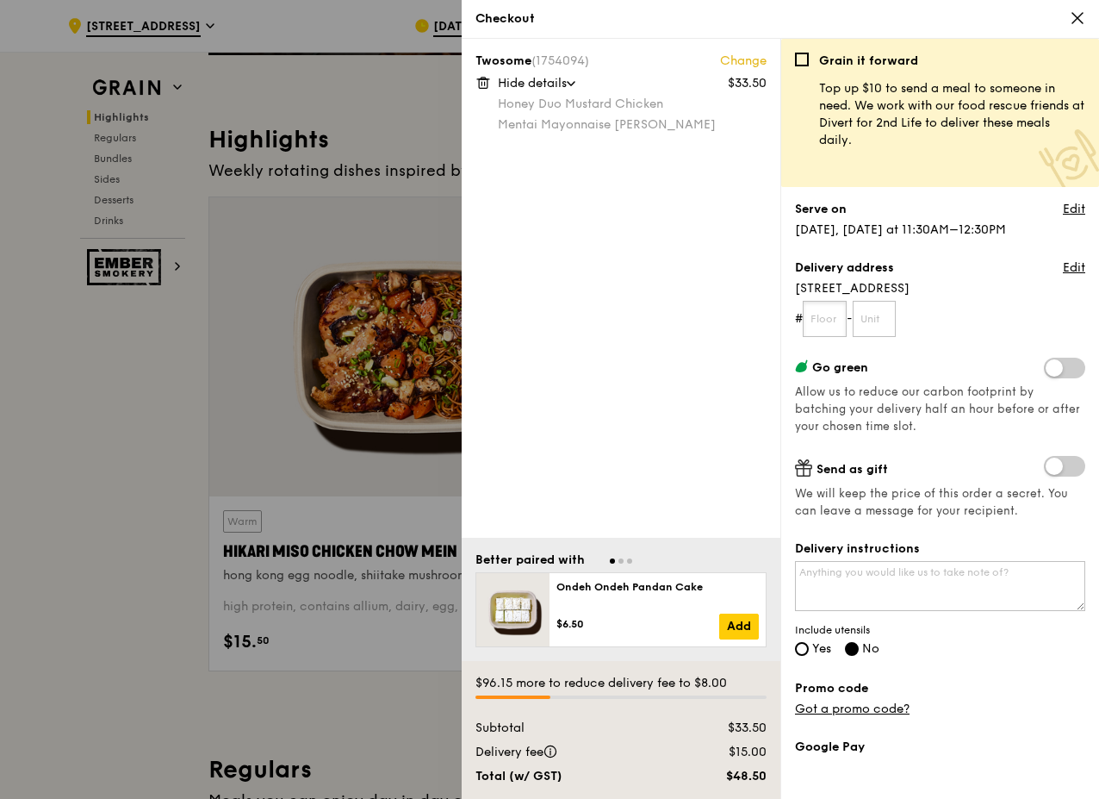
click at [825, 321] on input "text" at bounding box center [825, 319] width 44 height 36
type input "11"
click at [881, 324] on input "text" at bounding box center [875, 319] width 44 height 36
type input "546"
click at [703, 404] on div "Twosome (1754094) Change $33.50 Hide details Honey Duo Mustard Chicken Mentai M…" at bounding box center [621, 288] width 319 height 499
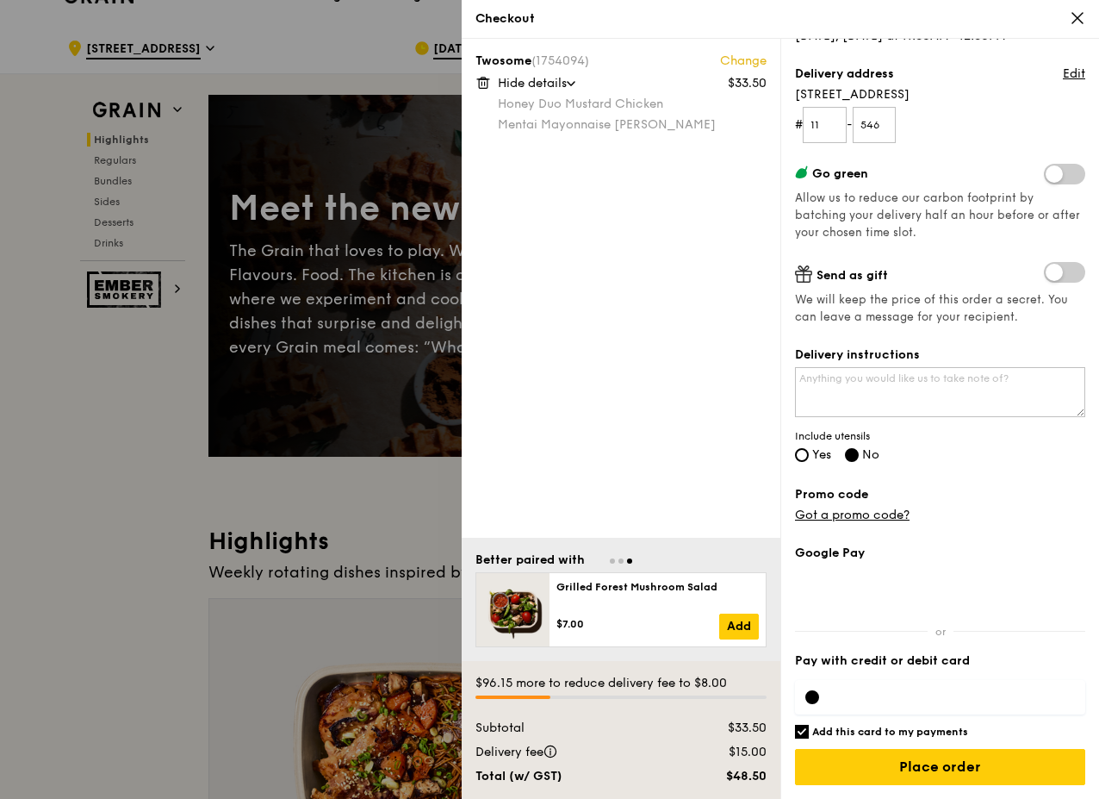
scroll to position [0, 0]
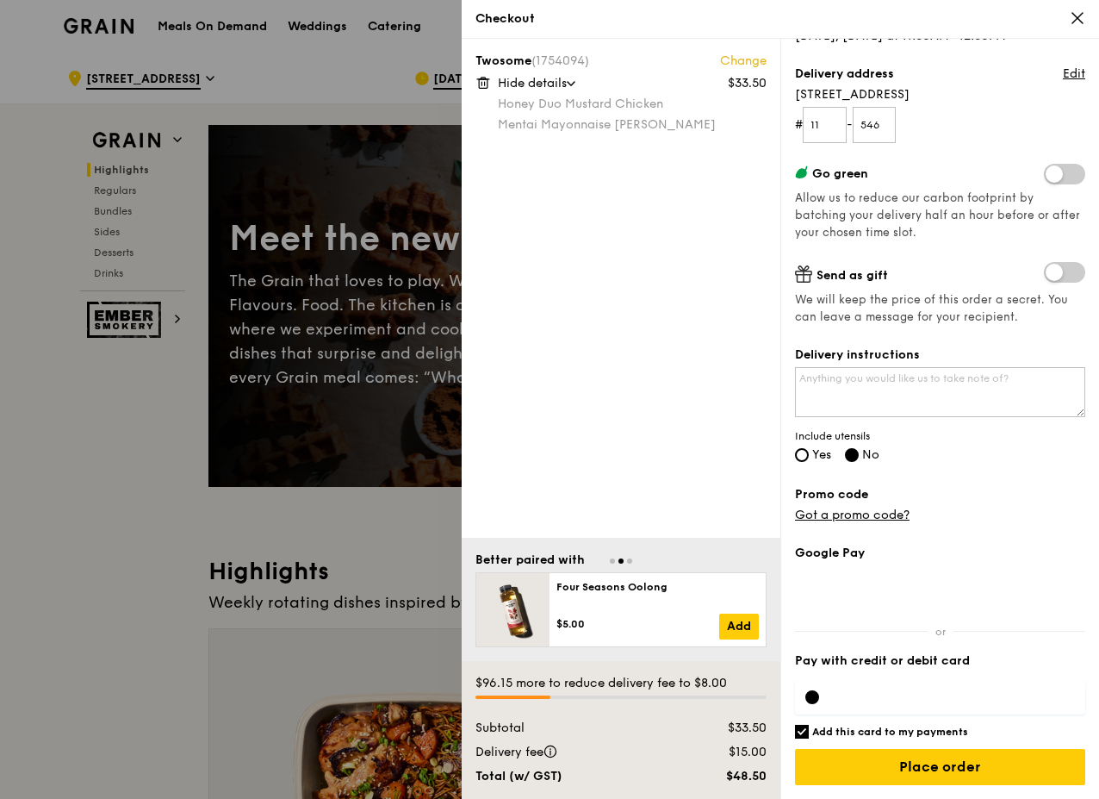
click at [1076, 13] on icon at bounding box center [1078, 18] width 16 height 16
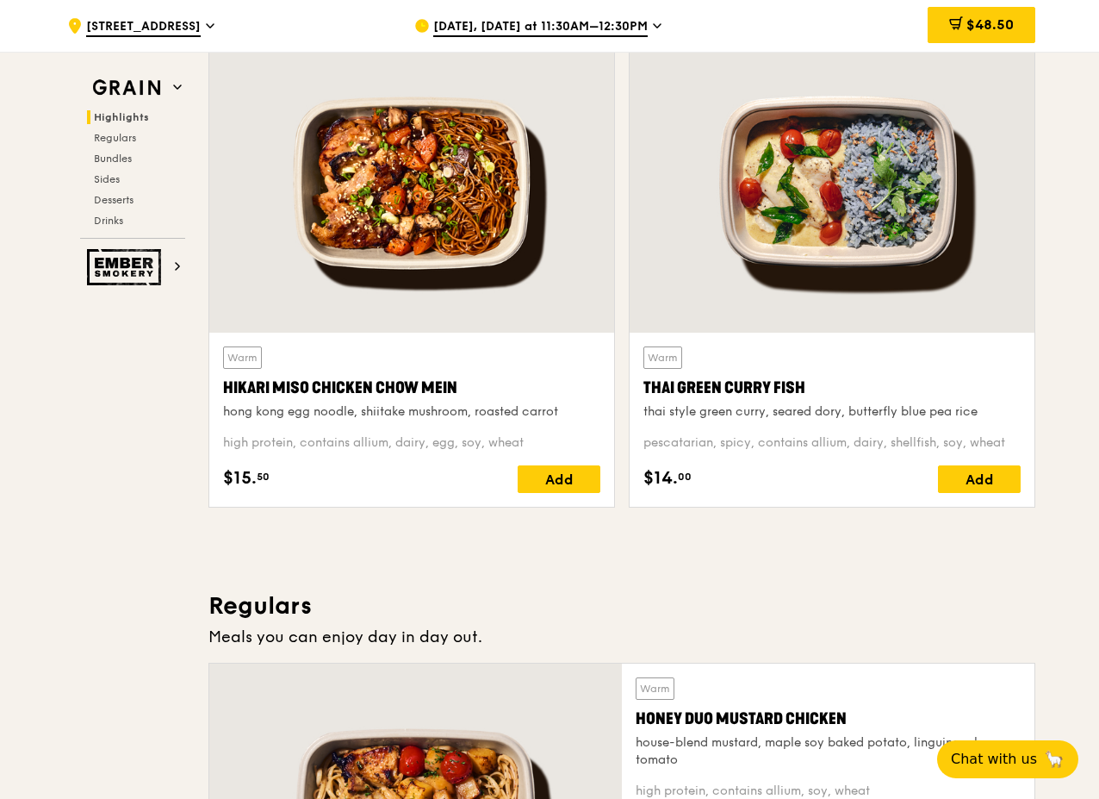
scroll to position [345, 0]
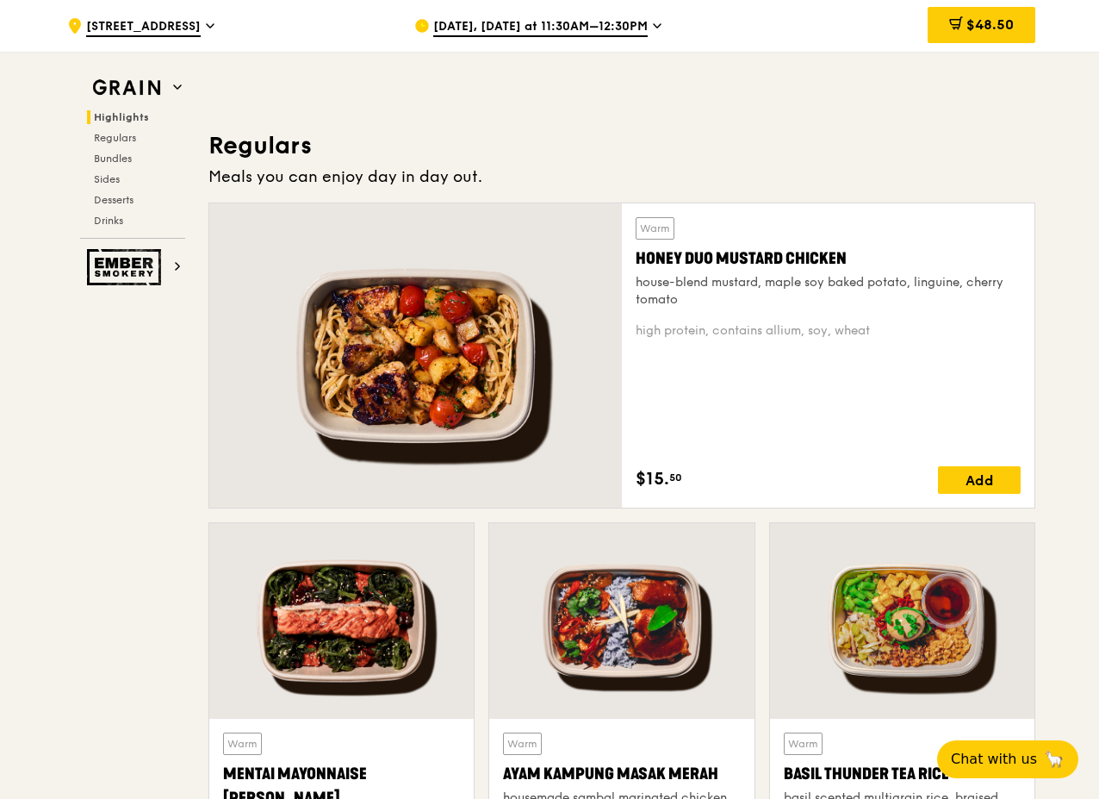
scroll to position [1292, 0]
